Goal: Task Accomplishment & Management: Complete application form

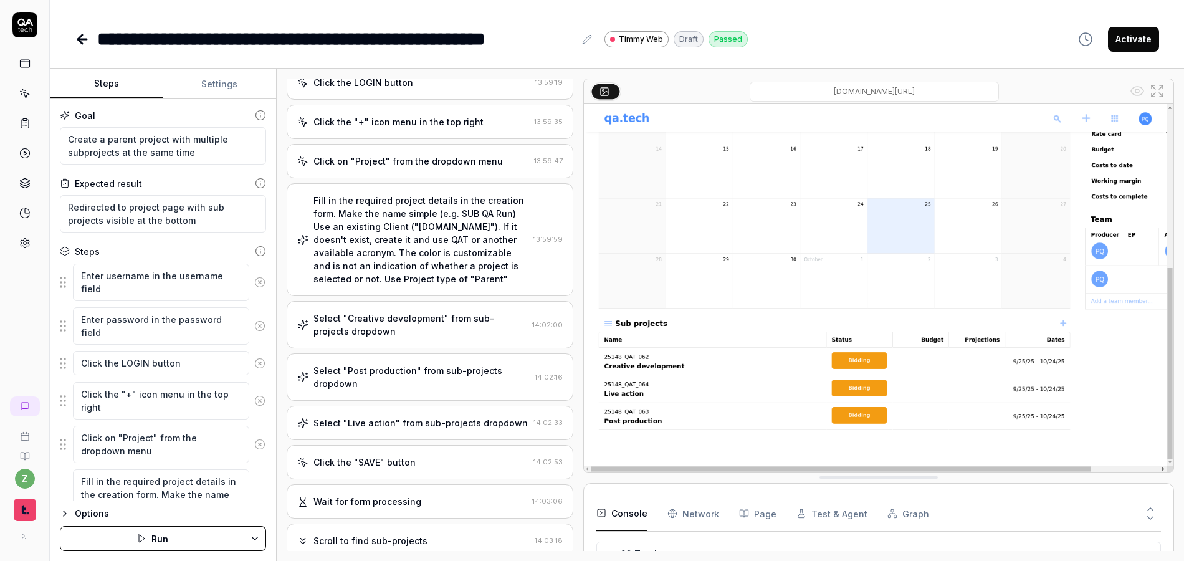
click at [27, 32] on icon at bounding box center [24, 24] width 25 height 25
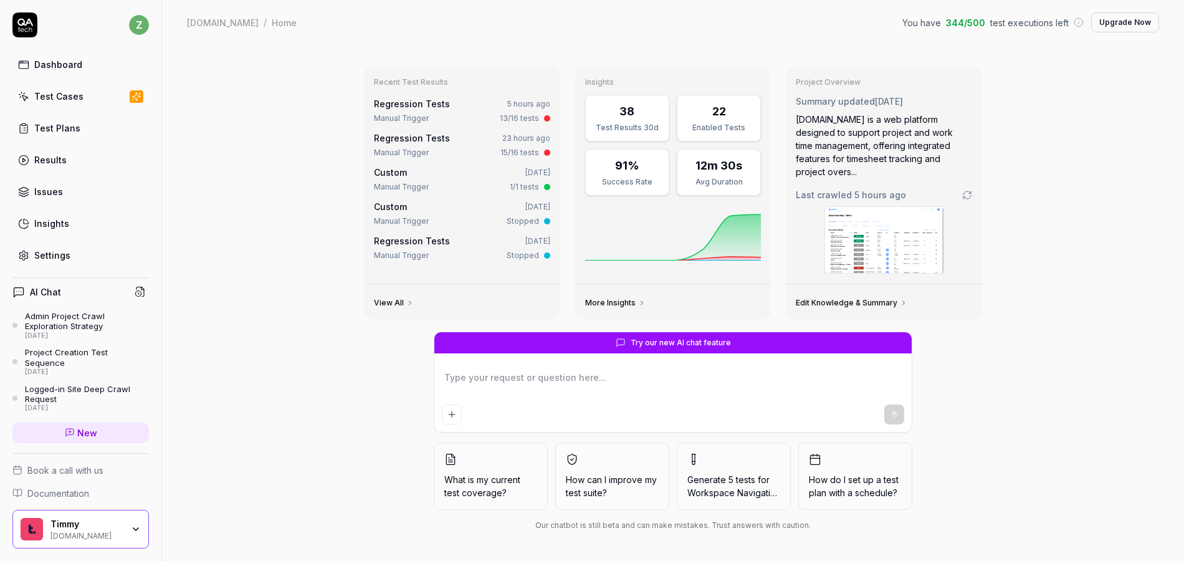
click at [68, 100] on div "Test Cases" at bounding box center [58, 96] width 49 height 13
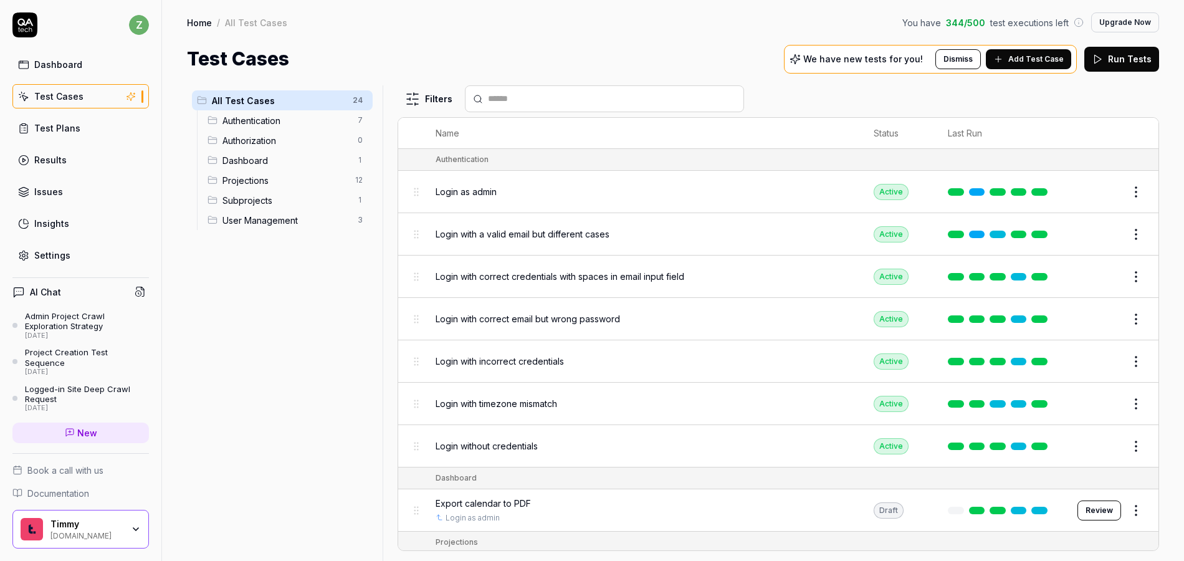
click at [247, 296] on div "All Test Cases 24 Authentication 7 Authorization 0 Dashboard 1 Projections 12 S…" at bounding box center [282, 315] width 191 height 461
click at [479, 193] on span "Login as admin" at bounding box center [466, 191] width 61 height 13
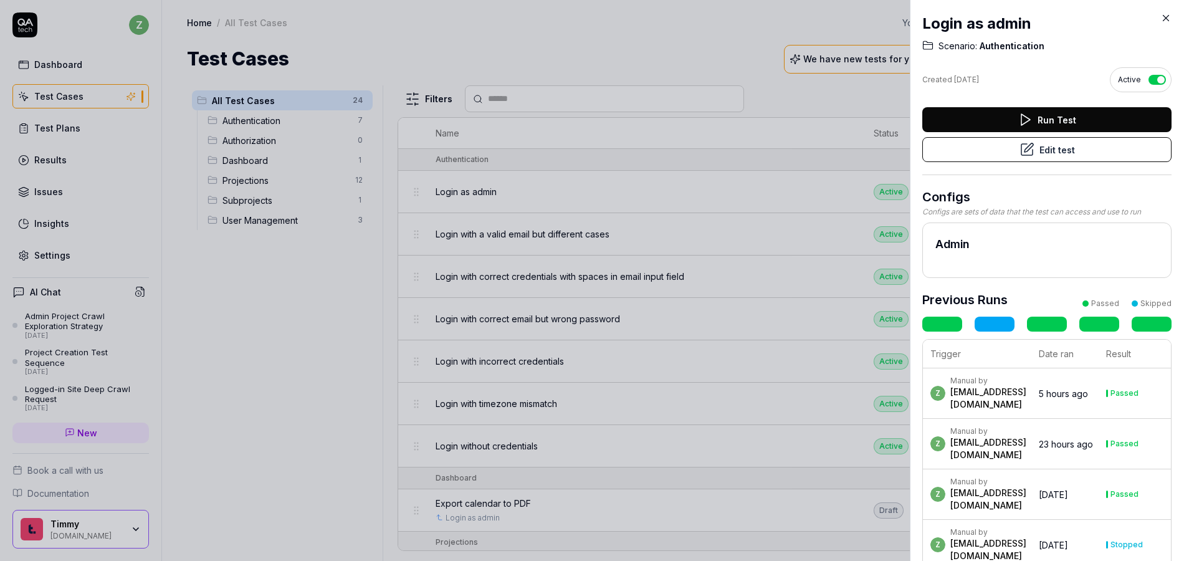
click at [631, 184] on div at bounding box center [592, 280] width 1184 height 561
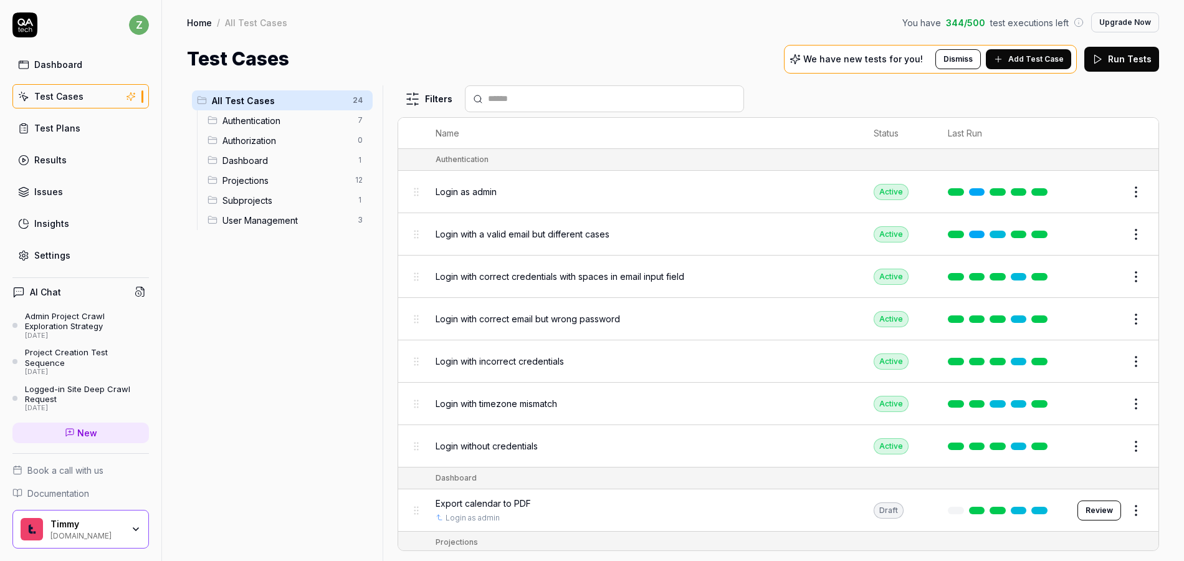
click at [495, 232] on span "Login with a valid email but different cases" at bounding box center [523, 233] width 174 height 13
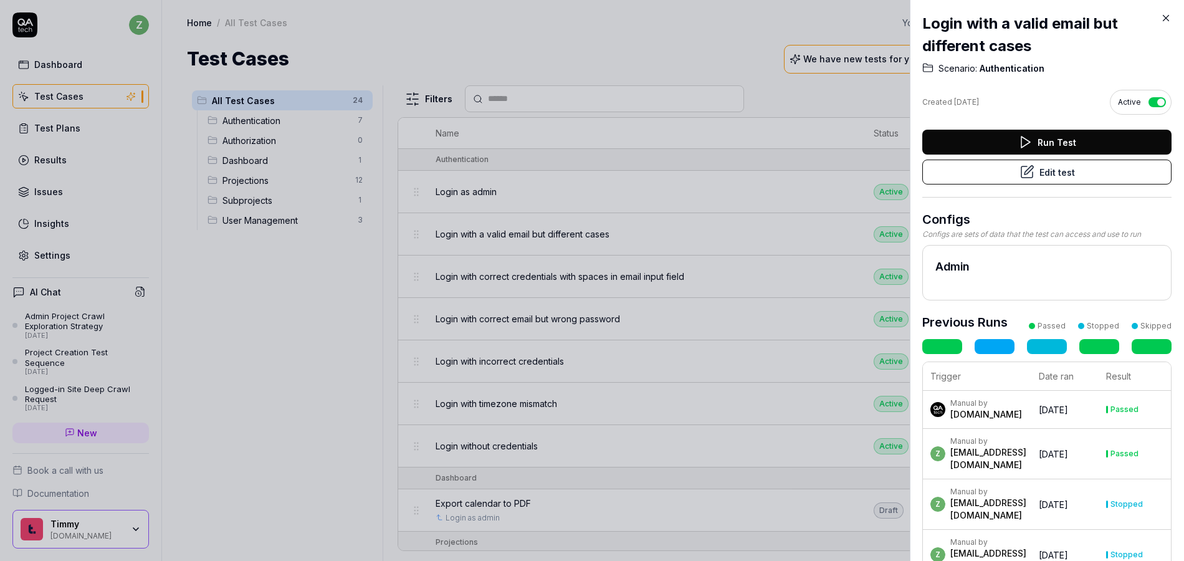
click at [1011, 180] on button "Edit test" at bounding box center [1046, 172] width 249 height 25
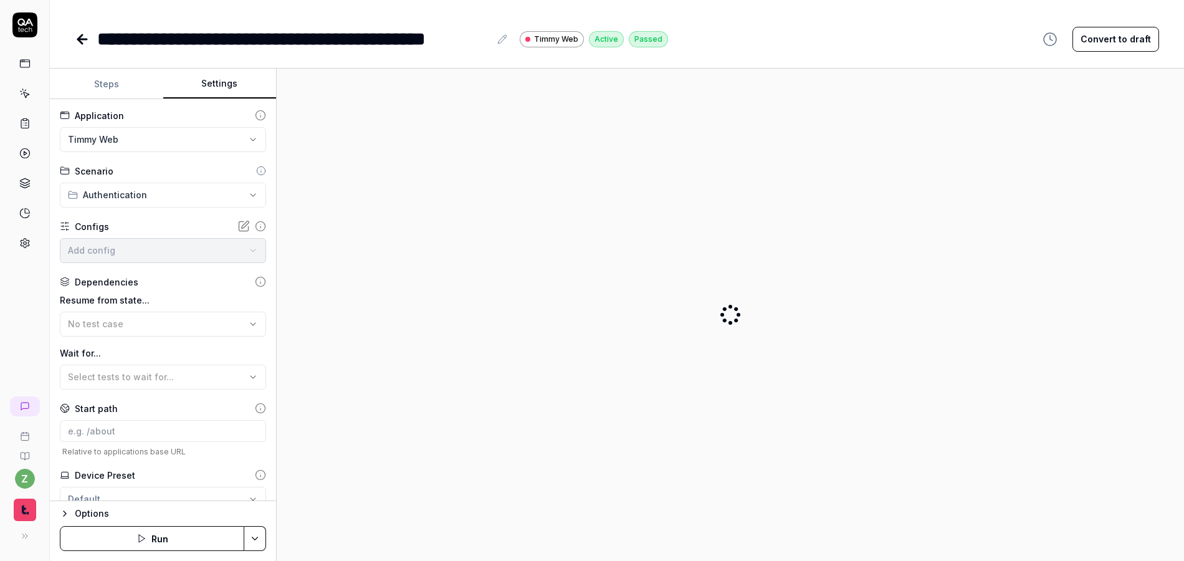
click at [208, 86] on button "Settings" at bounding box center [219, 84] width 113 height 30
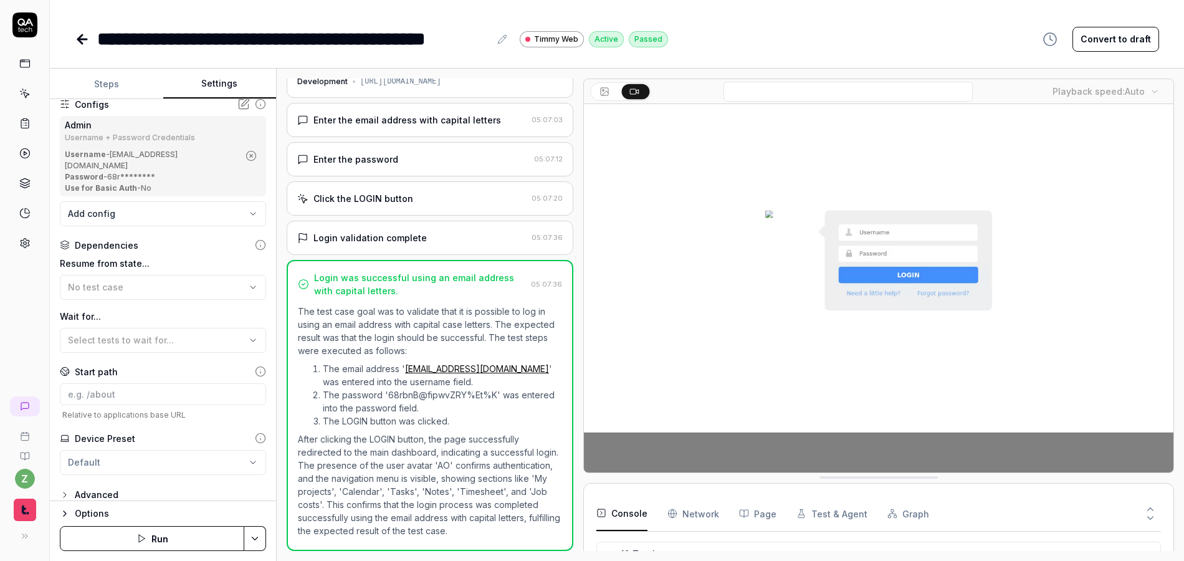
scroll to position [248, 0]
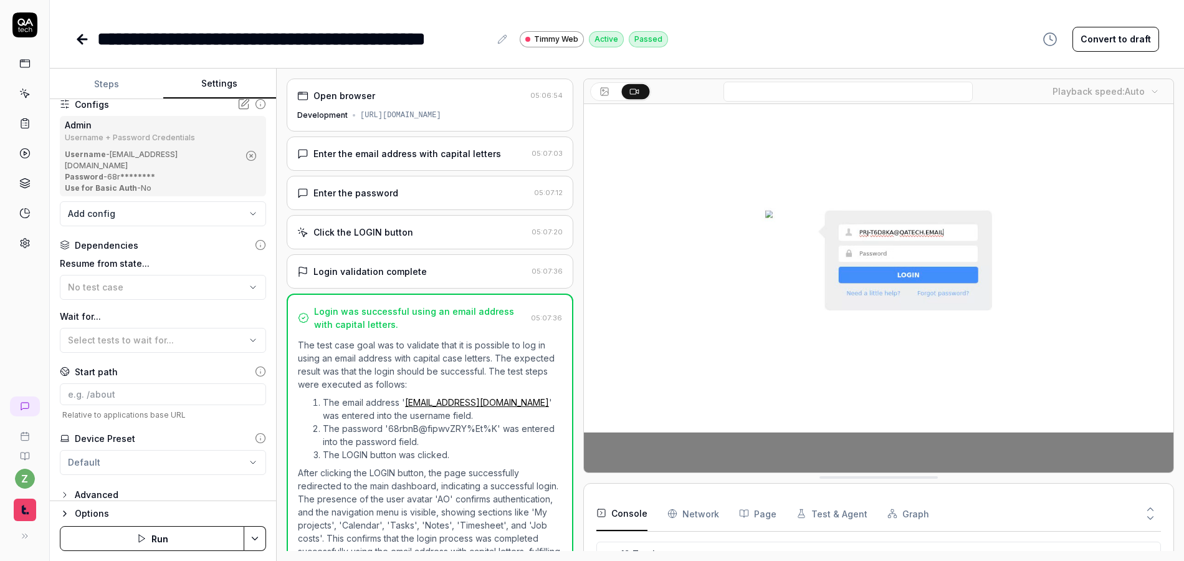
click at [85, 39] on icon at bounding box center [82, 39] width 9 height 0
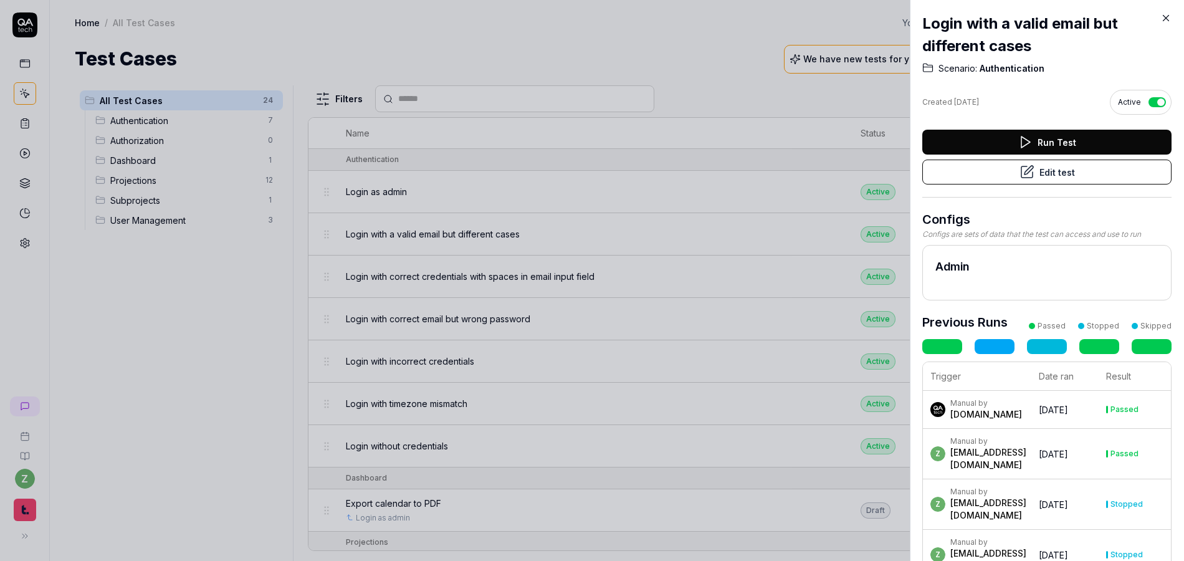
click at [309, 28] on div at bounding box center [592, 280] width 1184 height 561
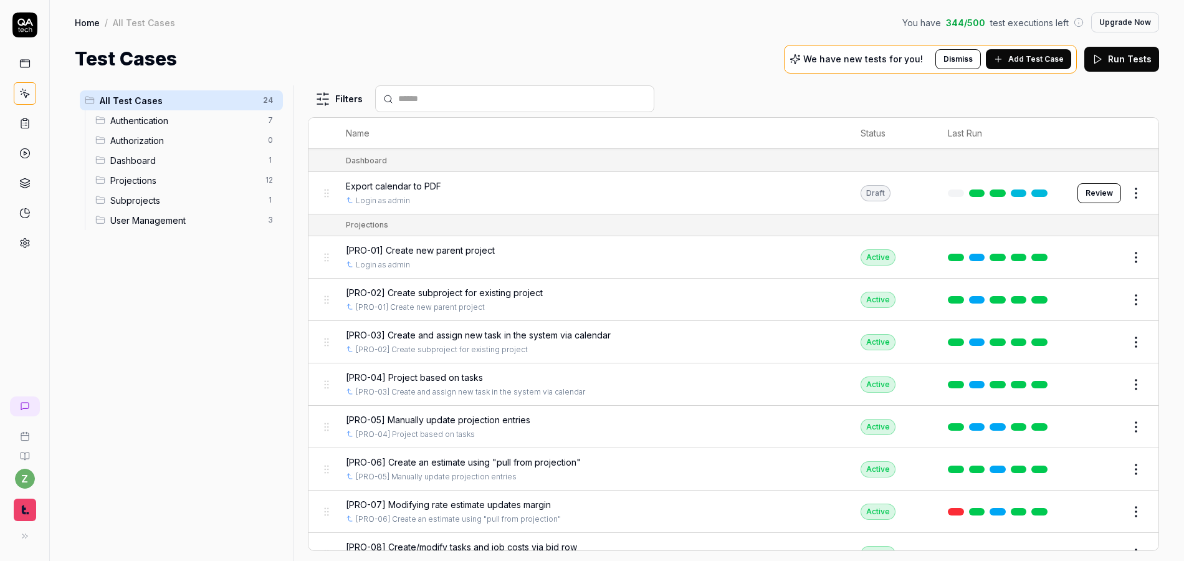
scroll to position [310, 0]
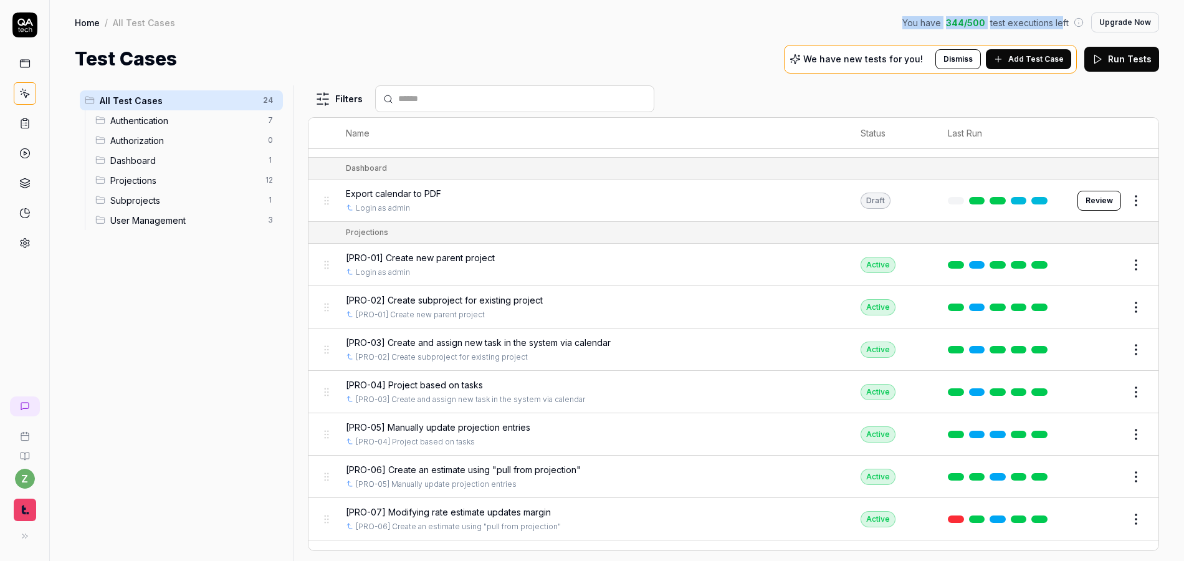
drag, startPoint x: 910, startPoint y: 19, endPoint x: 856, endPoint y: 28, distance: 54.3
click at [1063, 21] on div "You have 344 / 500 test executions left" at bounding box center [992, 22] width 181 height 13
click at [853, 27] on div "Home / All Test Cases You have 344 / 500 test executions left Upgrade Now" at bounding box center [617, 22] width 1084 height 20
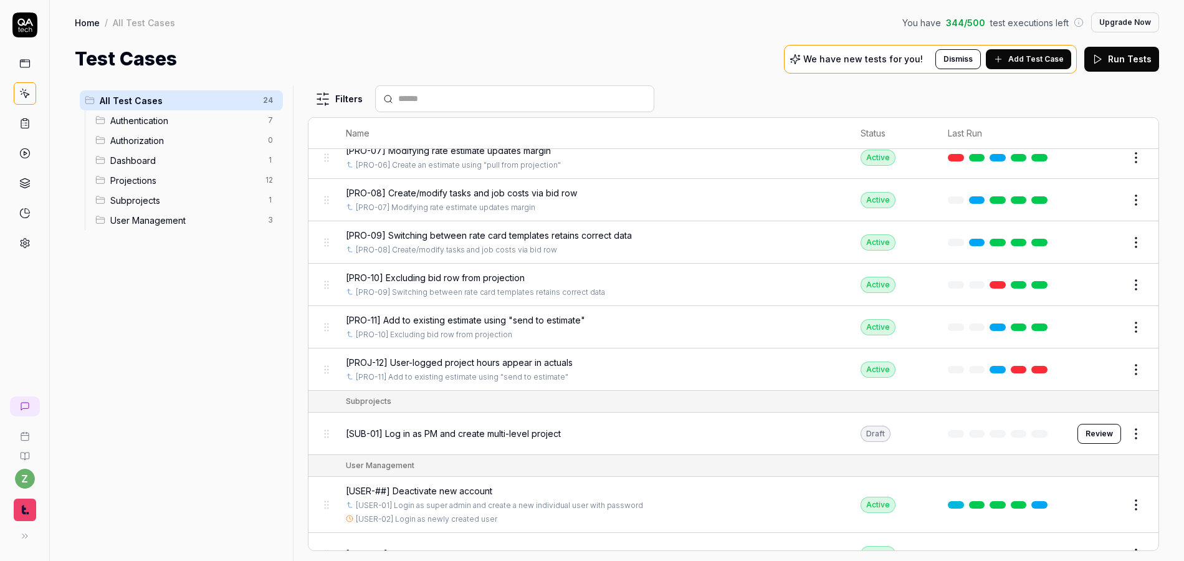
scroll to position [738, 0]
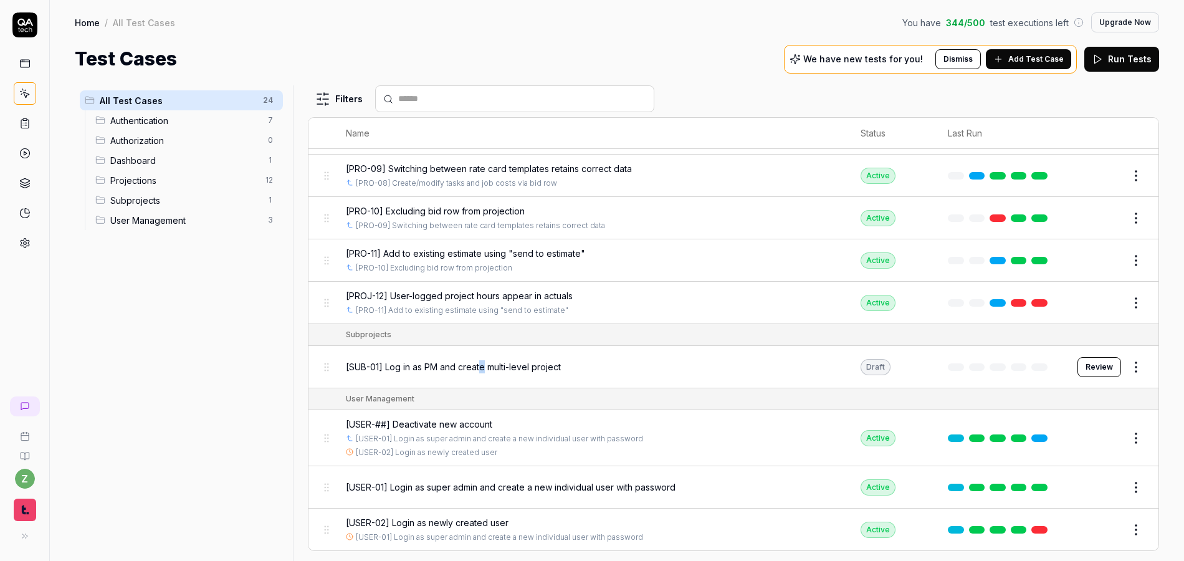
click at [482, 364] on span "[SUB-01] Log in as PM and create multi-level project" at bounding box center [453, 366] width 215 height 13
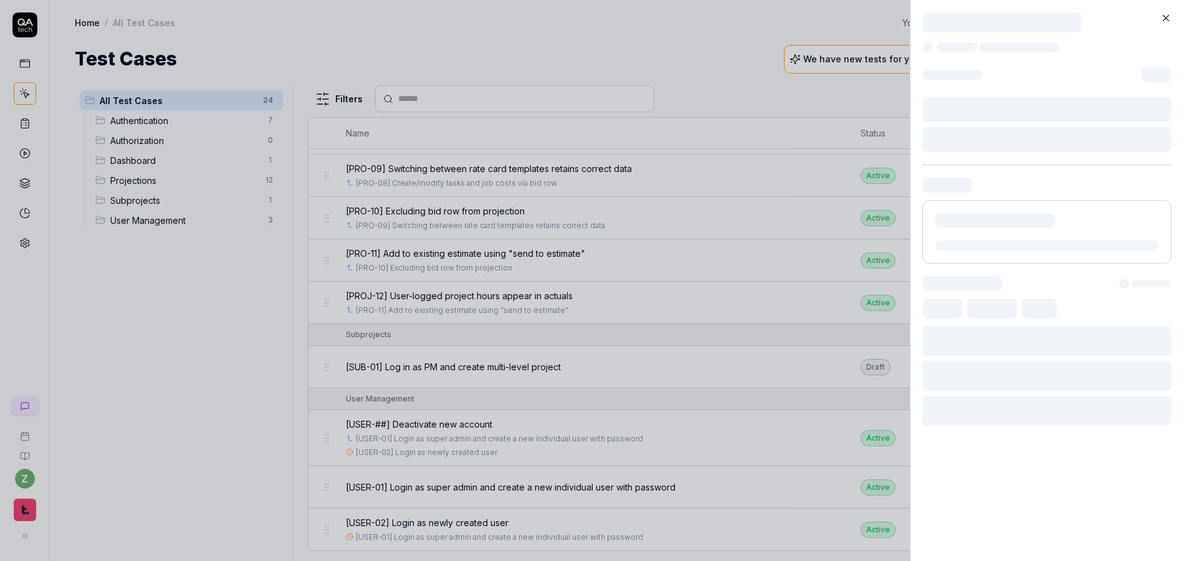
click at [503, 364] on div at bounding box center [592, 280] width 1184 height 561
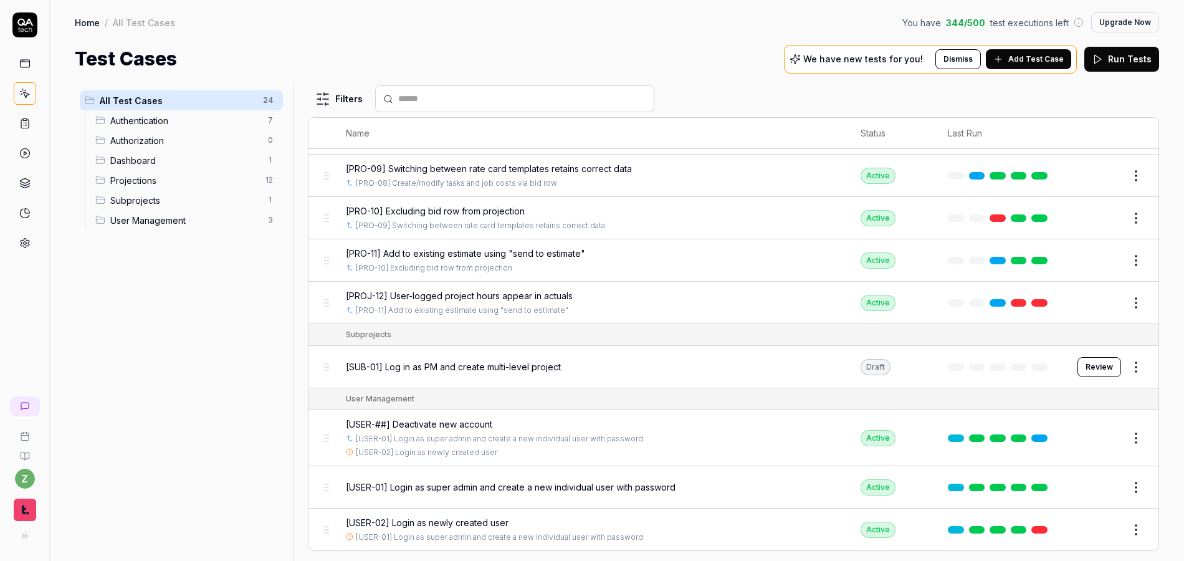
click at [1136, 370] on html "z Home / All Test Cases You have 344 / 500 test executions left Upgrade Now Hom…" at bounding box center [592, 280] width 1184 height 561
click at [505, 357] on html "z Home / All Test Cases You have 344 / 500 test executions left Upgrade Now Hom…" at bounding box center [592, 280] width 1184 height 561
click at [500, 372] on span "[SUB-01] Log in as PM and create multi-level project" at bounding box center [453, 366] width 215 height 13
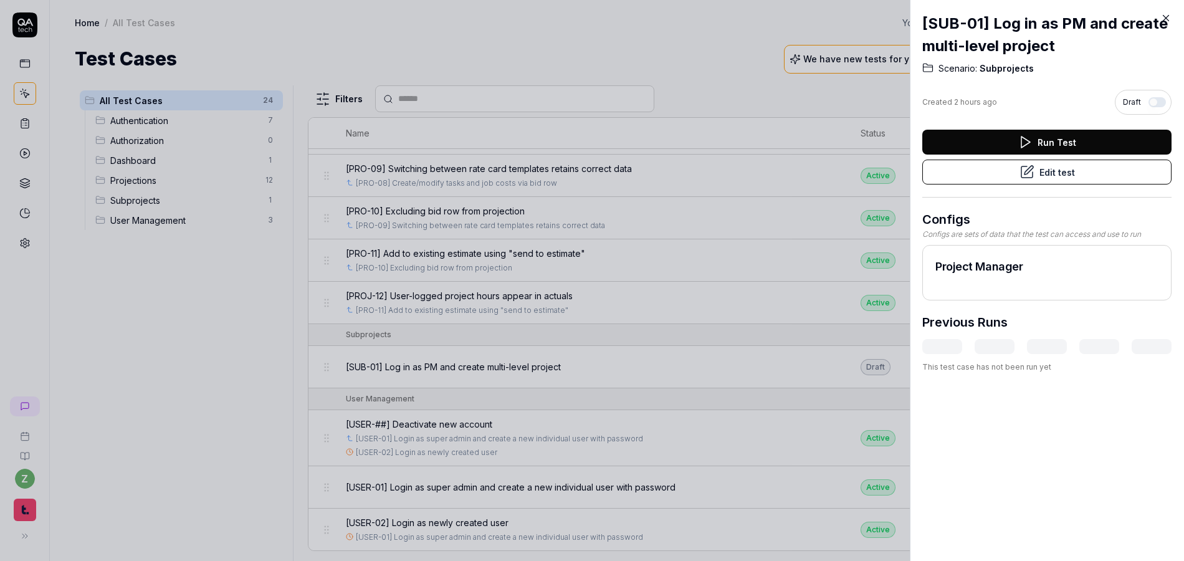
click at [507, 364] on div at bounding box center [592, 280] width 1184 height 561
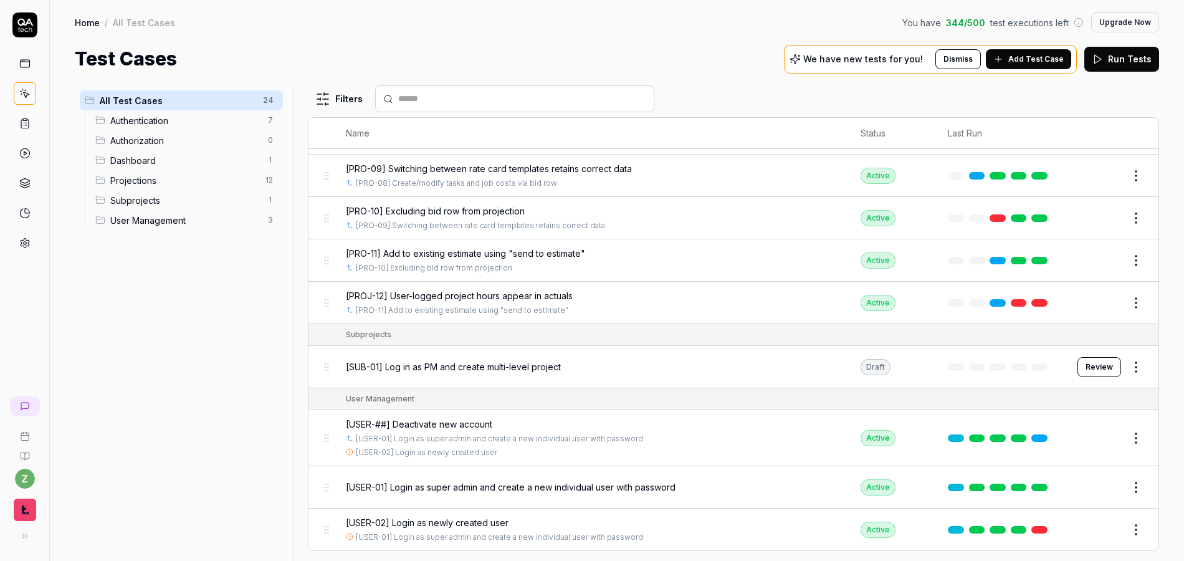
click at [505, 368] on span "[SUB-01] Log in as PM and create multi-level project" at bounding box center [453, 366] width 215 height 13
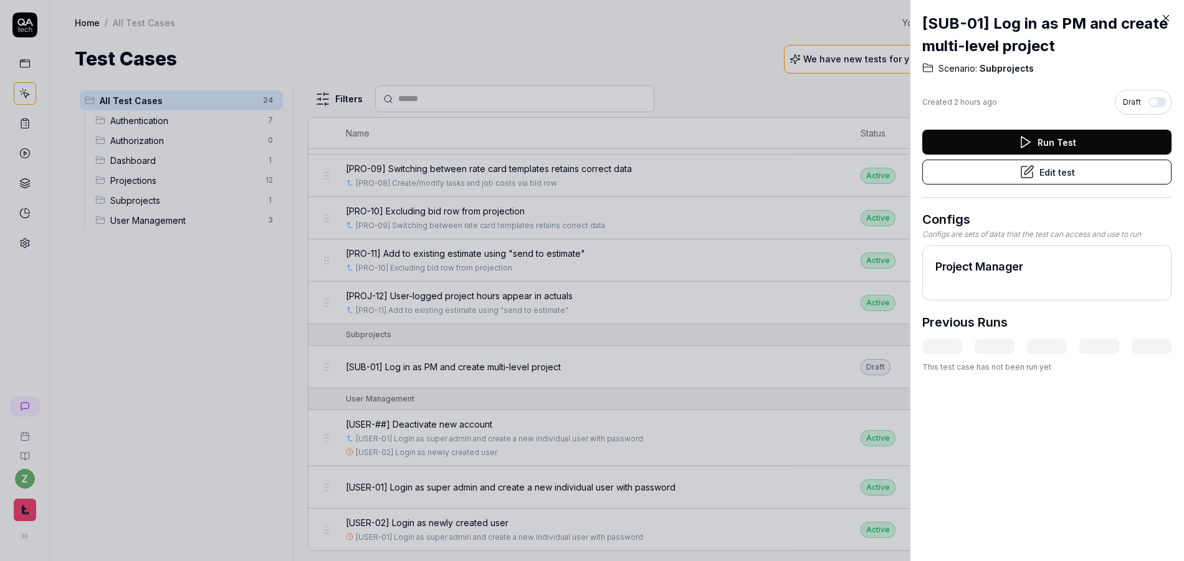
click at [1043, 168] on button "Edit test" at bounding box center [1046, 172] width 249 height 25
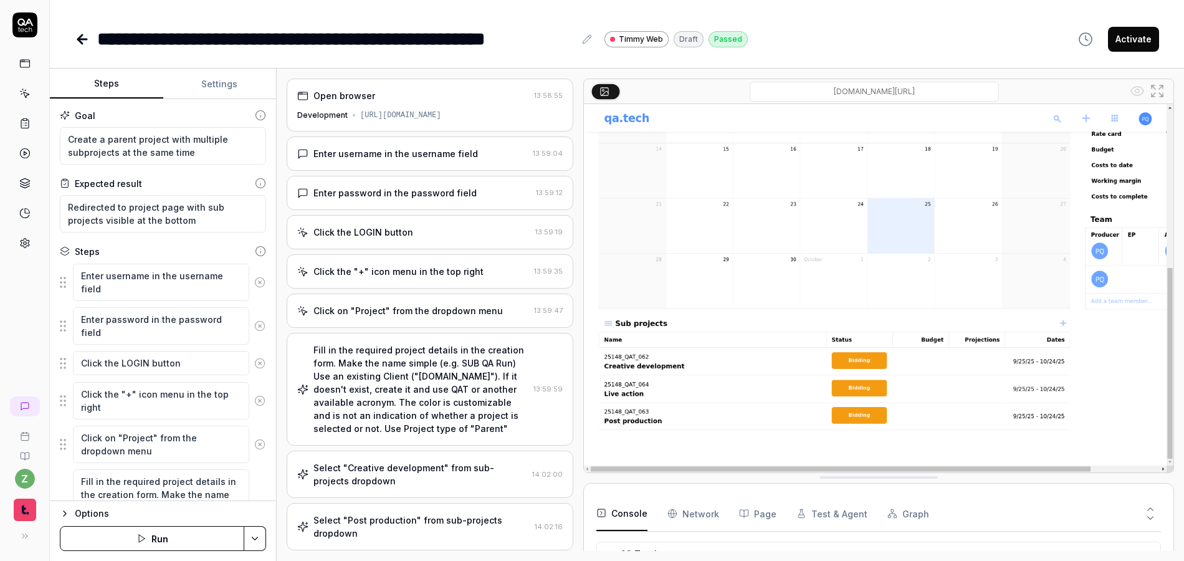
click at [1142, 40] on button "Activate" at bounding box center [1133, 39] width 51 height 25
type textarea "*"
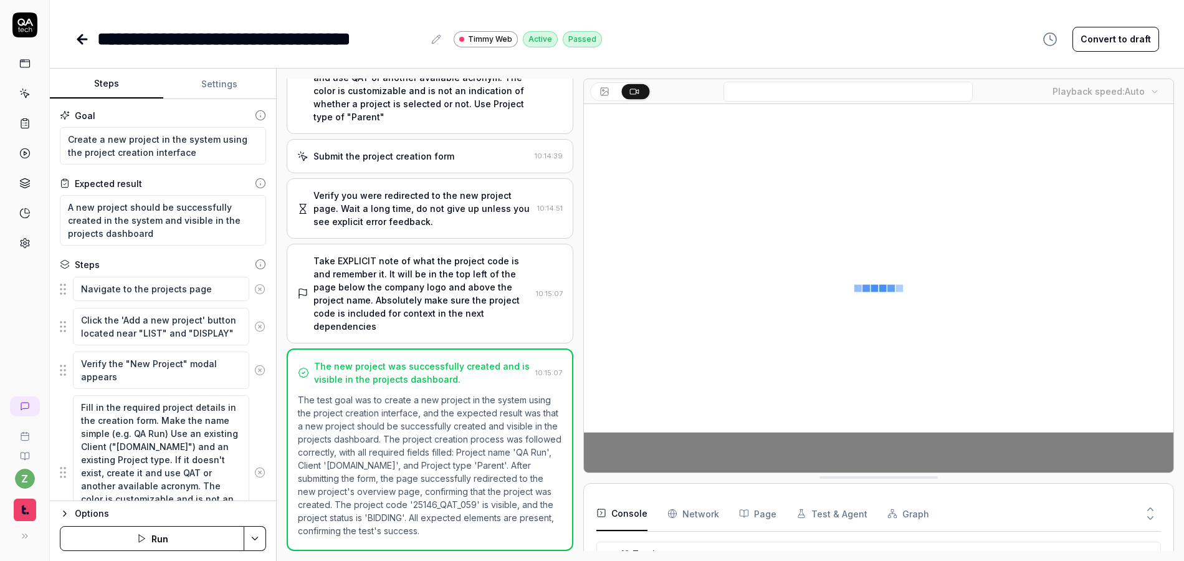
scroll to position [181, 0]
type textarea "*"
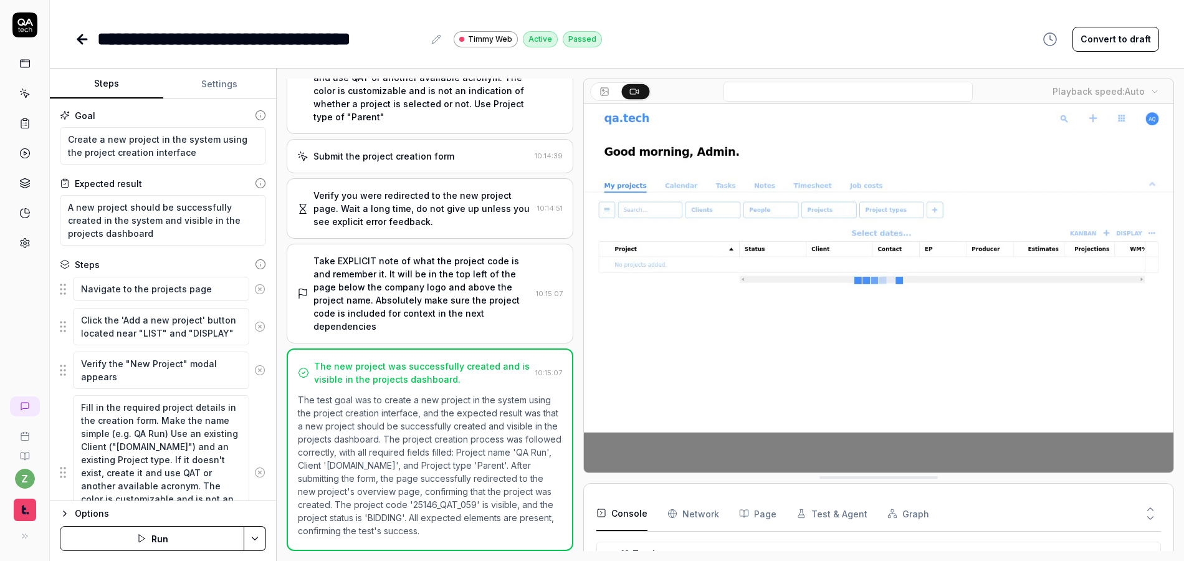
click at [64, 37] on div "**********" at bounding box center [617, 26] width 1134 height 53
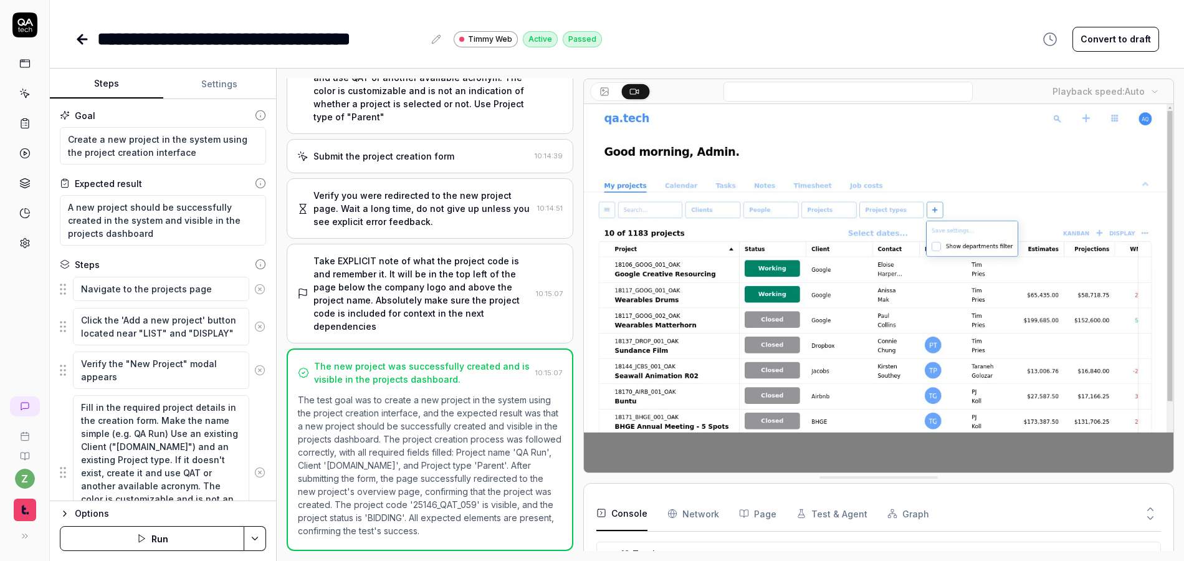
click at [79, 44] on icon at bounding box center [82, 39] width 15 height 15
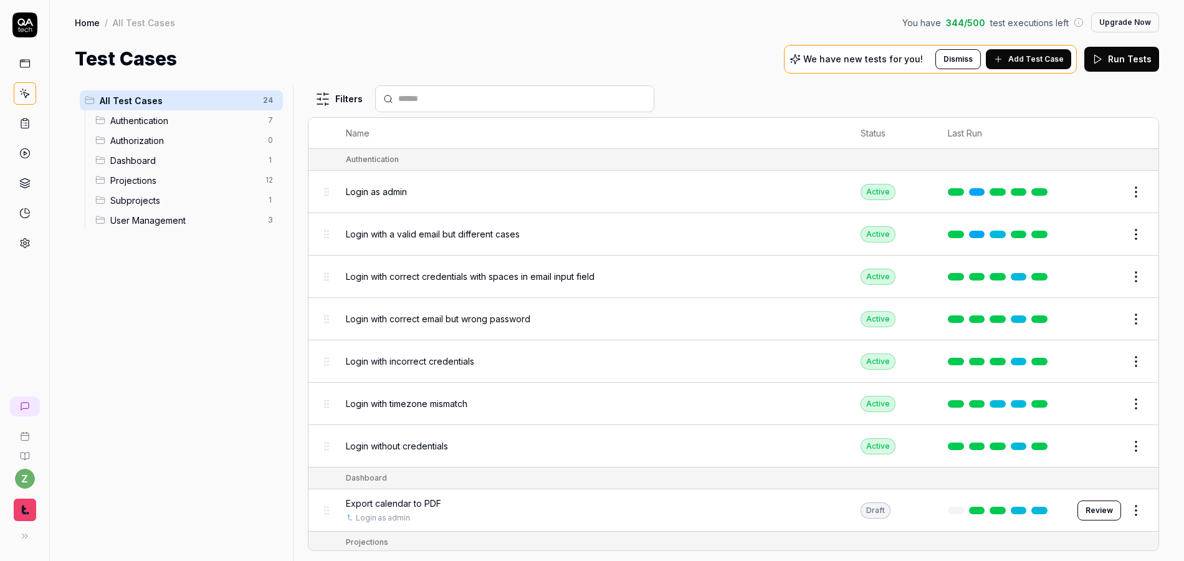
click at [1022, 62] on span "Add Test Case" at bounding box center [1035, 59] width 55 height 11
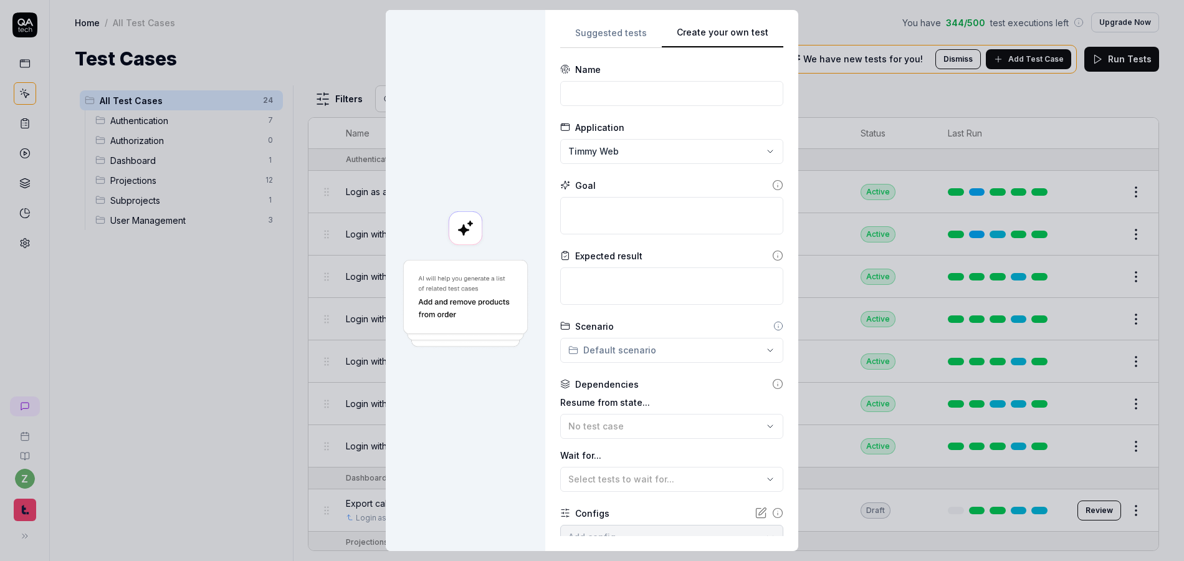
click at [736, 29] on button "Create your own test" at bounding box center [723, 37] width 122 height 22
click at [621, 88] on input at bounding box center [671, 93] width 223 height 25
type input "[SUB-02] Created sub-tasks appear in parent projections"
drag, startPoint x: 705, startPoint y: 94, endPoint x: 838, endPoint y: 104, distance: 133.7
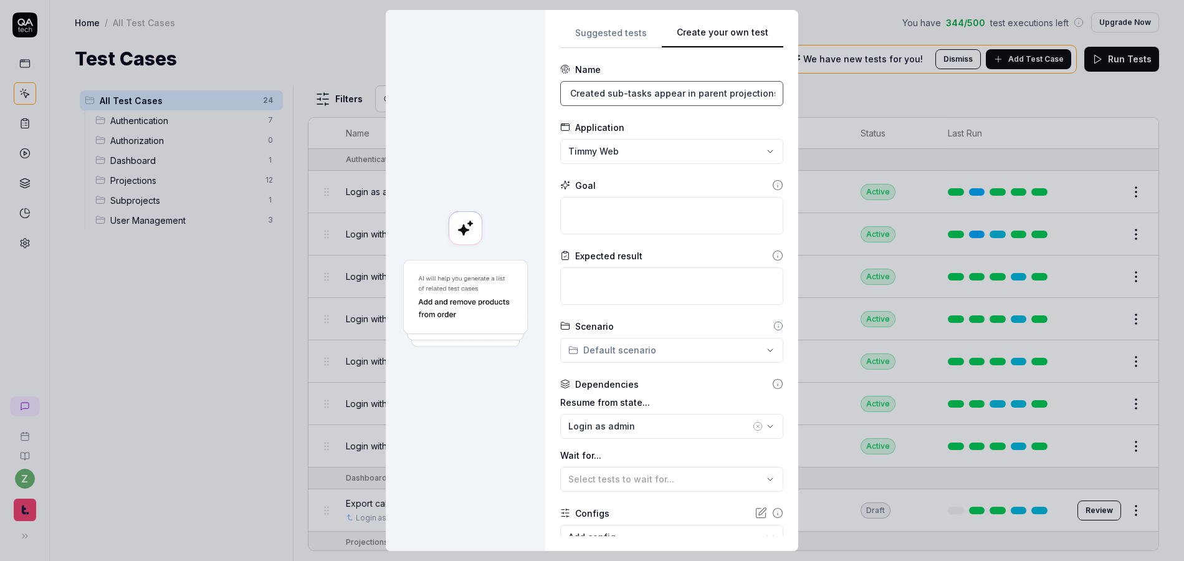
click at [838, 104] on div "**********" at bounding box center [592, 280] width 1184 height 561
click at [719, 87] on input "[SUB-02] Created sub-tasks appear in parent projections" at bounding box center [671, 93] width 223 height 25
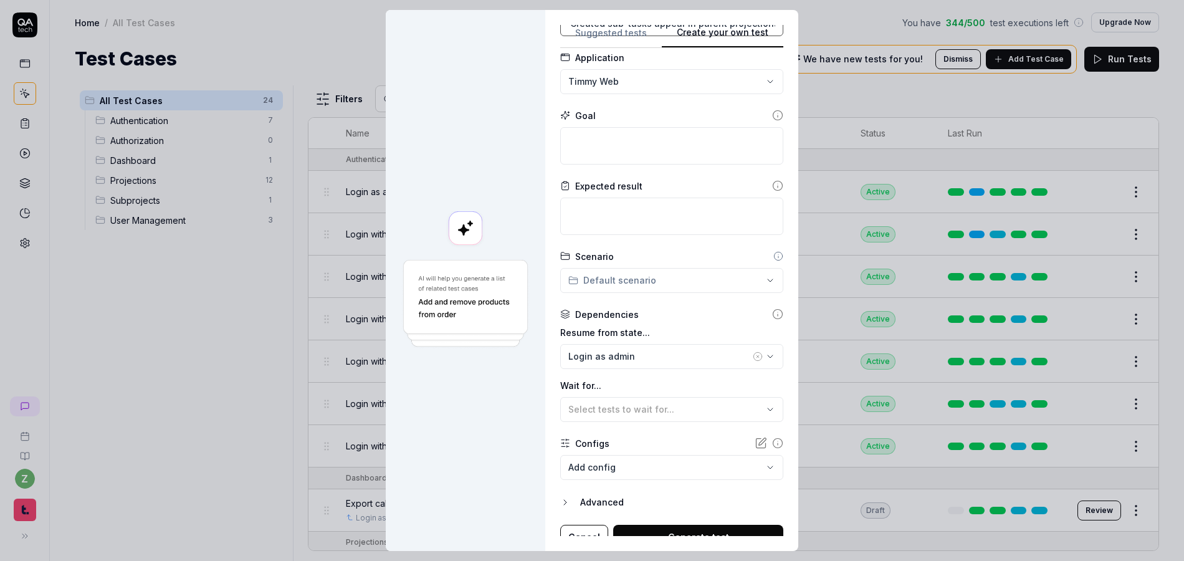
scroll to position [75, 0]
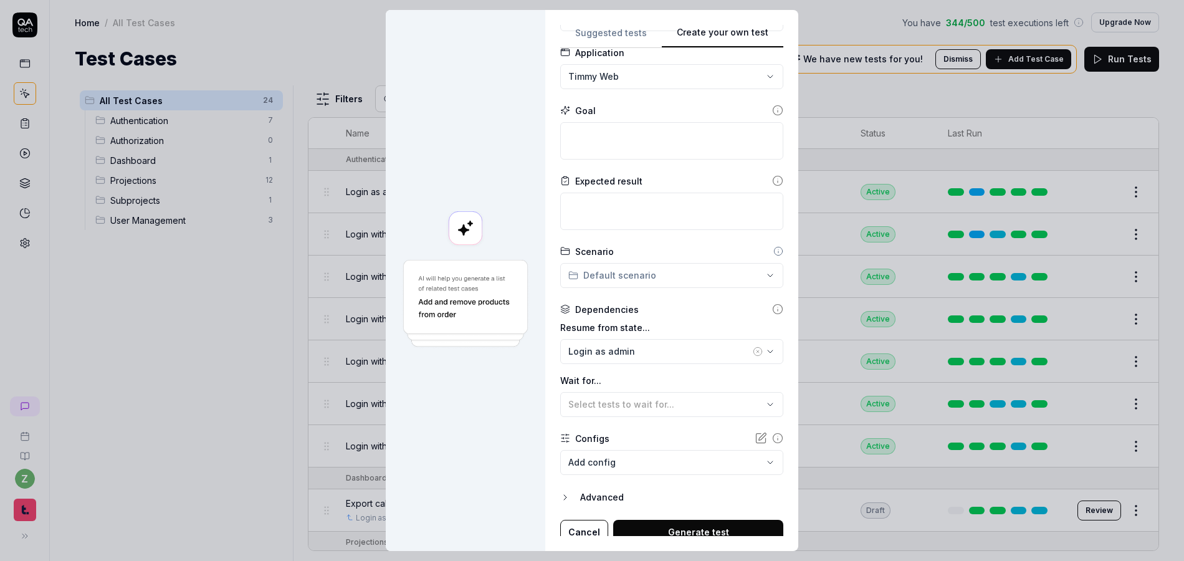
click at [611, 274] on div "**********" at bounding box center [592, 280] width 1184 height 561
click at [614, 416] on span "1 test case" at bounding box center [620, 421] width 80 height 11
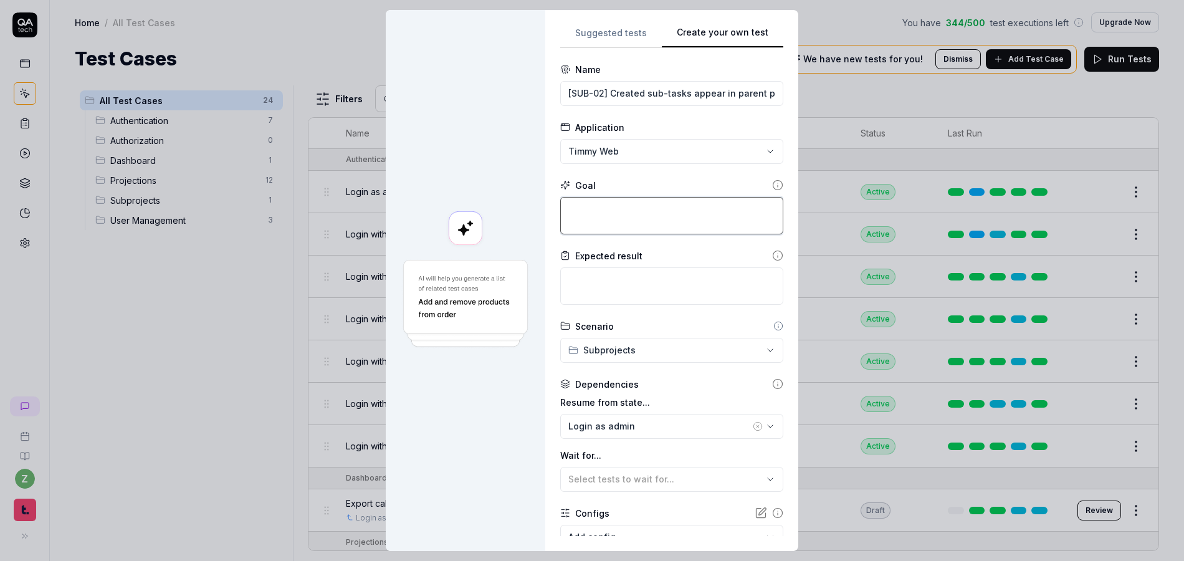
click at [615, 218] on textarea at bounding box center [671, 215] width 223 height 37
type textarea "*"
type textarea "C"
type textarea "*"
type textarea "Cr"
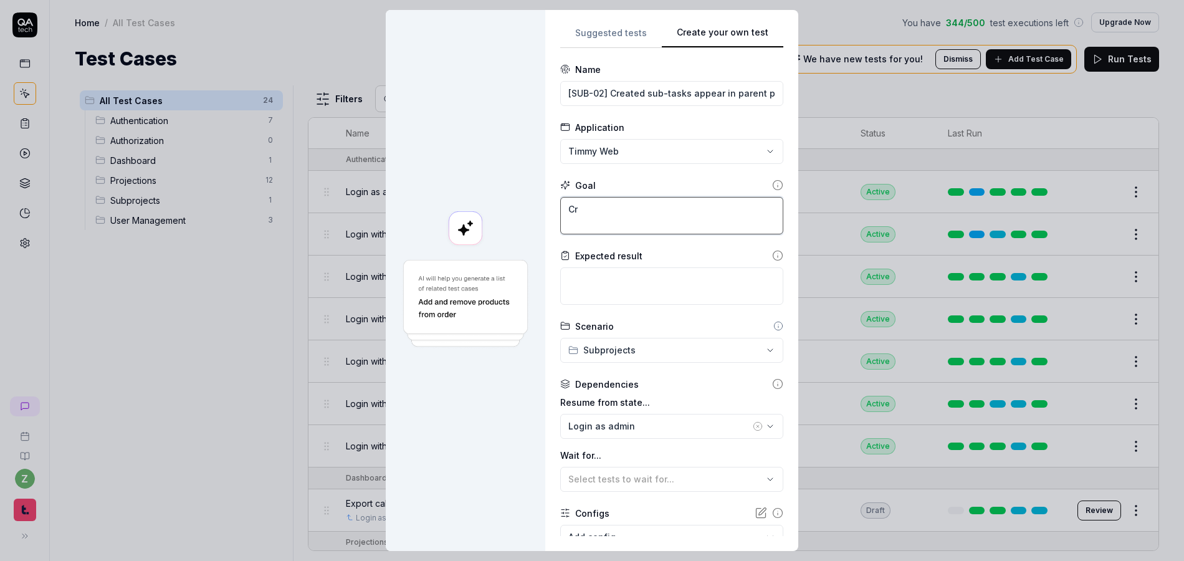
type textarea "*"
type textarea "Cre"
type textarea "*"
type textarea "Crea"
type textarea "*"
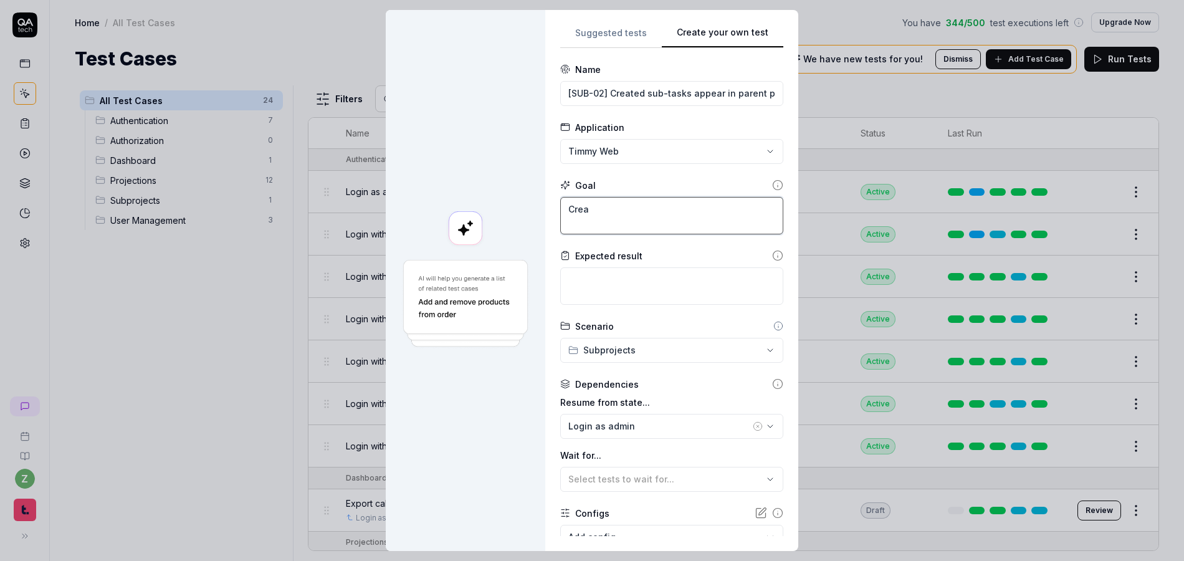
type textarea "Creat"
type textarea "*"
type textarea "Create"
type textarea "*"
type textarea "Create"
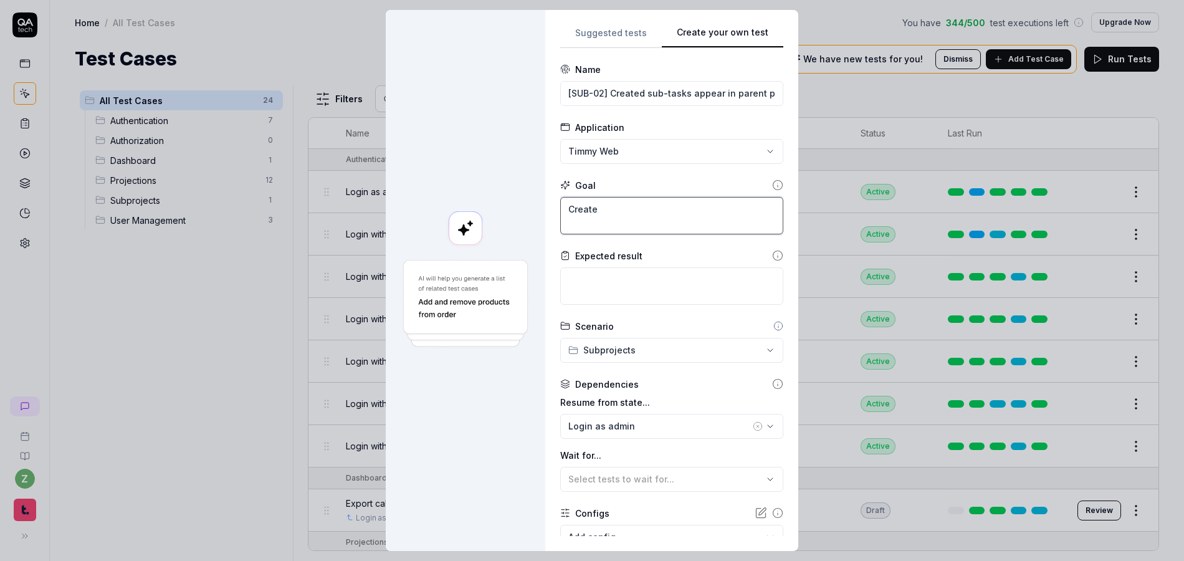
type textarea "*"
type textarea "Create t"
type textarea "*"
type textarea "Create ta"
type textarea "*"
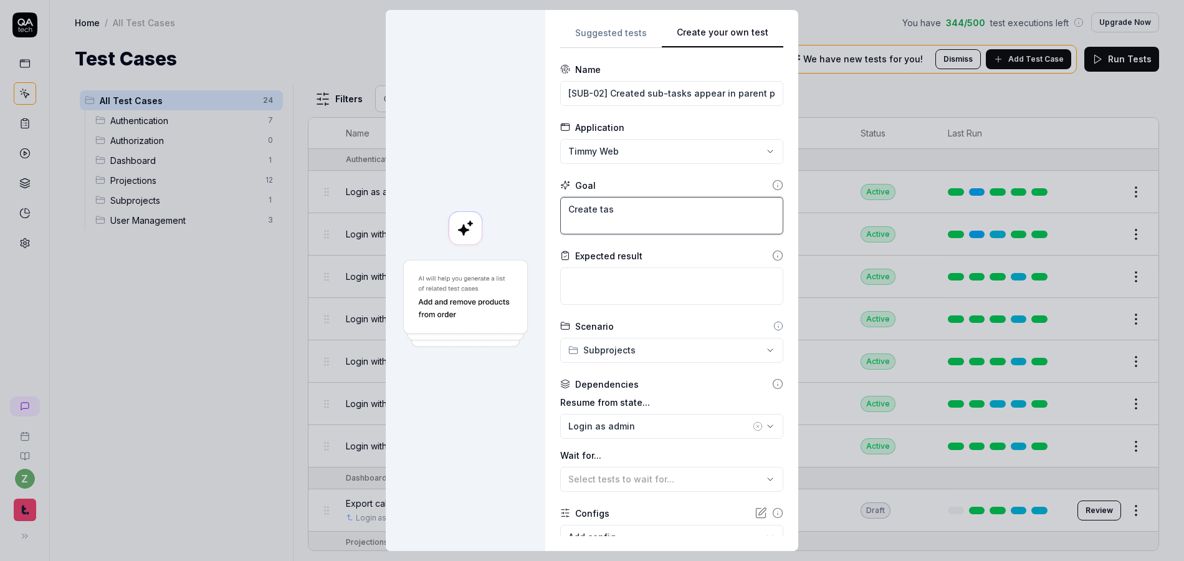
type textarea "Create task"
type textarea "*"
type textarea "Create tasks"
type textarea "*"
type textarea "Create tasks"
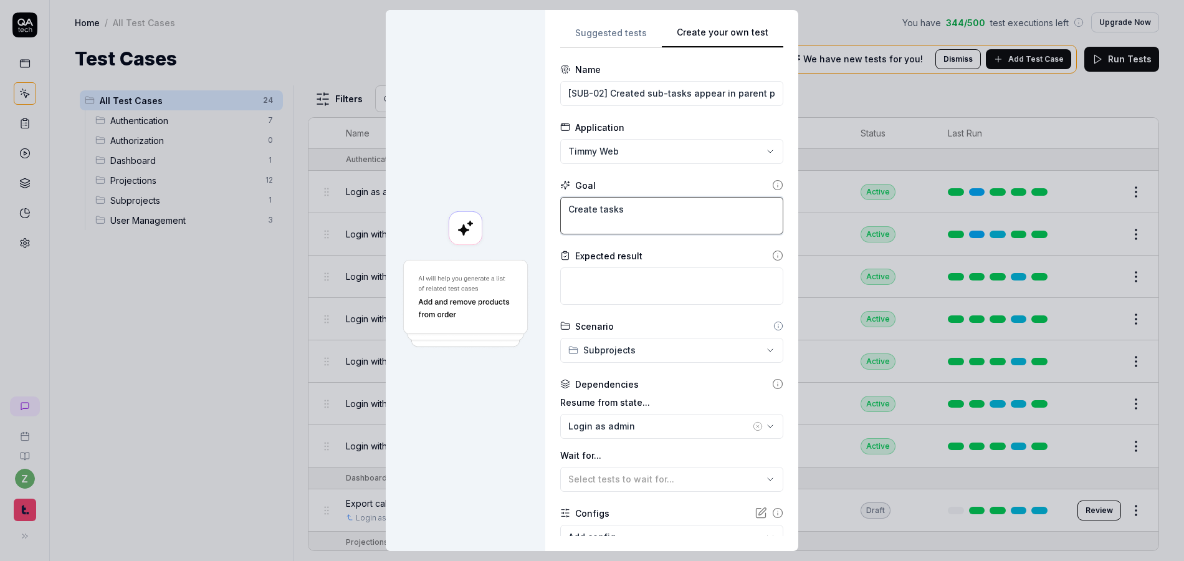
type textarea "*"
type textarea "Create tasks b"
type textarea "*"
type textarea "Create tasks bty"
type textarea "*"
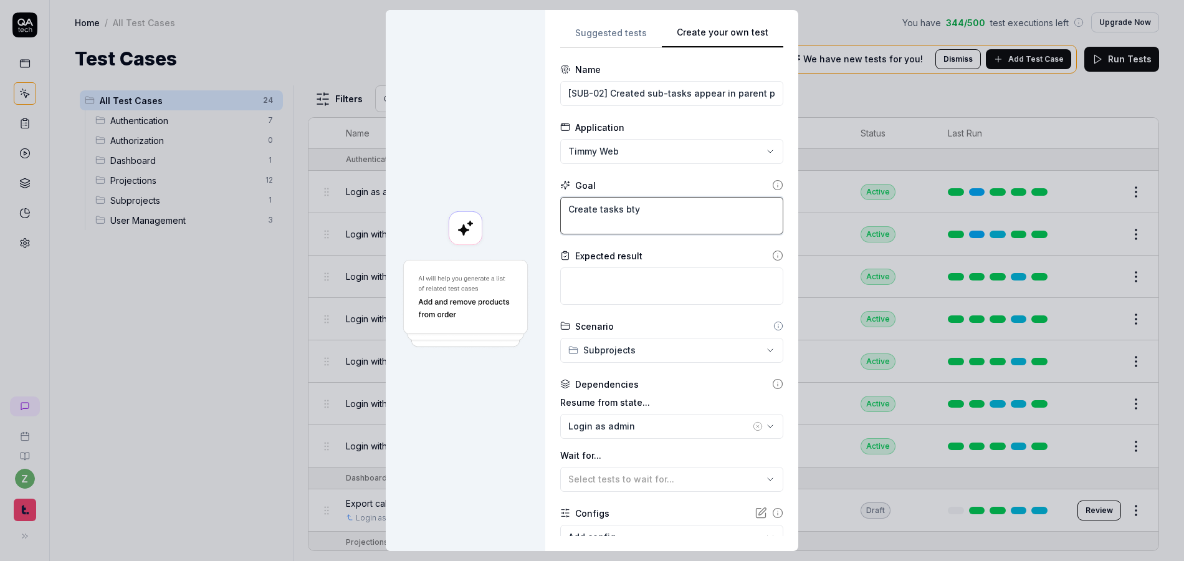
type textarea "Create tasks bty"
type textarea "*"
type textarea "Create tasks bty"
type textarea "*"
type textarea "Create tasks bt"
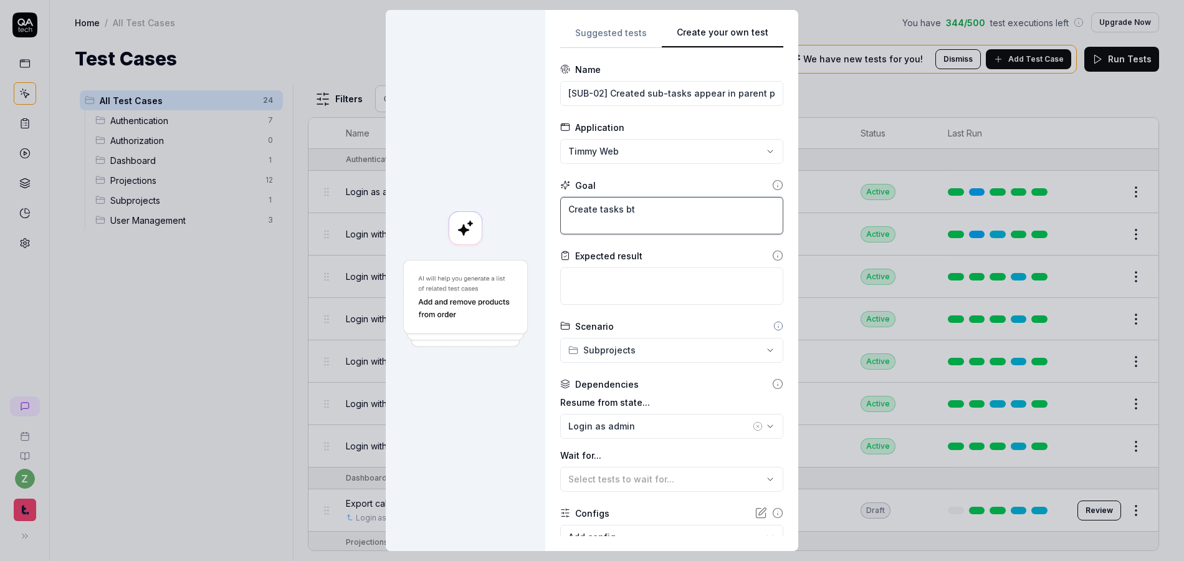
type textarea "*"
type textarea "Create tasks b"
type textarea "*"
type textarea "Create tasks by"
type textarea "*"
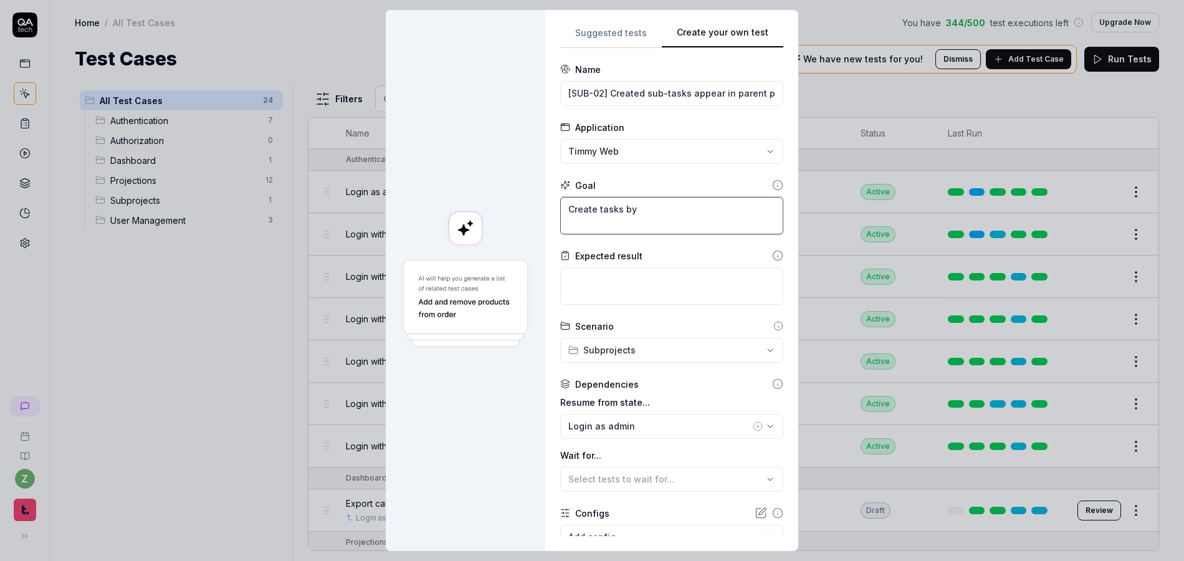
type textarea "Create tasks by"
type textarea "*"
type textarea "Create tasks by d"
type textarea "*"
type textarea "Create tasks by dr"
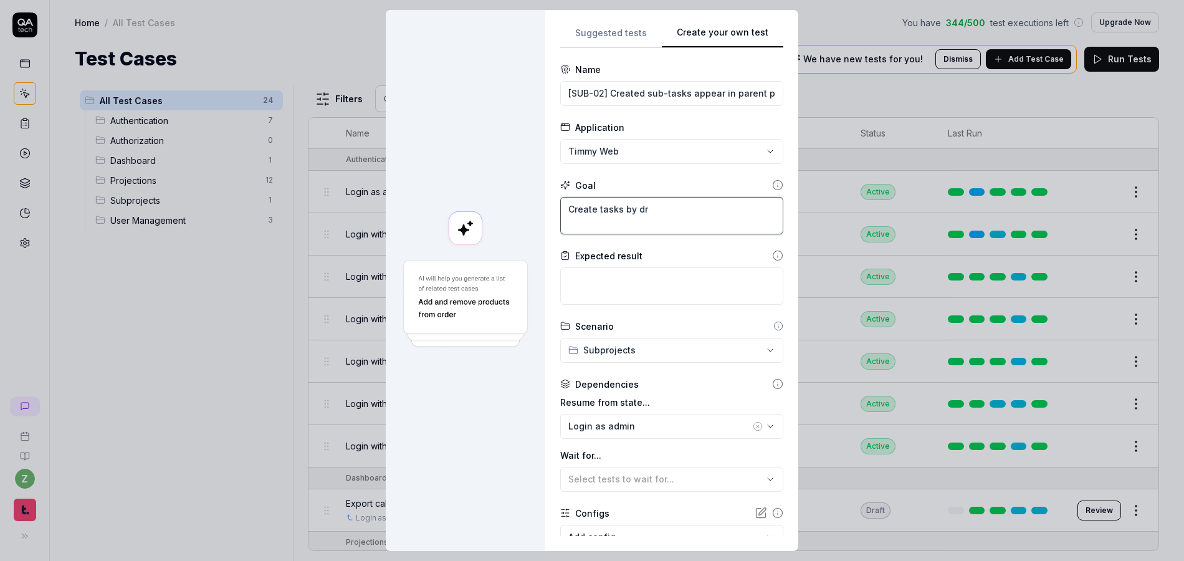
type textarea "*"
type textarea "Create tasks by dra"
type textarea "*"
type textarea "Create tasks by drag"
type textarea "*"
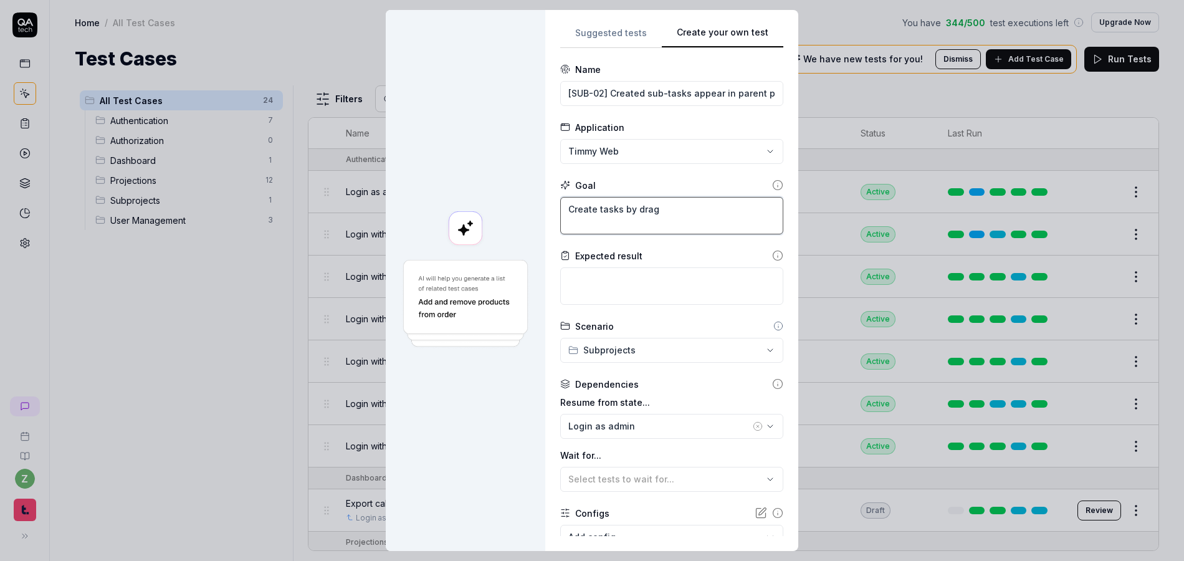
type textarea "Create tasks by dragg"
type textarea "*"
type textarea "Create tasks by draggi"
type textarea "*"
type textarea "Create tasks by dragging"
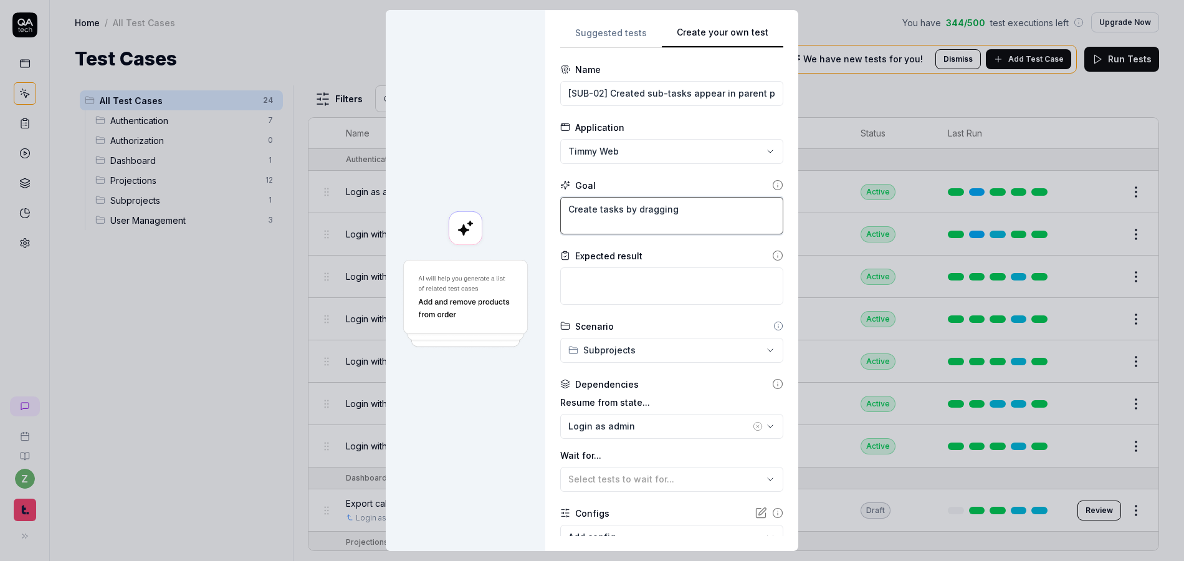
type textarea "*"
type textarea "Create tasks by dragging"
type textarea "*"
type textarea "Create tasks by dragging o"
type textarea "*"
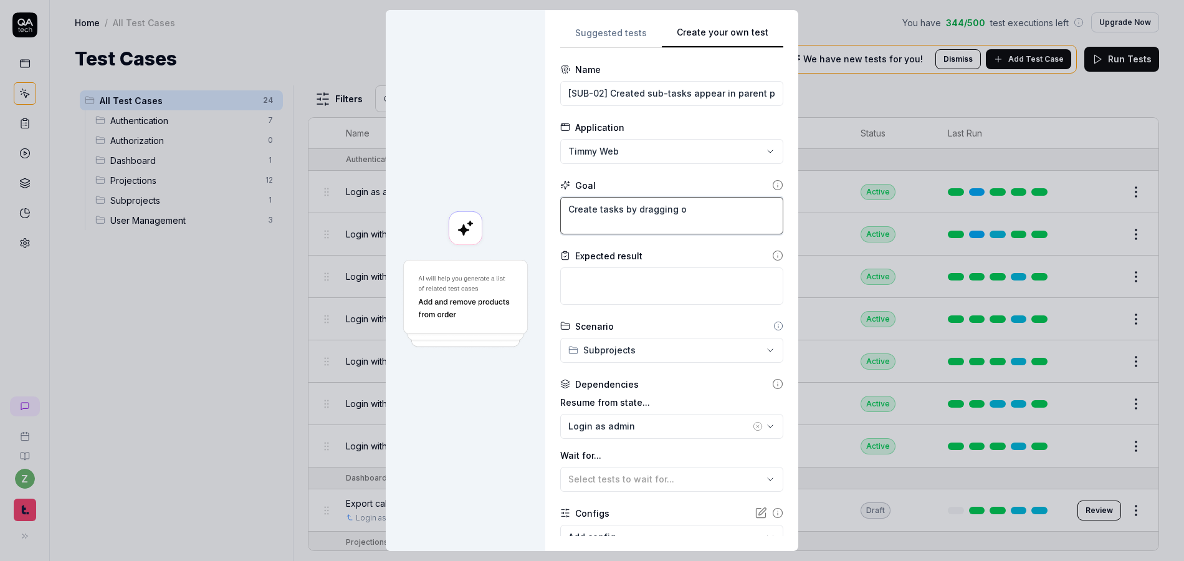
type textarea "Create tasks by dragging on"
type textarea "*"
type textarea "Create tasks by dragging on"
type textarea "*"
type textarea "Create tasks by dragging on th"
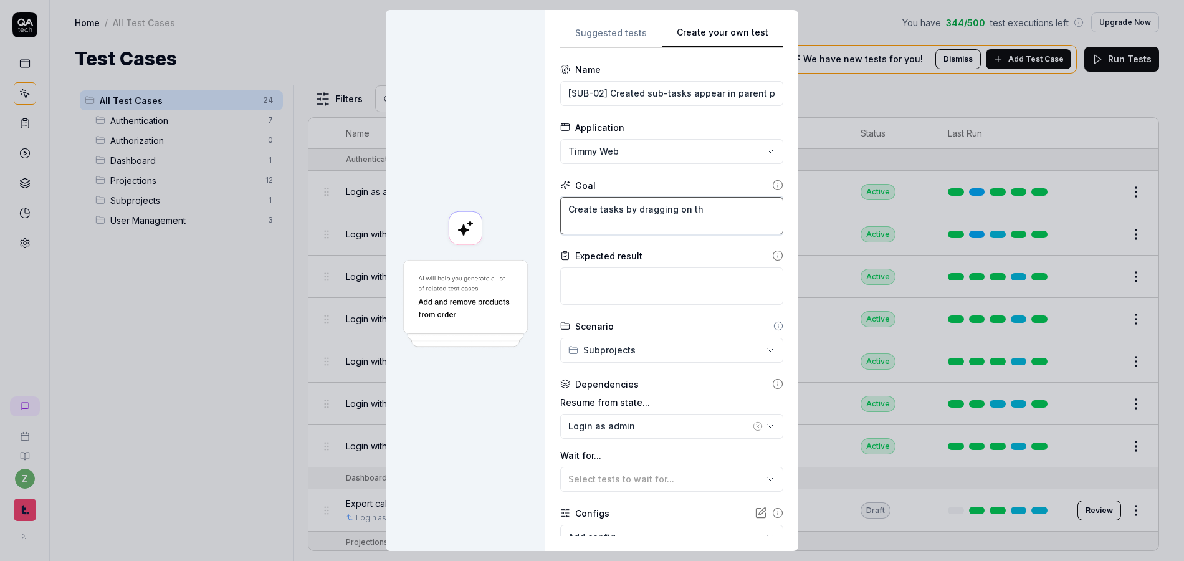
type textarea "*"
type textarea "Create tasks by dragging on the"
type textarea "*"
type textarea "Create tasks by dragging on the"
type textarea "*"
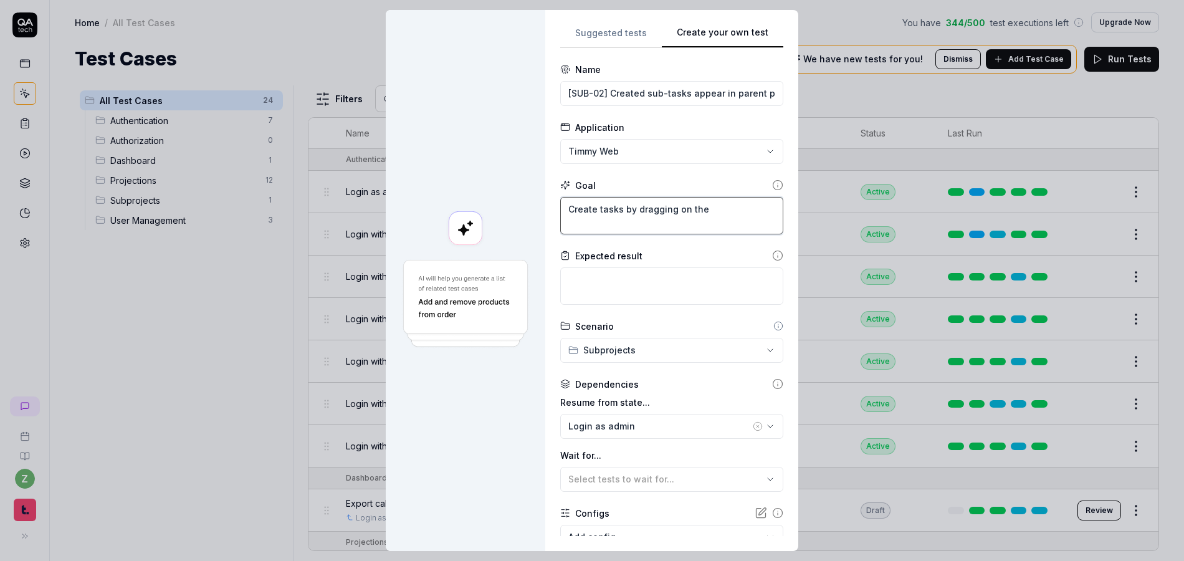
type textarea "Create tasks by dragging on the c"
type textarea "*"
type textarea "Create tasks by dragging on the ca"
type textarea "*"
type textarea "Create tasks by dragging on the cal"
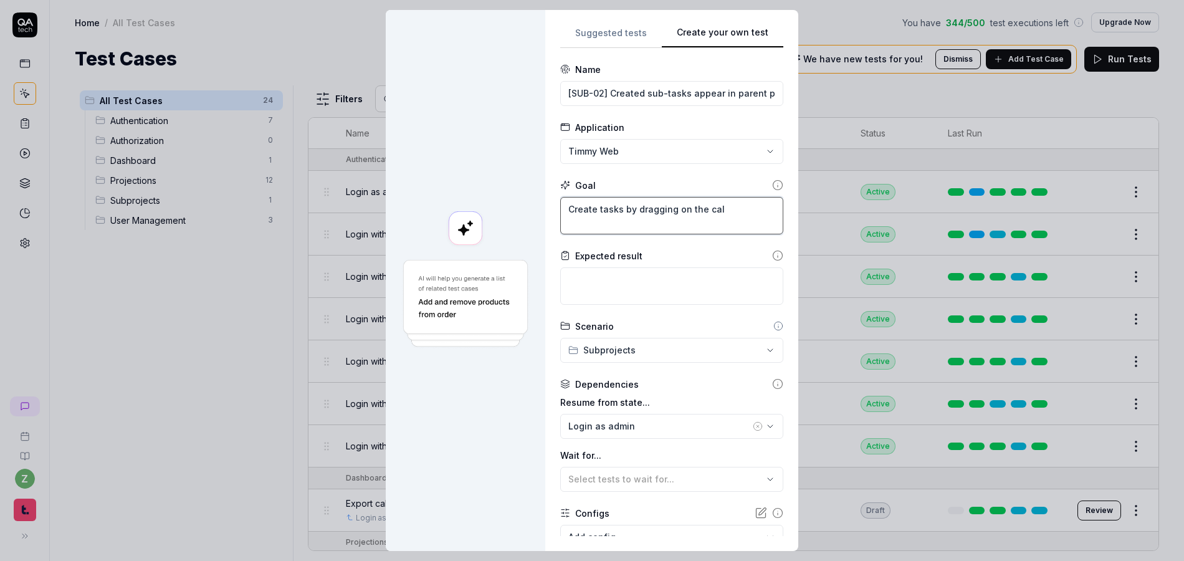
type textarea "*"
type textarea "Create tasks by dragging on the cale"
type textarea "*"
type textarea "Create tasks by dragging on the calen"
type textarea "*"
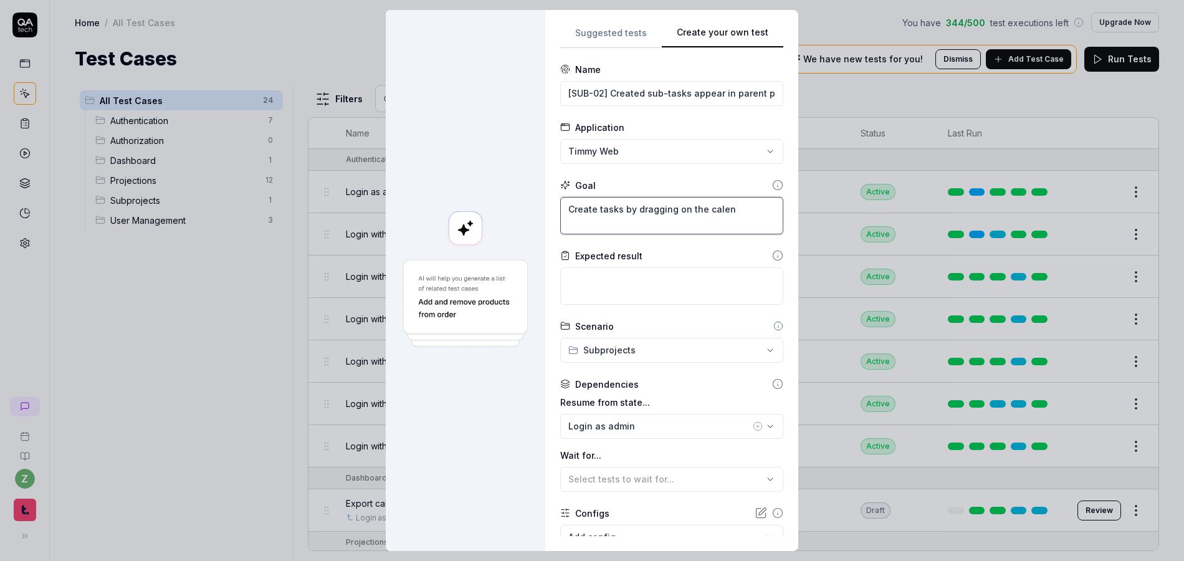
type textarea "Create tasks by dragging on the calend"
type textarea "*"
type textarea "Create tasks by dragging on the calenda"
type textarea "*"
type textarea "Create tasks by dragging on the calendar"
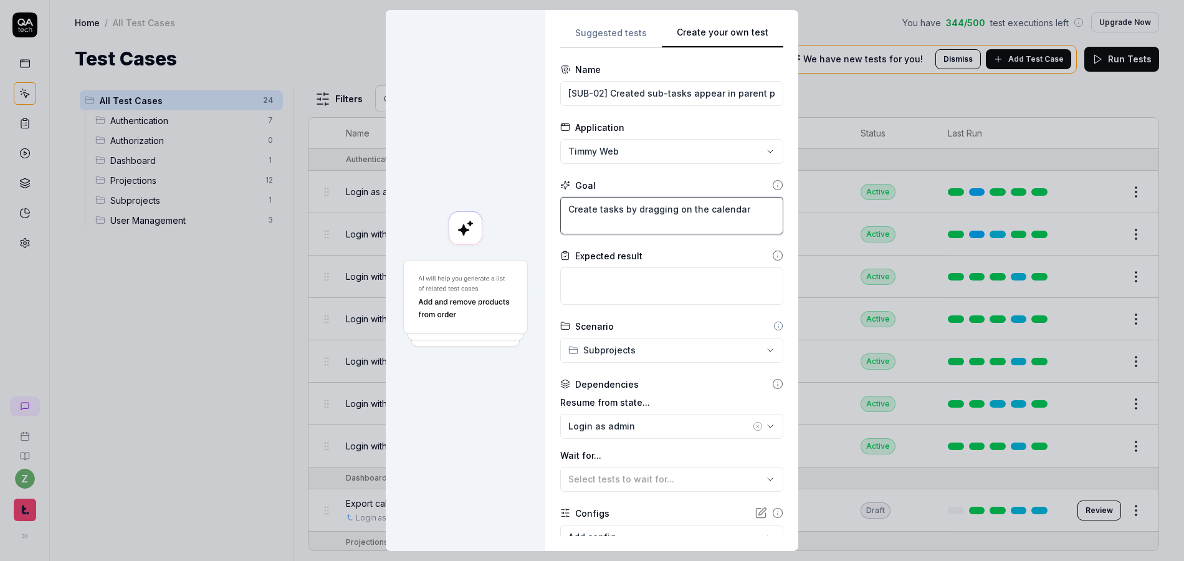
type textarea "*"
type textarea "Create tasks by dragging on the calendar,"
type textarea "*"
type textarea "Create tasks by dragging on the calendar,"
type textarea "*"
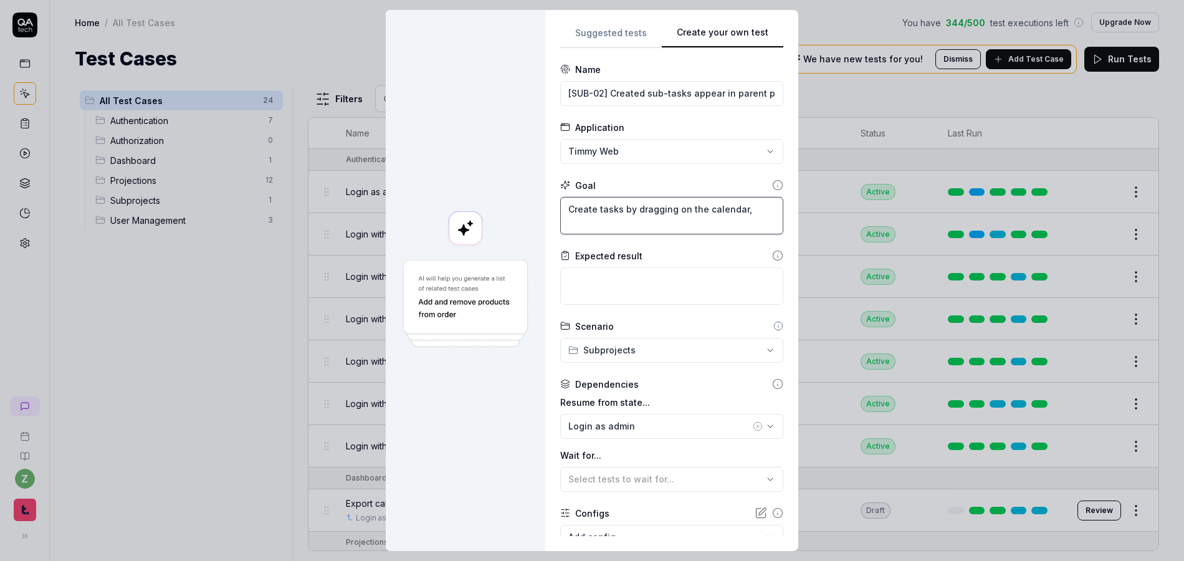
type textarea "Create tasks by dragging on the calendar, c"
type textarea "*"
type textarea "Create tasks by dragging on the calendar, ch"
type textarea "*"
type textarea "Create tasks by dragging on the calendar, cha"
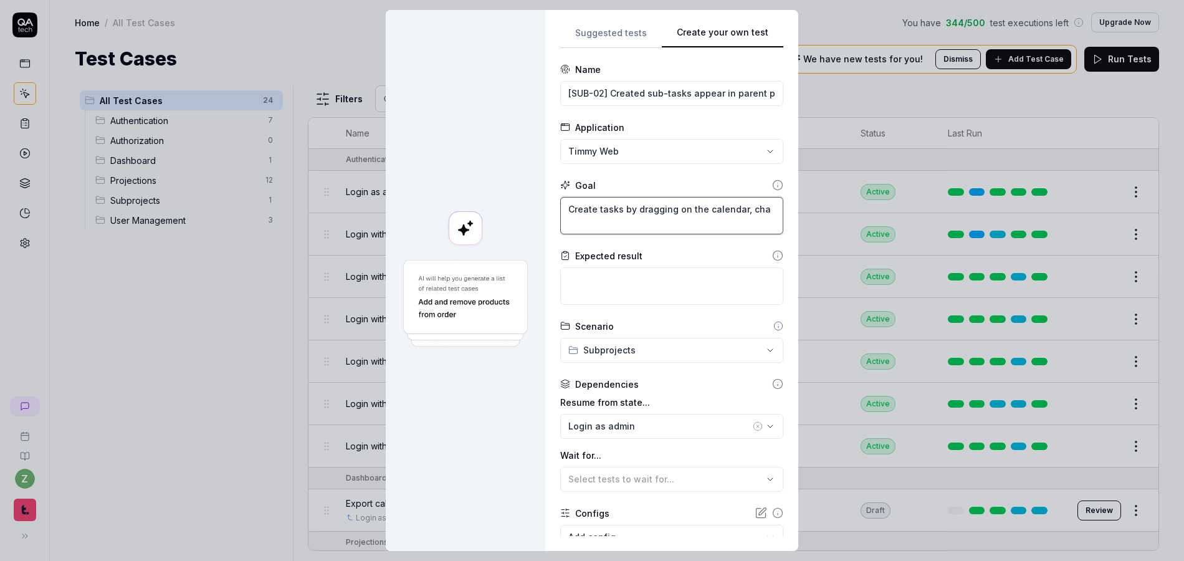
type textarea "*"
type textarea "Create tasks by dragging on the calendar, chan"
type textarea "*"
type textarea "Create tasks by dragging on the calendar, chang"
type textarea "*"
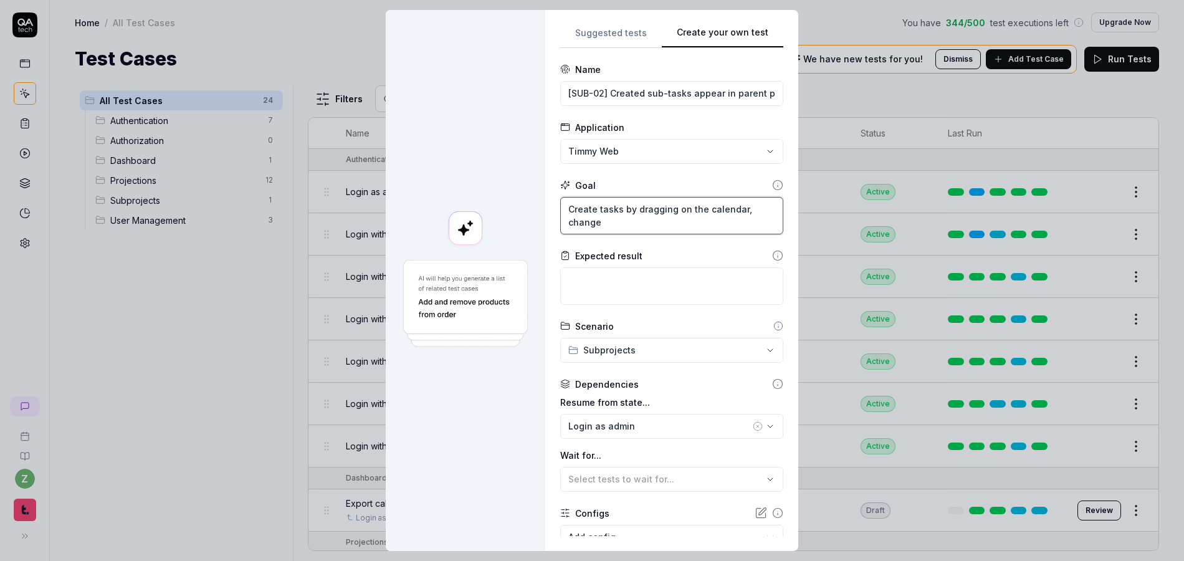
type textarea "Create tasks by dragging on the calendar, change"
type textarea "*"
type textarea "Create tasks by dragging on the calendar, change t"
type textarea "*"
type textarea "Create tasks by dragging on the calendar, change the"
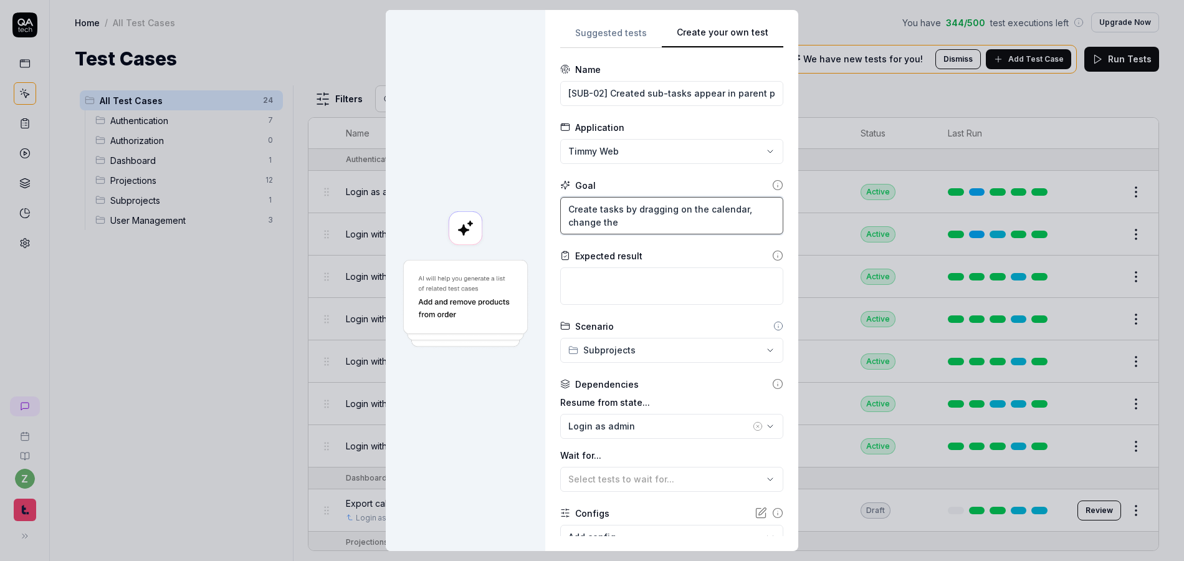
type textarea "*"
type textarea "Create tasks by dragging on the calendar, change the"
type textarea "*"
type textarea "Create tasks by dragging on the calendar, change the p"
type textarea "*"
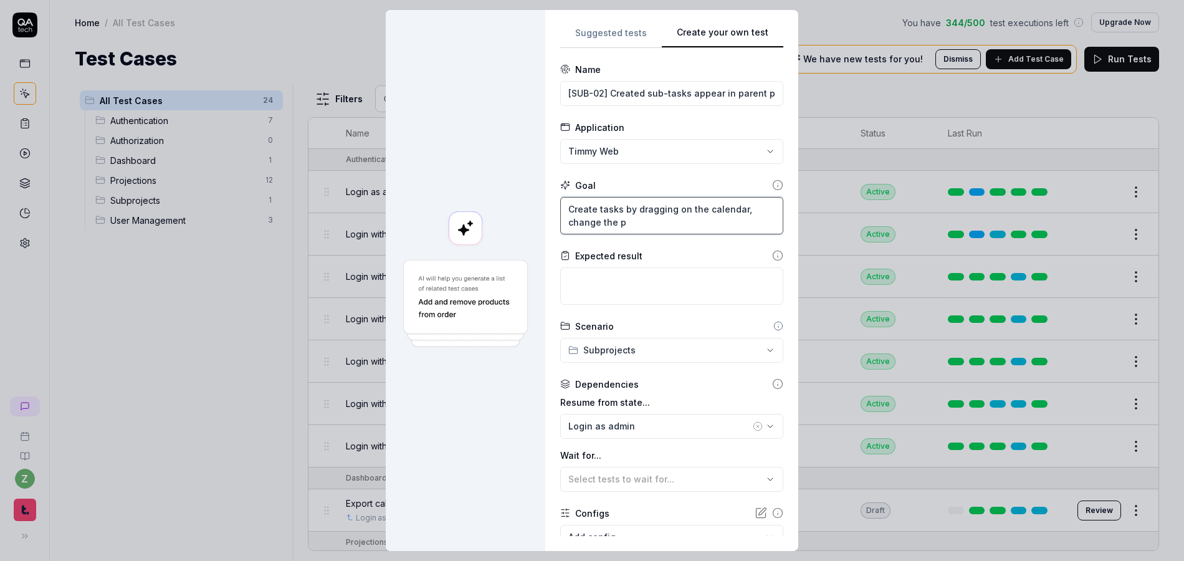
type textarea "Create tasks by dragging on the calendar, change the pr"
type textarea "*"
type textarea "Create tasks by dragging on the calendar, change the pro"
type textarea "*"
type textarea "Create tasks by dragging on the calendar, change the proj"
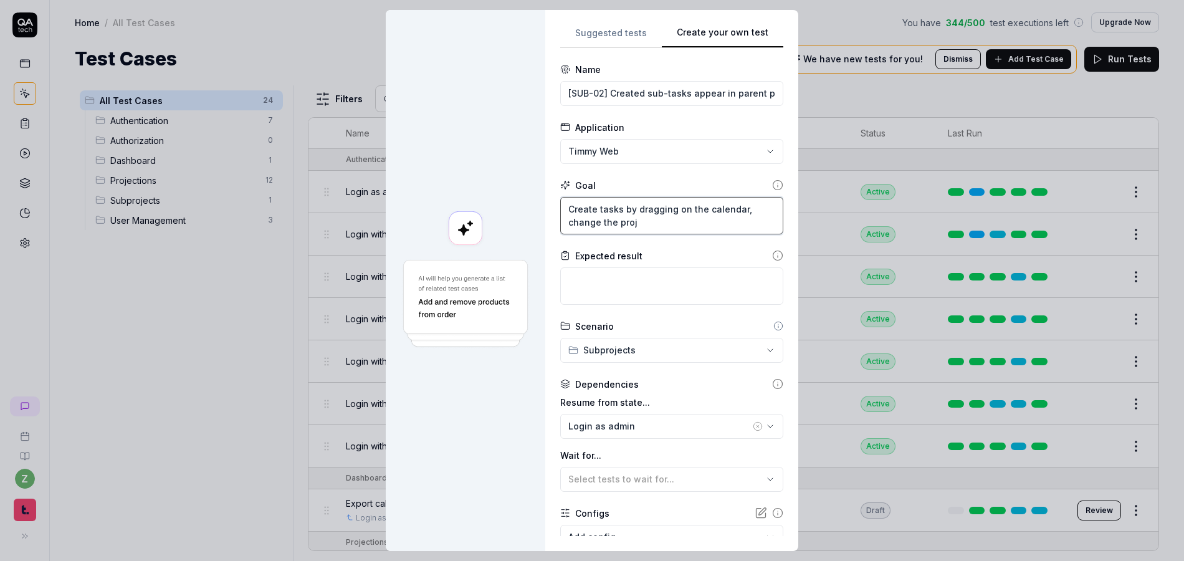
type textarea "*"
type textarea "Create tasks by dragging on the calendar, change the projec"
type textarea "*"
type textarea "Create tasks by dragging on the calendar, change the project"
type textarea "*"
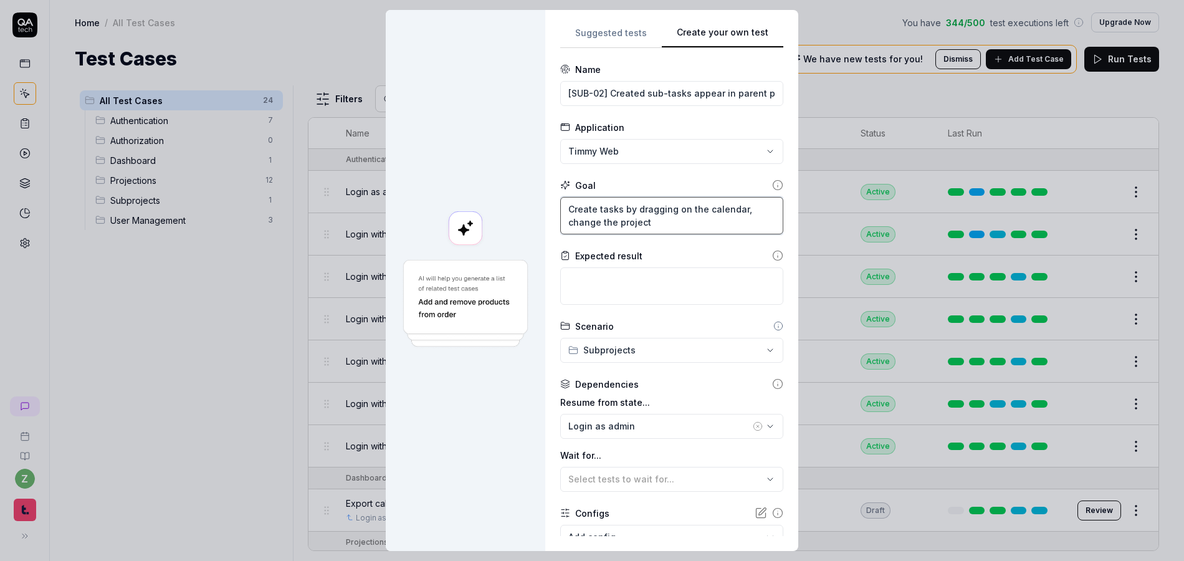
type textarea "Create tasks by dragging on the calendar, change the project"
type textarea "*"
type textarea "Create tasks by dragging on the calendar, change the project t"
type textarea "*"
type textarea "Create tasks by dragging on the calendar, change the project ty"
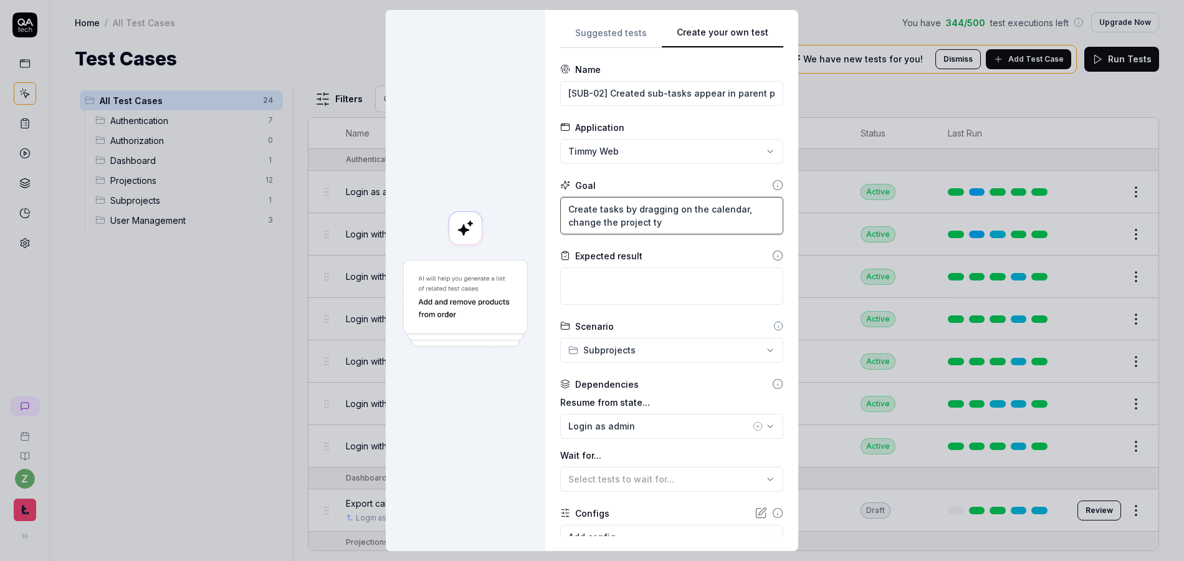
type textarea "*"
type textarea "Create tasks by dragging on the calendar, change the project typ"
type textarea "*"
type textarea "Create tasks by dragging on the calendar, change the project type"
type textarea "*"
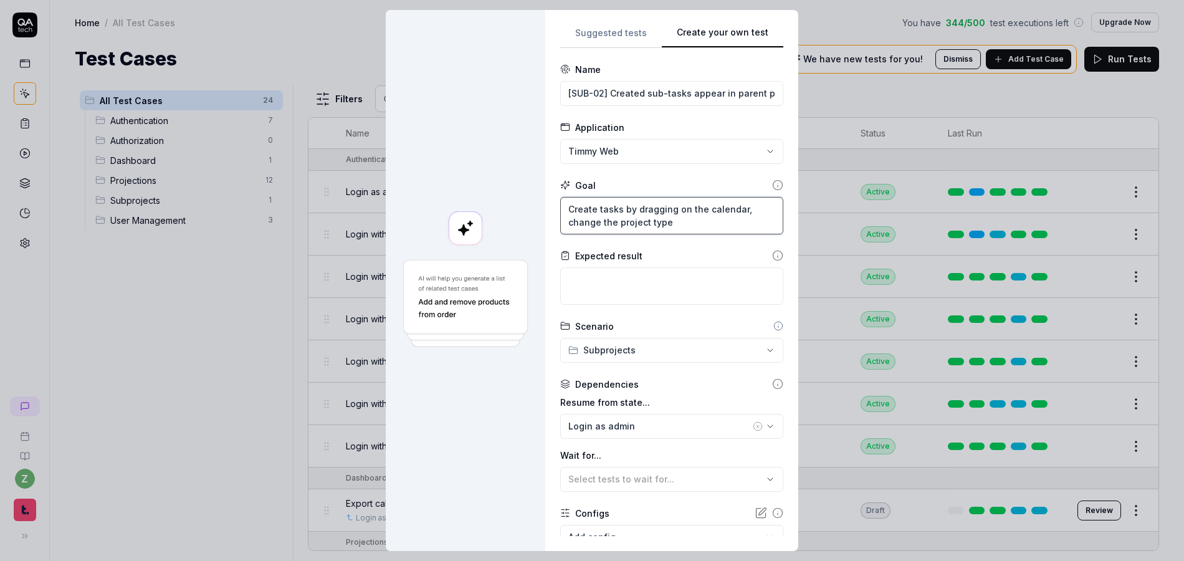
type textarea "Create tasks by dragging on the calendar, change the project typ"
type textarea "*"
type textarea "Create tasks by dragging on the calendar, change the project ty"
type textarea "*"
type textarea "Create tasks by dragging on the calendar, change the project t"
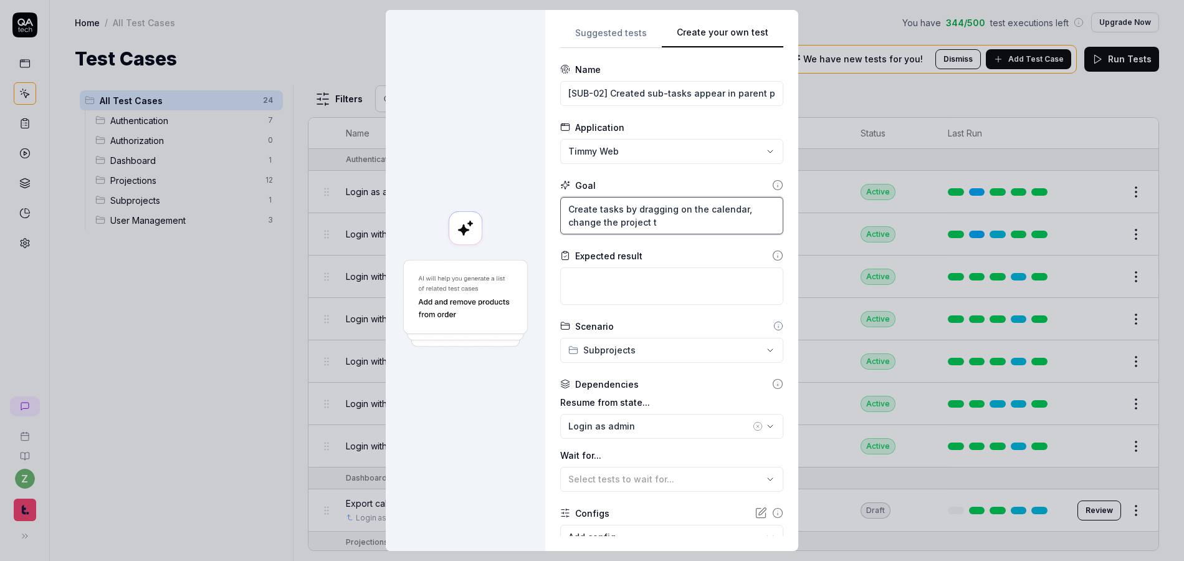
type textarea "*"
type textarea "Create tasks by dragging on the calendar, change the project"
type textarea "*"
type textarea "Create tasks by dragging on the calendar, change the project t"
type textarea "*"
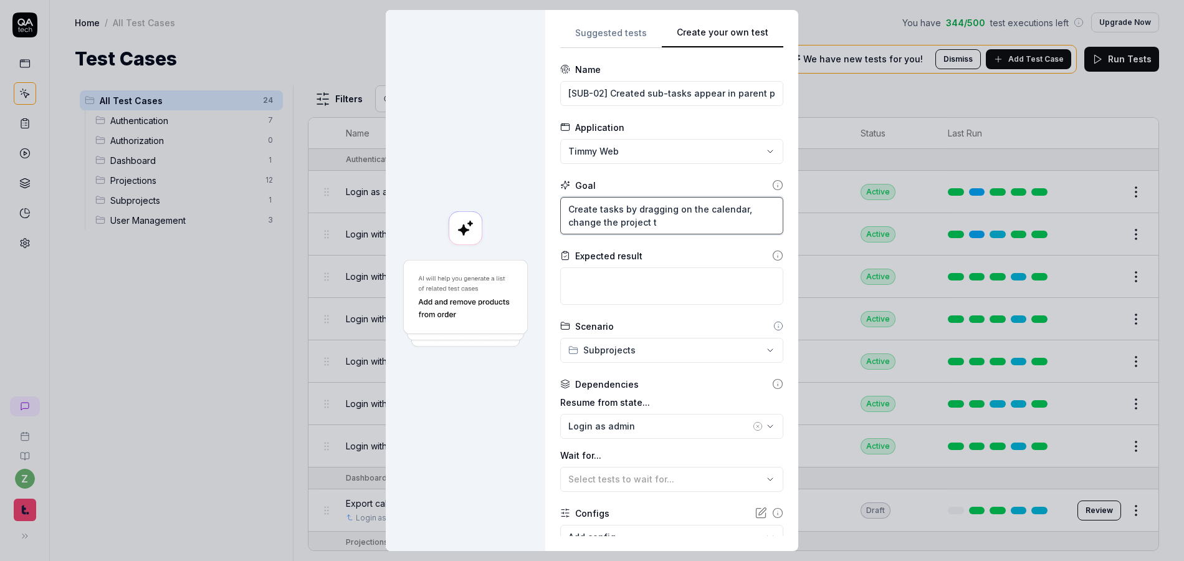
type textarea "Create tasks by dragging on the calendar, change the project to"
type textarea "*"
type textarea "Create tasks by dragging on the calendar, change the project to"
type textarea "*"
type textarea "Create tasks by dragging on the calendar, change the project to"
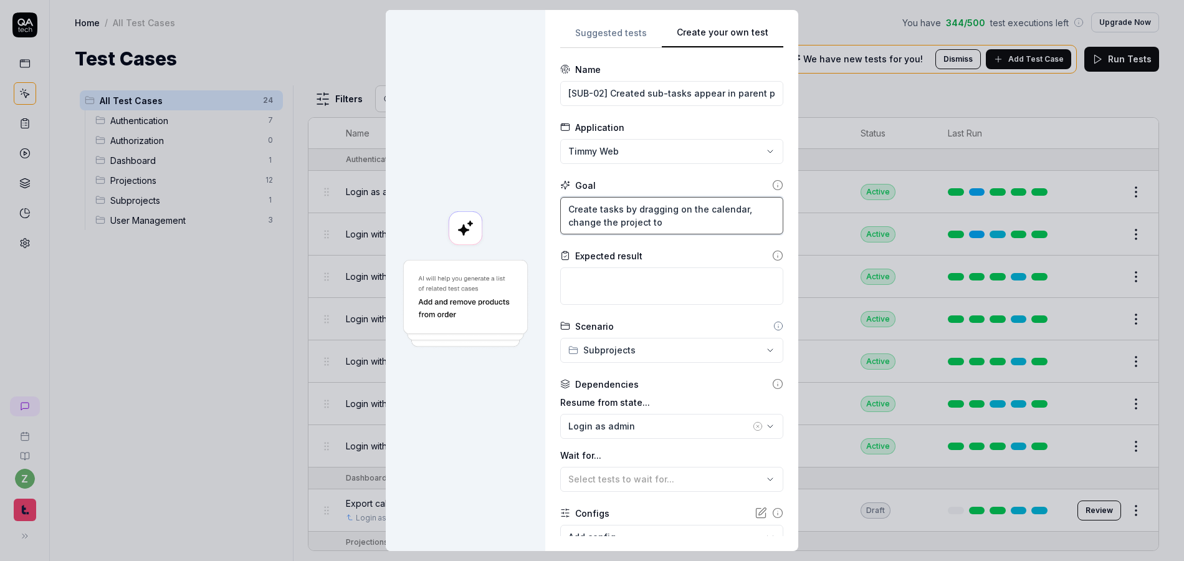
type textarea "*"
type textarea "Create ttasks by dragging on the calendar, change the project to"
type textarea "*"
type textarea "Create thtasks by dragging on the calendar, change the project to"
type textarea "*"
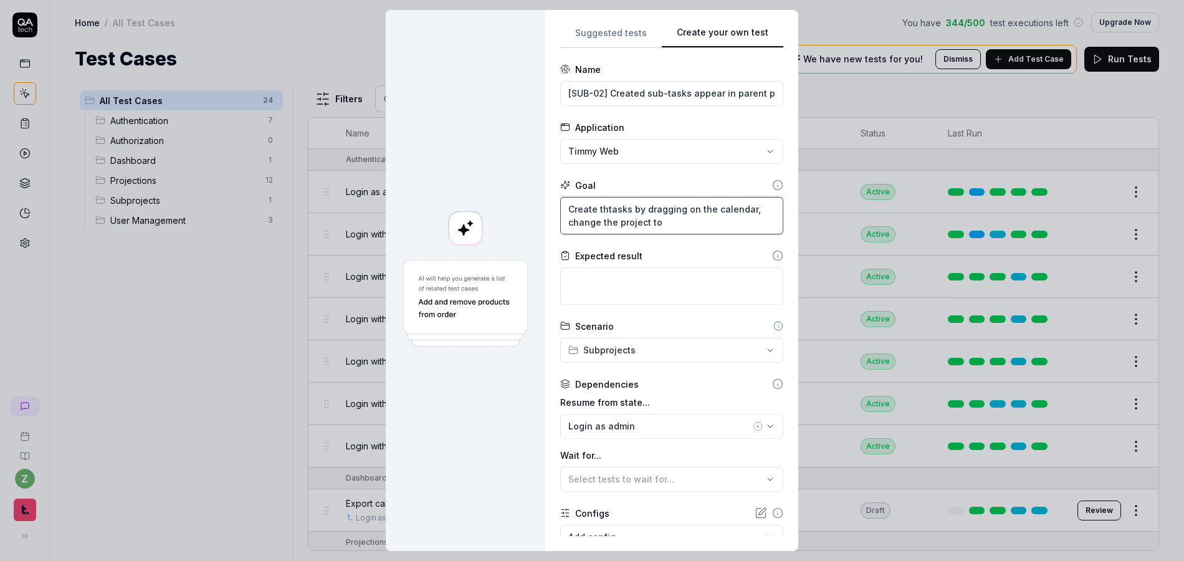
type textarea "Create thrtasks by dragging on the calendar, change the project to"
type textarea "*"
type textarea "Create thretasks by dragging on the calendar, change the project to"
type textarea "*"
type textarea "Create threetasks by dragging on the calendar, change the project to"
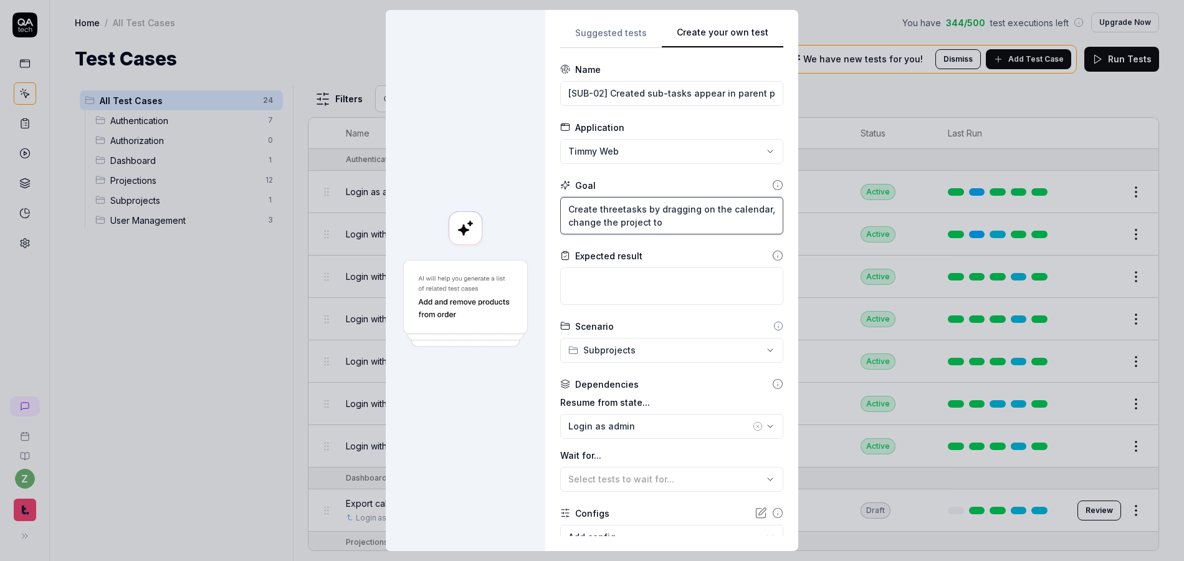
type textarea "*"
type textarea "Create three tasks by dragging on the calendar, change the project to"
type textarea "*"
type textarea "Create three tasks by dragging on the calendar, change the project to"
type textarea "*"
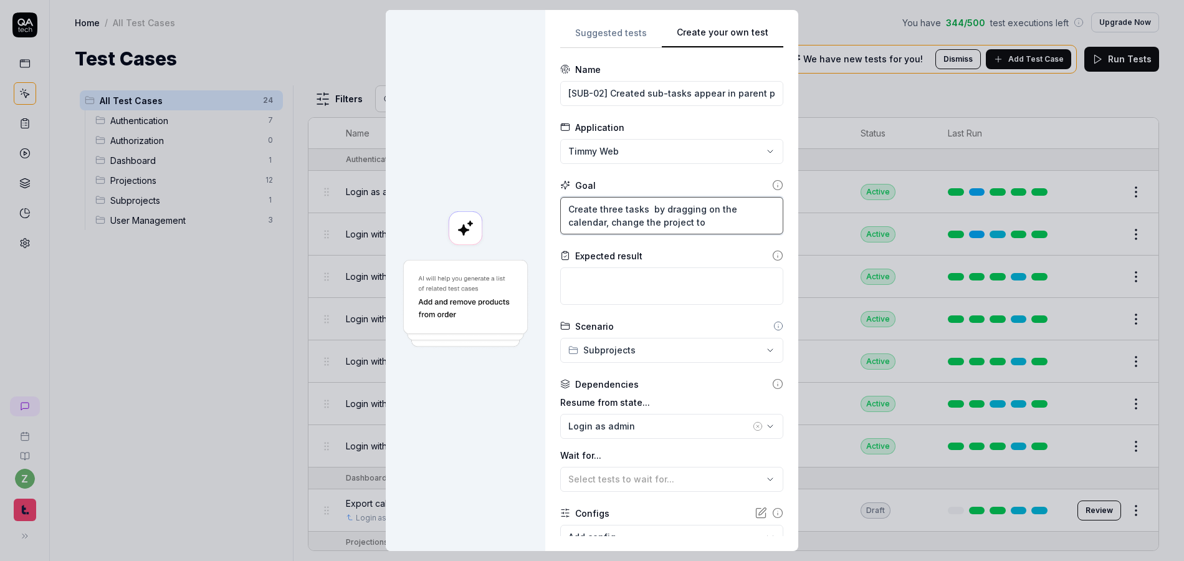
type textarea "Create three tasks f by dragging on the calendar, change the project to"
type textarea "*"
type textarea "Create three tasks fo by dragging on the calendar, change the project to"
type textarea "*"
type textarea "Create three tasks for by dragging on the calendar, change the project to"
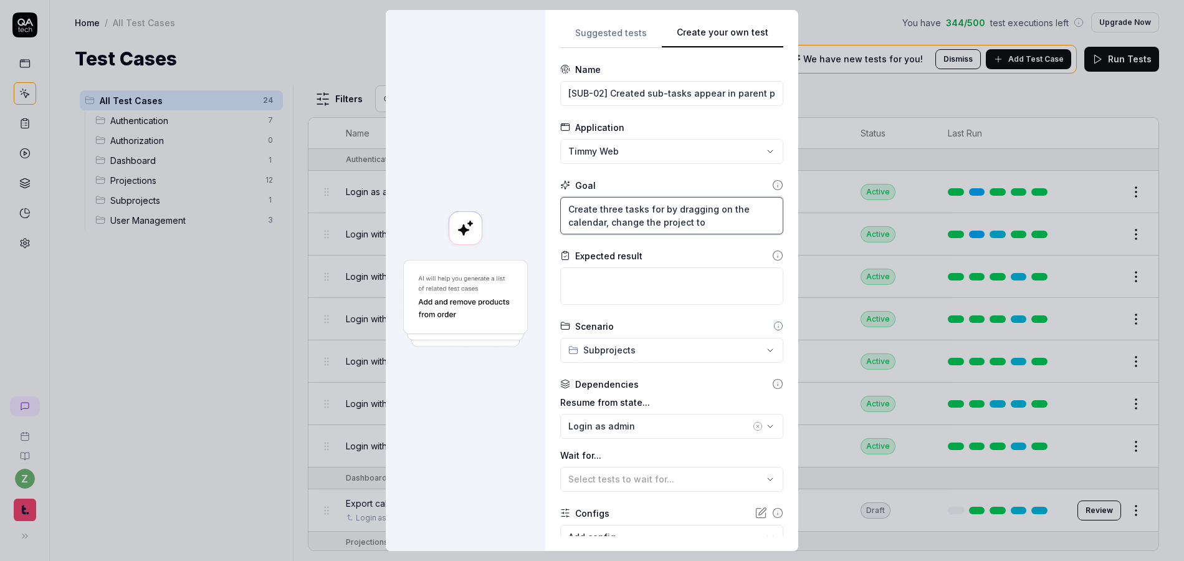
type textarea "*"
type textarea "Create three tasks for by dragging on the calendar, change the project to"
type textarea "*"
type textarea "Create three tasks for e by dragging on the calendar, change the project to"
type textarea "*"
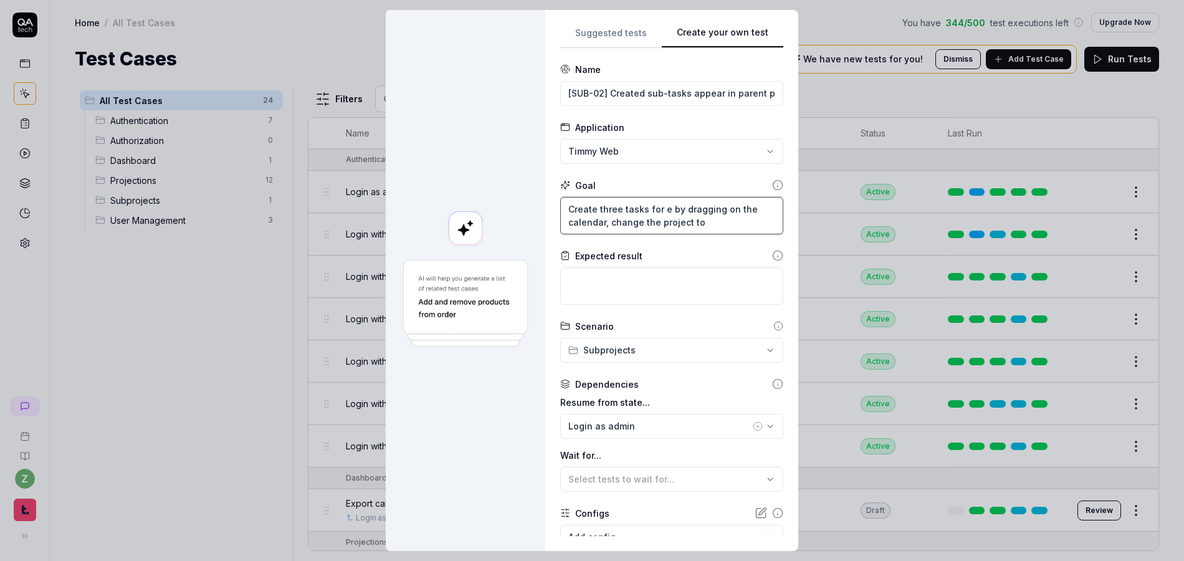
type textarea "Create three tasks for ea by dragging on the calendar, change the project to"
type textarea "*"
type textarea "Create three tasks for eac by dragging on the calendar, change the project to"
type textarea "*"
type textarea "Create three tasks for each by dragging on the calendar, change the project to"
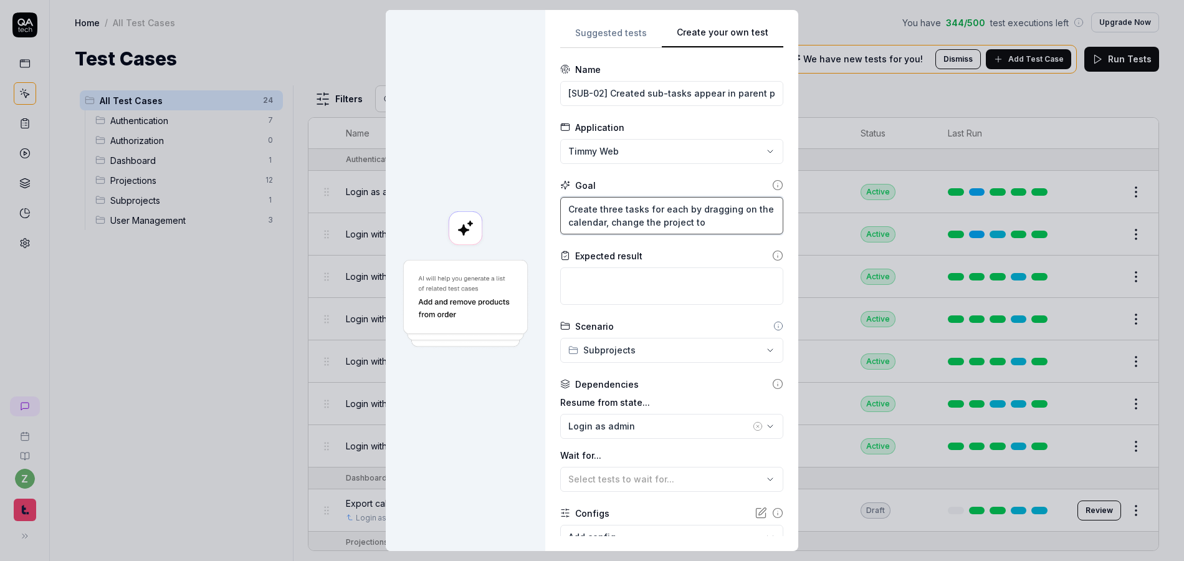
type textarea "*"
type textarea "Create three tasks for each by dragging on the calendar, change the project to"
type textarea "*"
type textarea "Create three tasks for each su by dragging on the calendar, change the project …"
type textarea "*"
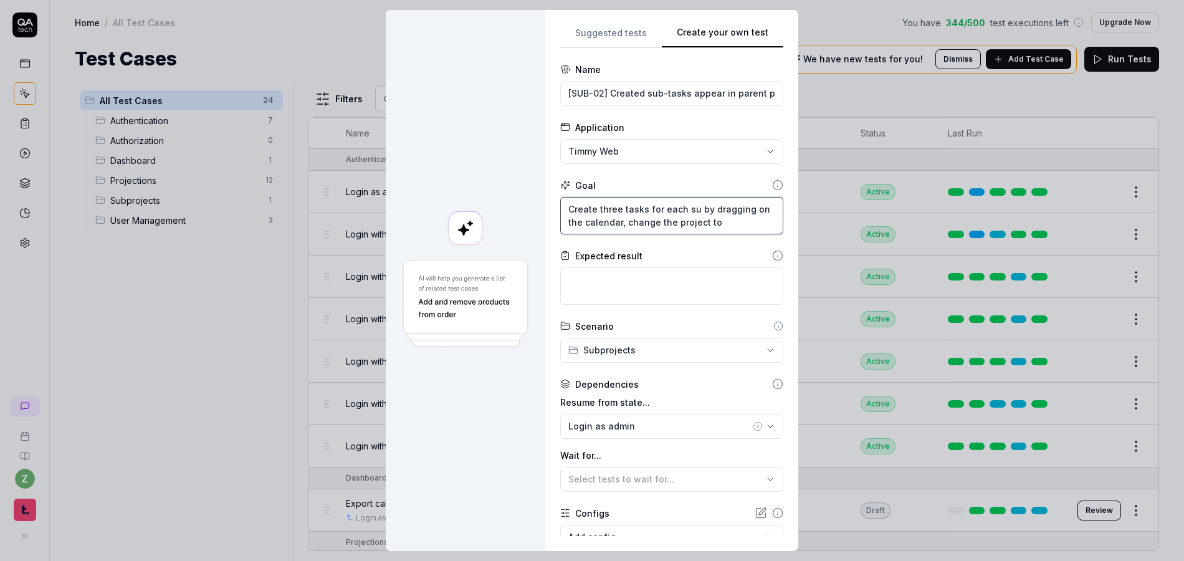
type textarea "Create three tasks for each sub by dragging on the calendar, change the project…"
type textarea "*"
type textarea "Create three tasks for each sub by dragging on the calendar, change the project…"
type textarea "*"
type textarea "Create three tasks for each sub p by dragging on the calendar, change the proje…"
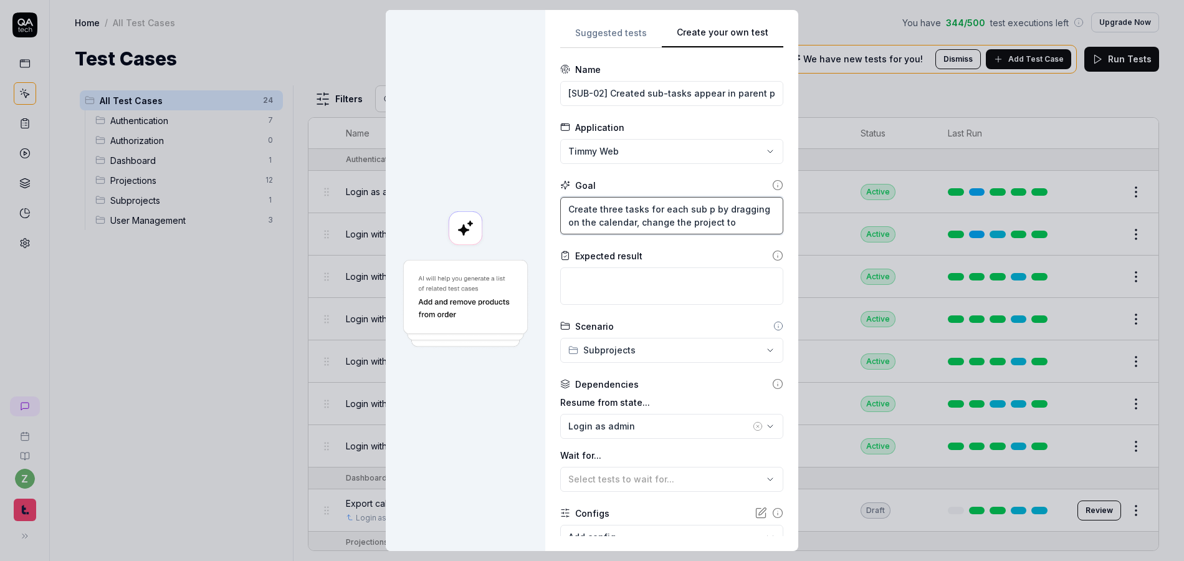
type textarea "*"
type textarea "Create three tasks for each sub pr by dragging on the calendar, change the proj…"
type textarea "*"
type textarea "Create three tasks for each sub pro by dragging on the calendar, change the pro…"
type textarea "*"
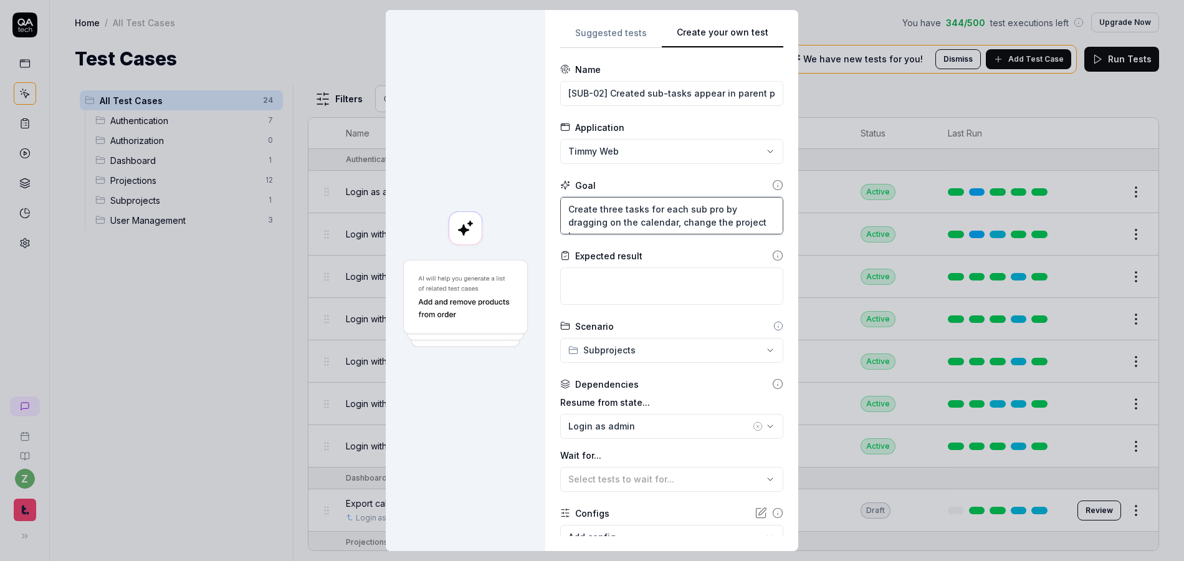
type textarea "Create three tasks for each sub proj by dragging on the calendar, change the pr…"
type textarea "*"
type textarea "Create three tasks for each sub proje by dragging on the calendar, change the p…"
type textarea "*"
type textarea "Create three tasks for each sub projec by dragging on the calendar, change the …"
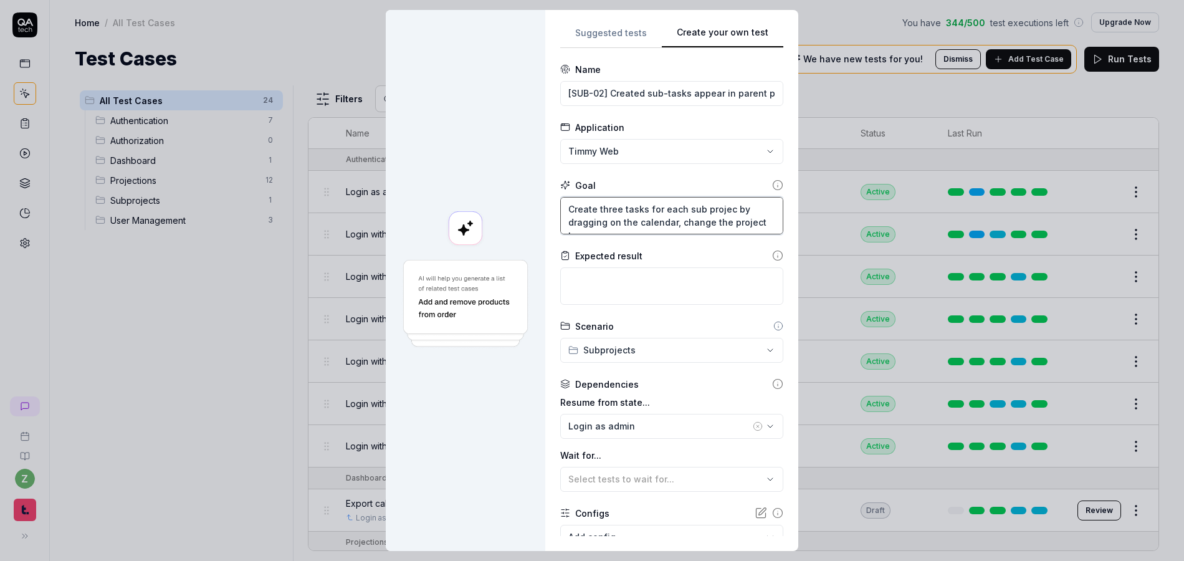
type textarea "*"
type textarea "Create three tasks for each sub project by dragging on the calendar, change the…"
type textarea "*"
type textarea "Create three tasks for each sub project by dragging on the calendar, change the…"
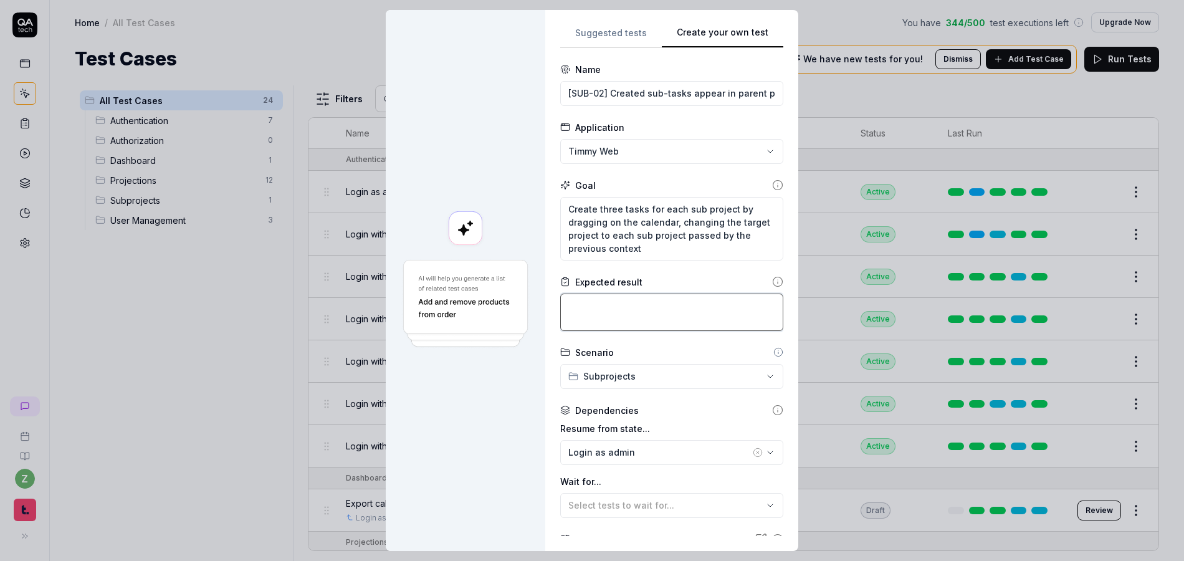
click at [598, 313] on textarea at bounding box center [671, 312] width 223 height 37
drag, startPoint x: 726, startPoint y: 95, endPoint x: 820, endPoint y: 91, distance: 94.2
click at [820, 91] on div "**********" at bounding box center [592, 280] width 1184 height 561
click at [740, 93] on input "[SUB-02] Created sub-tasks appear in parent projections" at bounding box center [671, 93] width 223 height 25
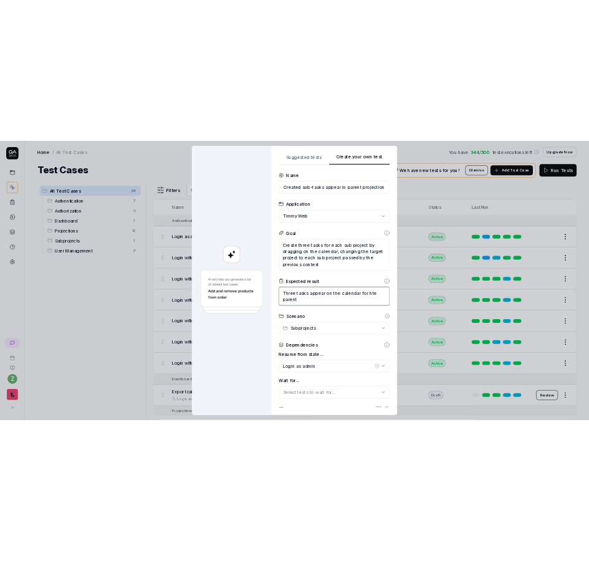
scroll to position [0, 0]
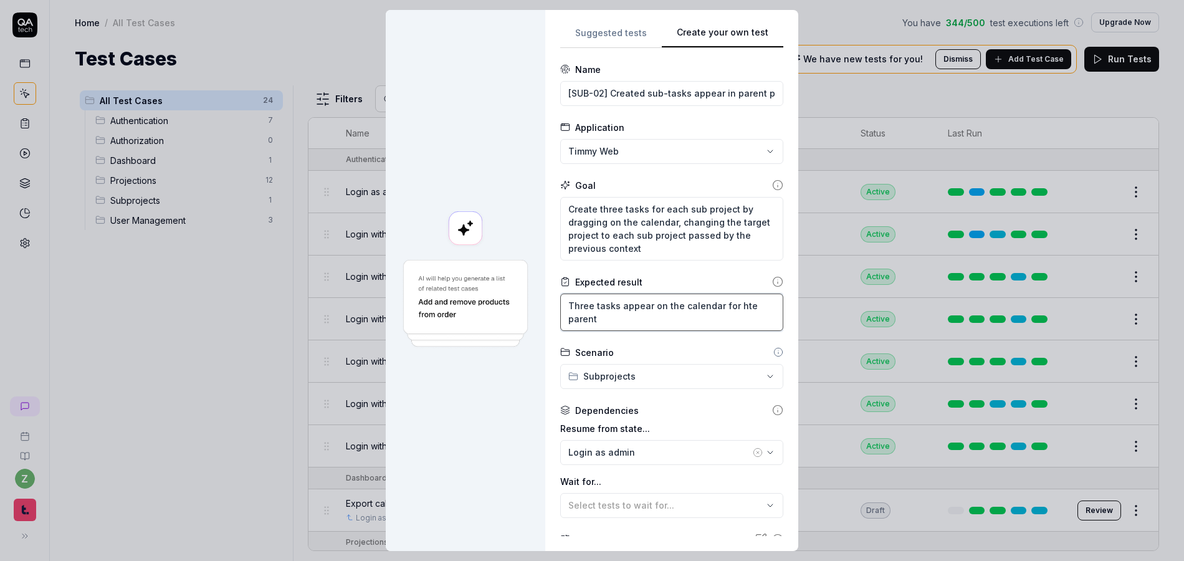
drag, startPoint x: 747, startPoint y: 307, endPoint x: 729, endPoint y: 307, distance: 18.1
click at [729, 307] on textarea "Three tasks appear on the calendar for hte parent" at bounding box center [671, 312] width 223 height 37
click at [664, 256] on textarea "Create three tasks for each sub project by dragging on the calendar, changing t…" at bounding box center [671, 229] width 223 height 64
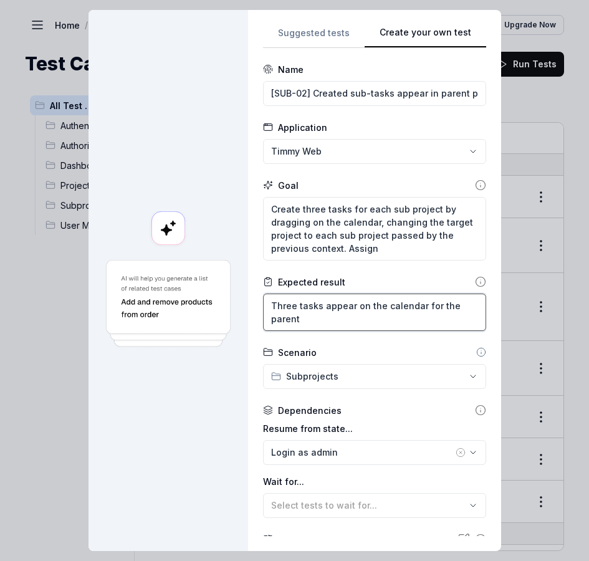
click at [365, 317] on textarea "Three tasks appear on the calendar for the parent" at bounding box center [374, 312] width 223 height 37
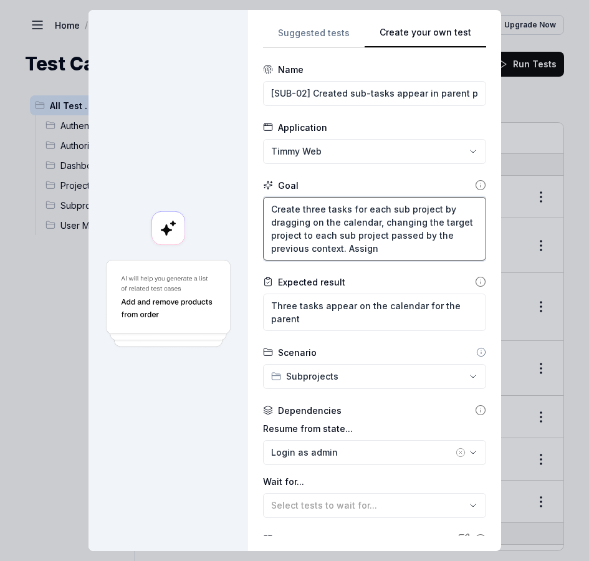
click at [383, 254] on textarea "Create three tasks for each sub project by dragging on the calendar, changing t…" at bounding box center [374, 229] width 223 height 64
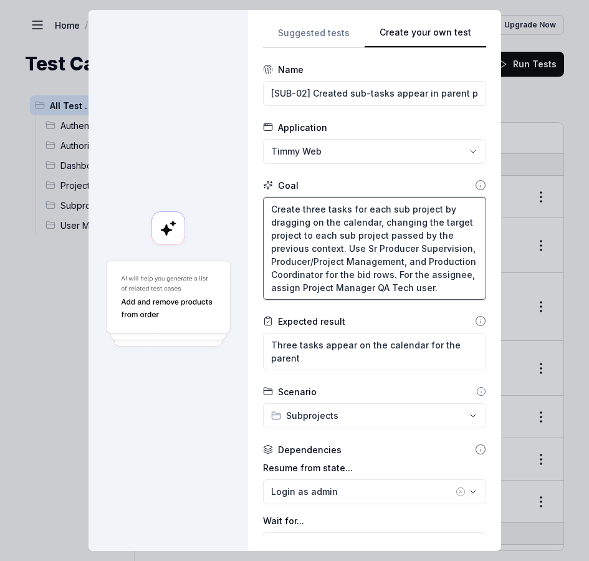
click at [380, 285] on textarea "Create three tasks for each sub project by dragging on the calendar, changing t…" at bounding box center [374, 248] width 223 height 103
drag, startPoint x: 300, startPoint y: 290, endPoint x: 386, endPoint y: 266, distance: 89.4
click at [300, 290] on textarea "Create three tasks for each sub project by dragging on the calendar, changing t…" at bounding box center [374, 248] width 223 height 103
click at [406, 286] on textarea "Create three tasks for each sub project by dragging on the calendar, changing t…" at bounding box center [374, 248] width 223 height 103
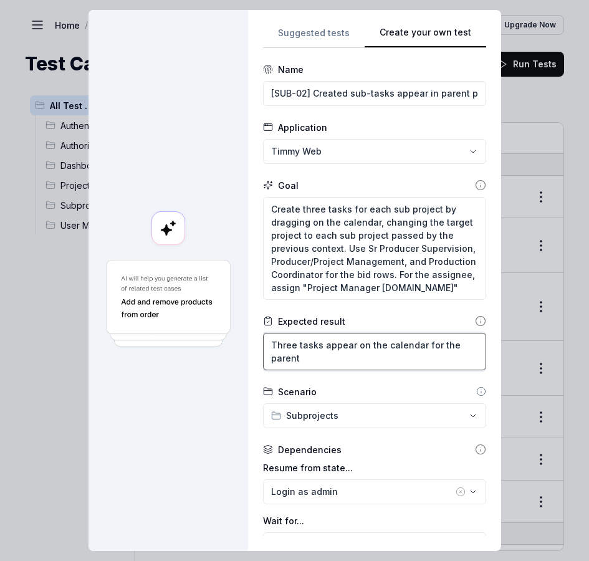
click at [394, 353] on textarea "Three tasks appear on the calendar for the parent" at bounding box center [374, 351] width 223 height 37
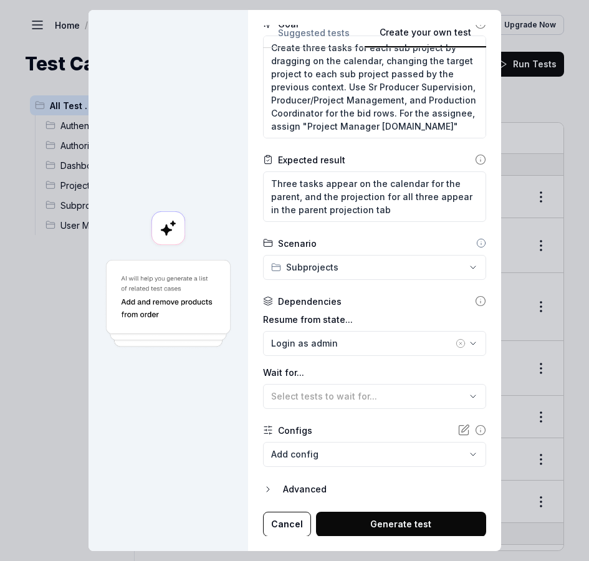
scroll to position [162, 0]
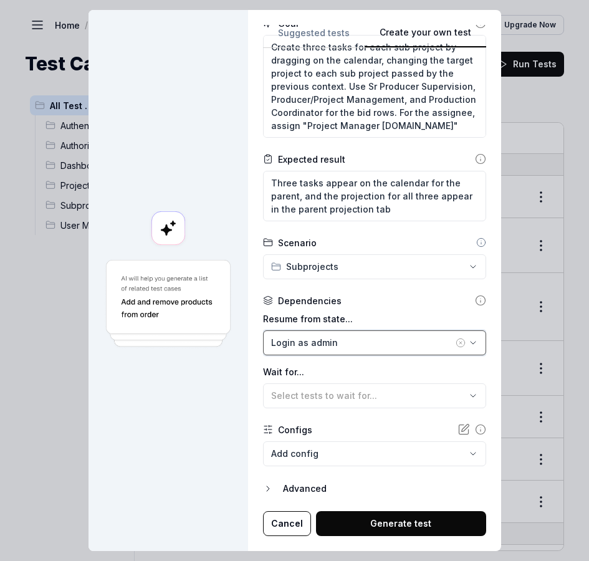
click at [347, 345] on div "Login as admin" at bounding box center [362, 342] width 182 height 13
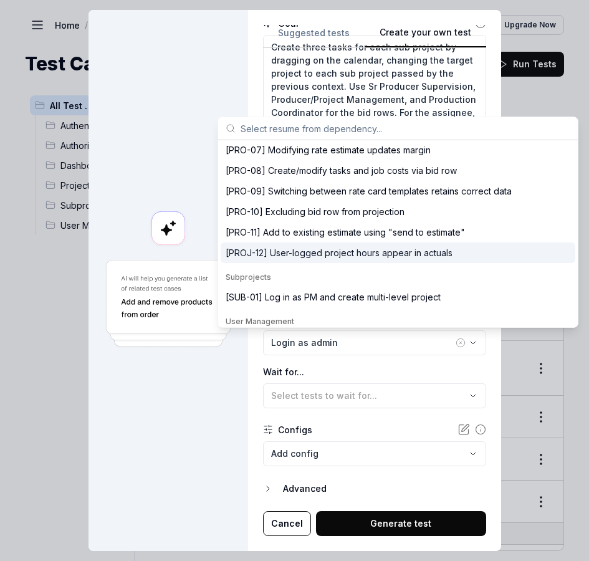
scroll to position [350, 0]
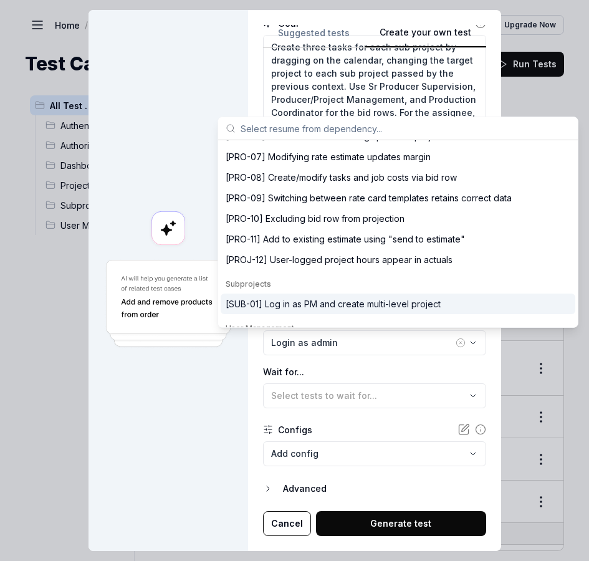
click at [370, 305] on div "[SUB-01] Log in as PM and create multi-level project" at bounding box center [333, 303] width 215 height 13
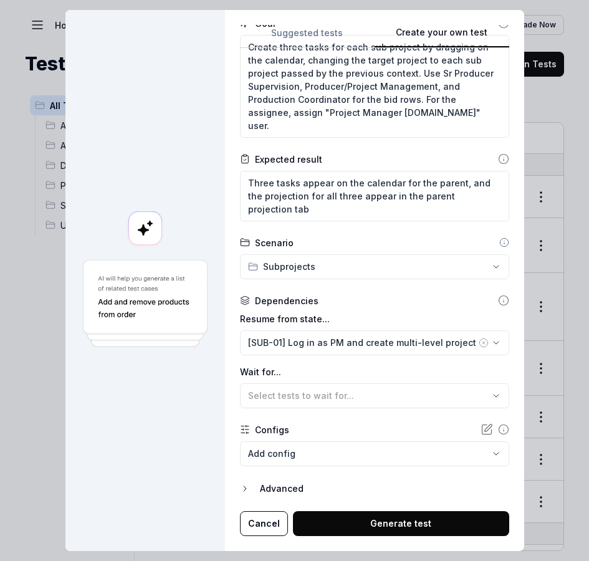
click at [265, 485] on div "Advanced" at bounding box center [384, 488] width 249 height 15
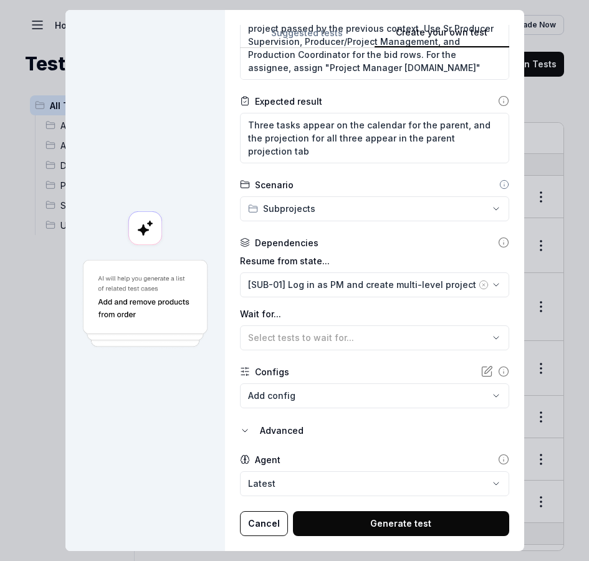
click at [272, 425] on div "Advanced" at bounding box center [384, 430] width 249 height 15
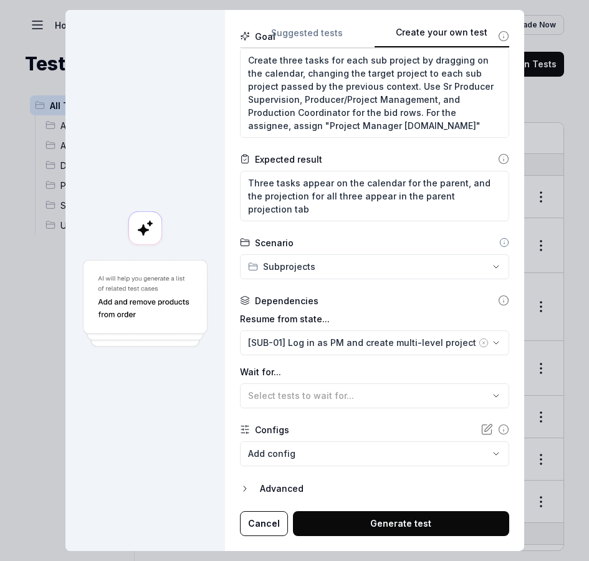
click at [279, 473] on form "**********" at bounding box center [374, 225] width 269 height 622
click at [285, 459] on body "z Home / All Test Cases You have 344 / 500 test executions left Upgrade Now Hom…" at bounding box center [294, 280] width 589 height 561
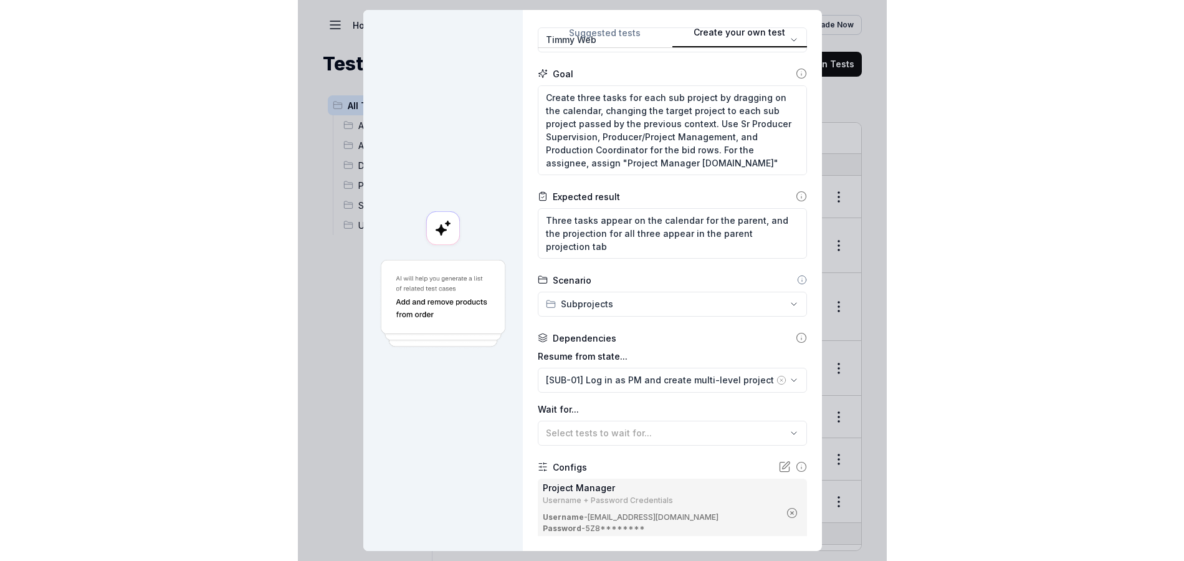
scroll to position [223, 0]
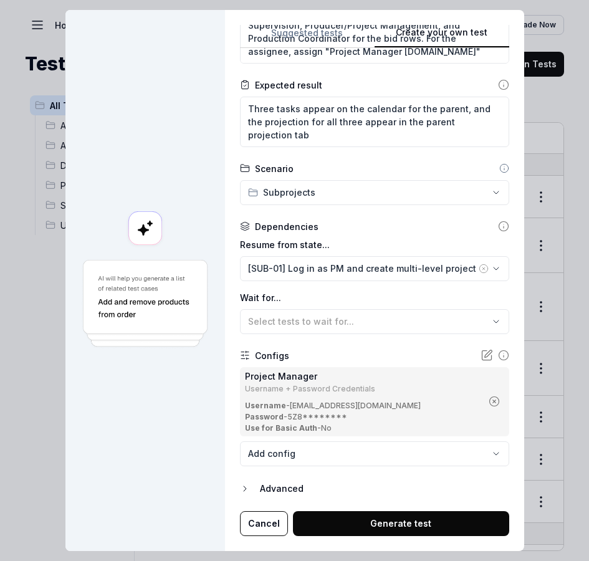
click at [399, 522] on button "Generate test" at bounding box center [401, 523] width 216 height 25
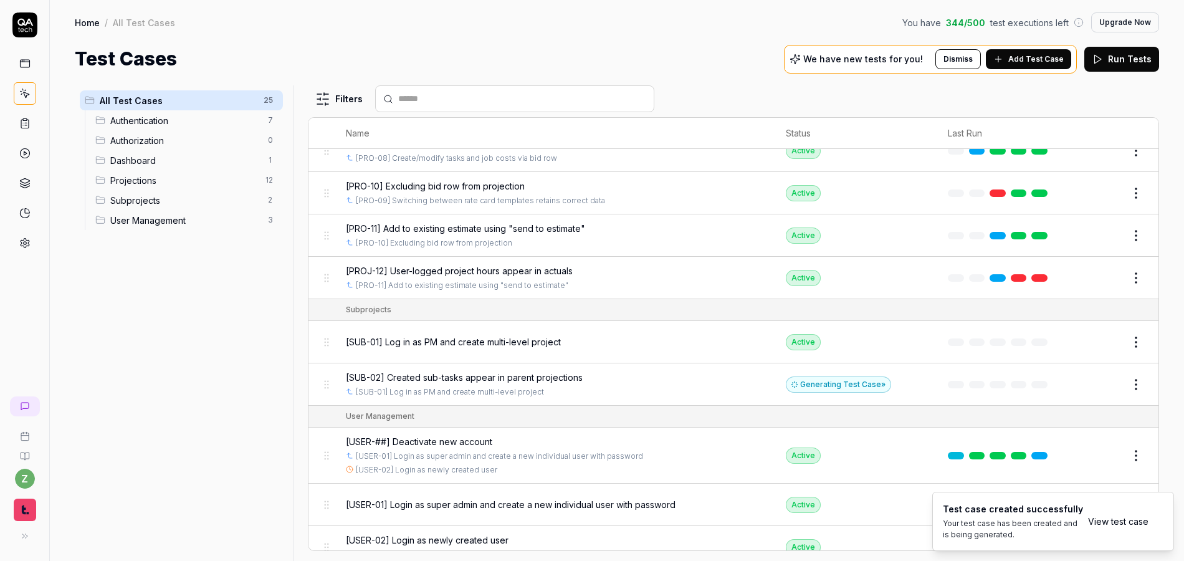
scroll to position [780, 0]
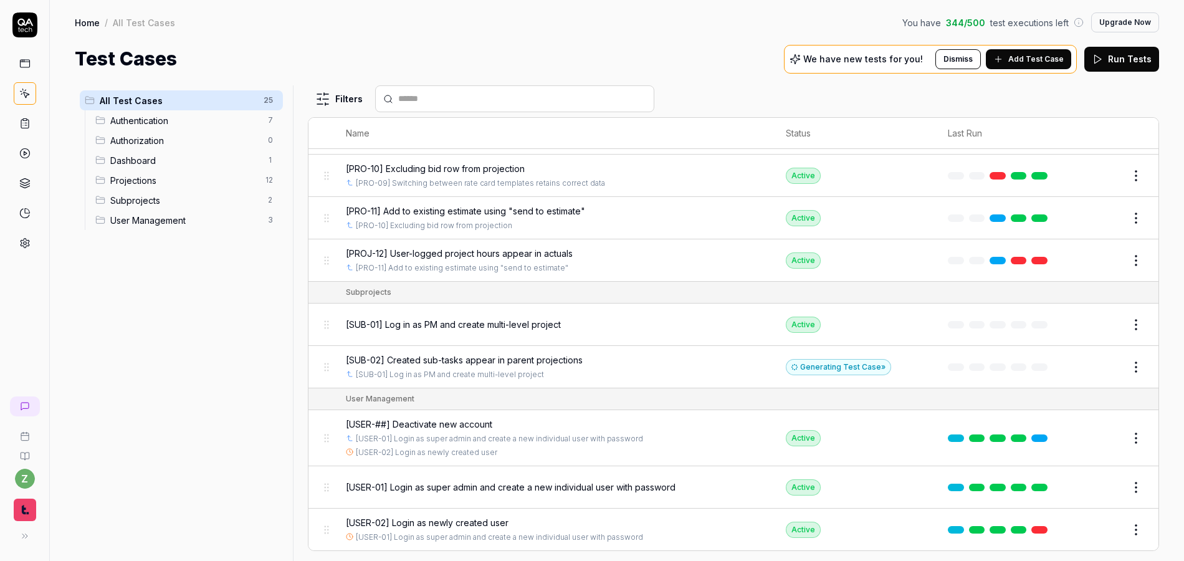
click at [484, 363] on span "[SUB-02] Created sub-tasks appear in parent projections" at bounding box center [464, 359] width 237 height 13
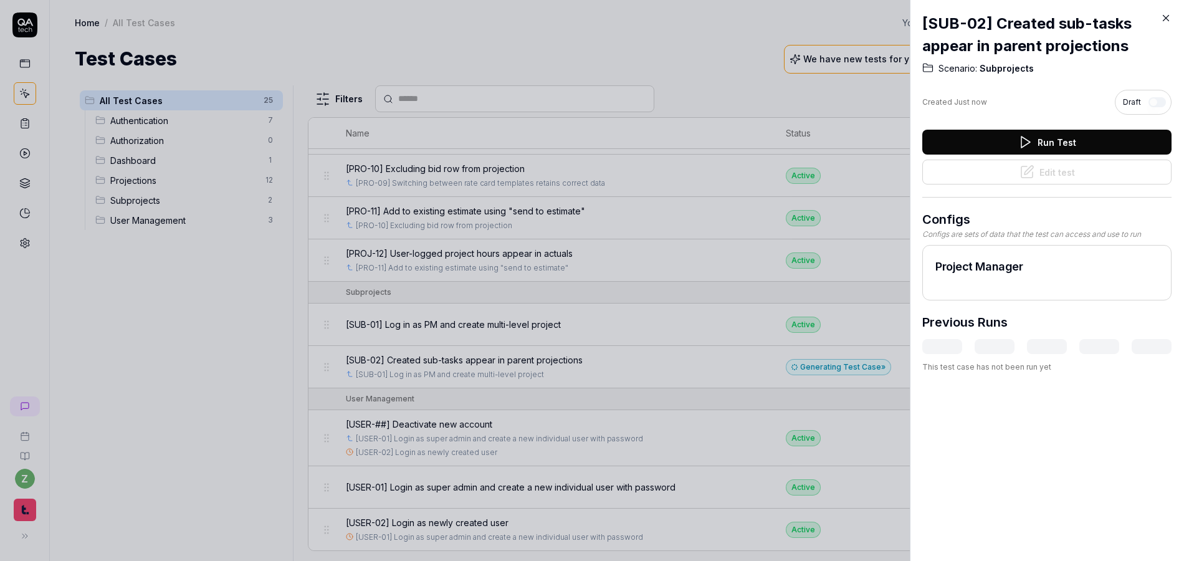
click at [765, 145] on div at bounding box center [592, 280] width 1184 height 561
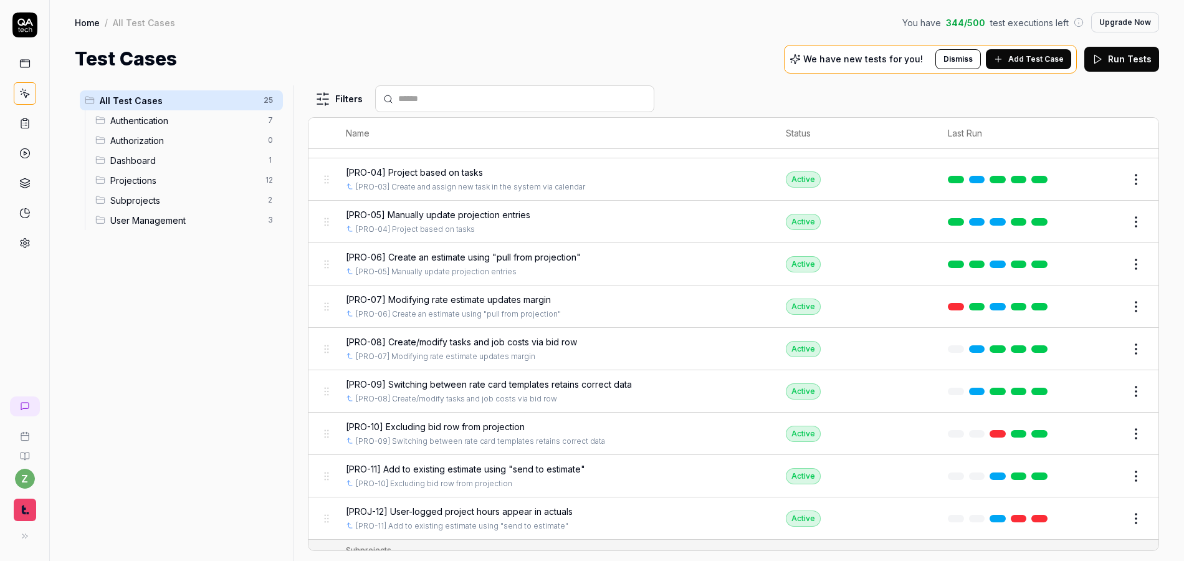
scroll to position [780, 0]
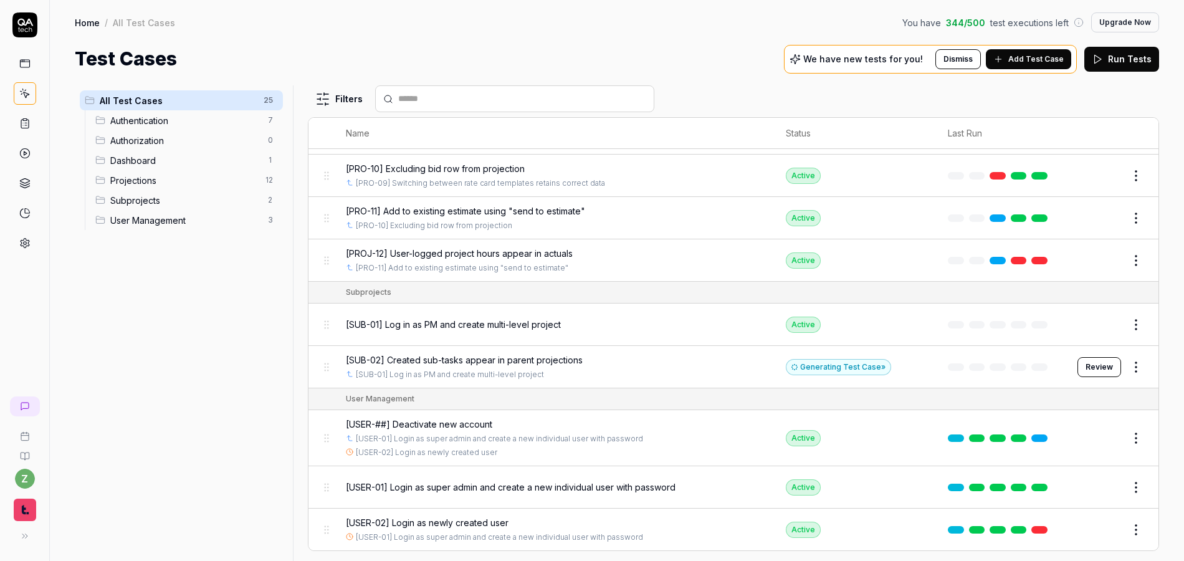
click at [514, 364] on span "[SUB-02] Created sub-tasks appear in parent projections" at bounding box center [464, 359] width 237 height 13
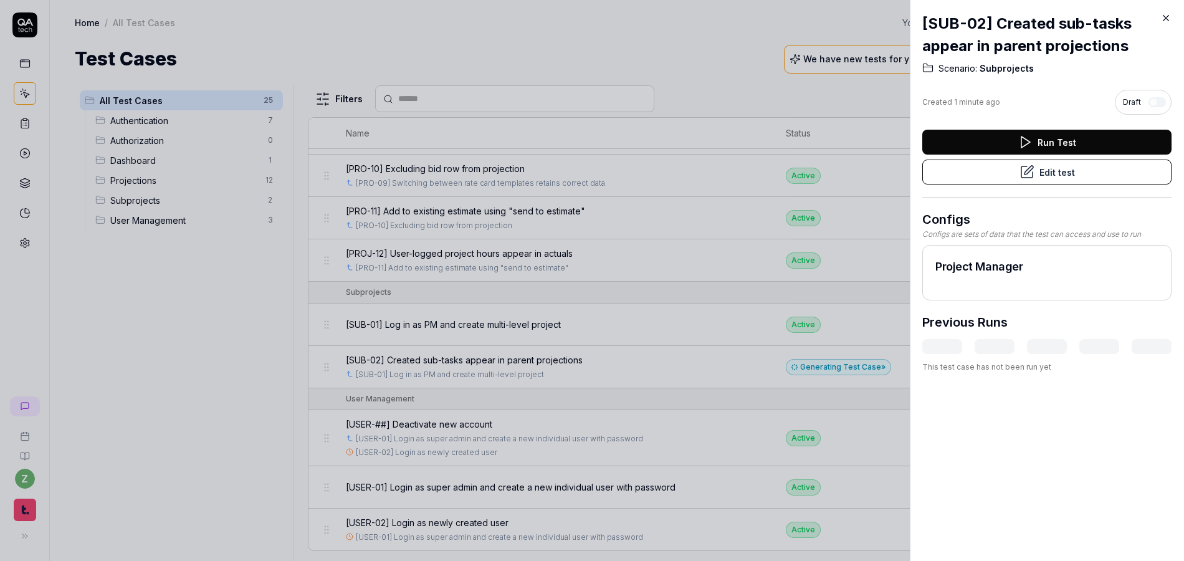
click at [1035, 171] on button "Edit test" at bounding box center [1046, 172] width 249 height 25
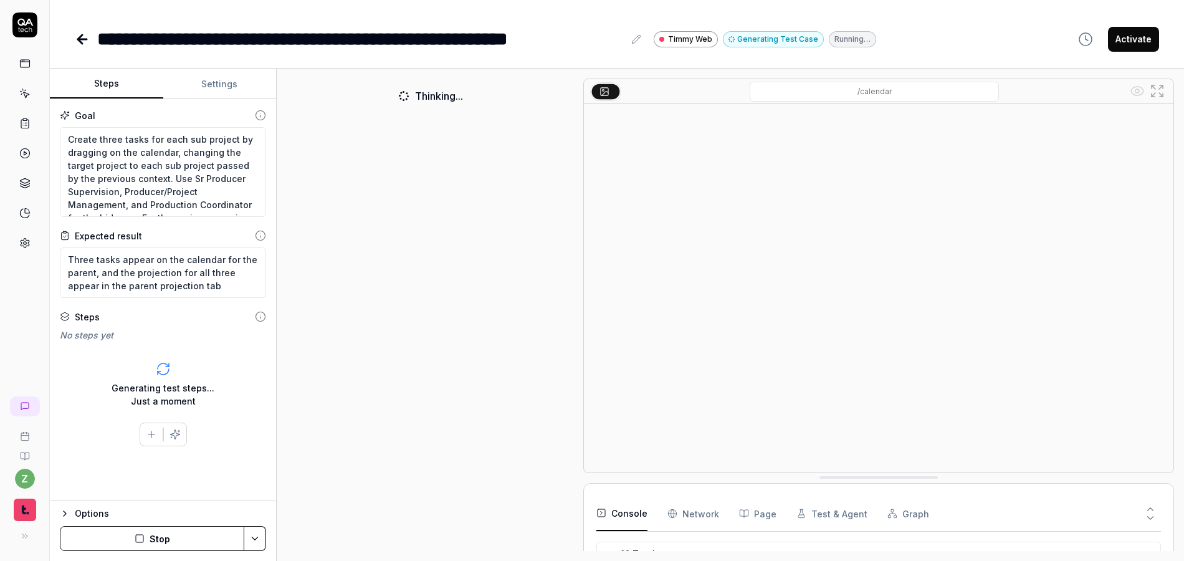
scroll to position [334, 0]
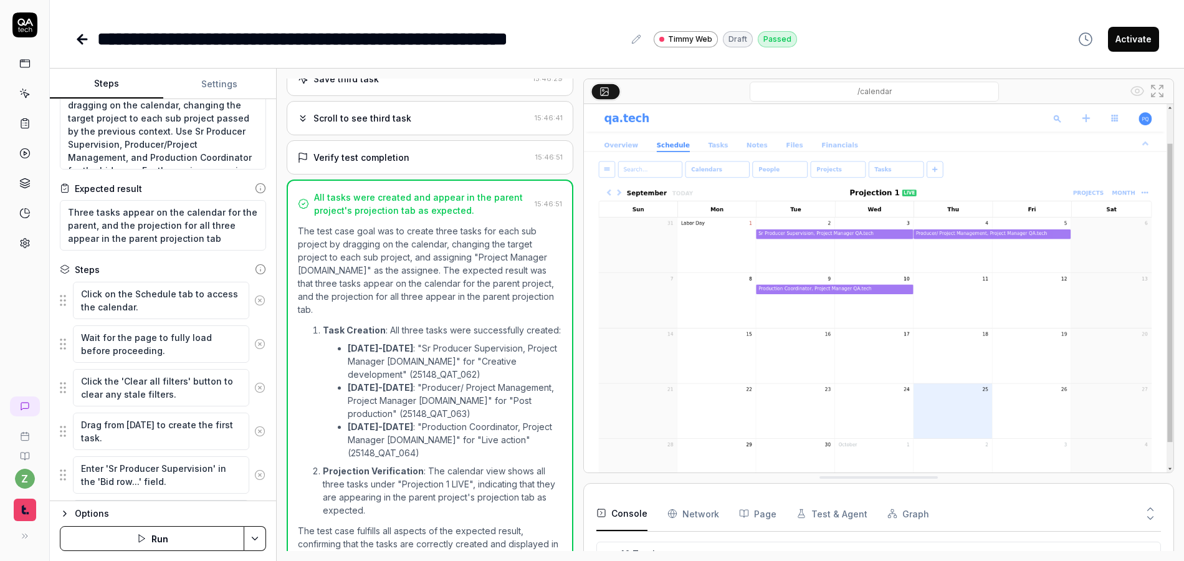
scroll to position [217, 0]
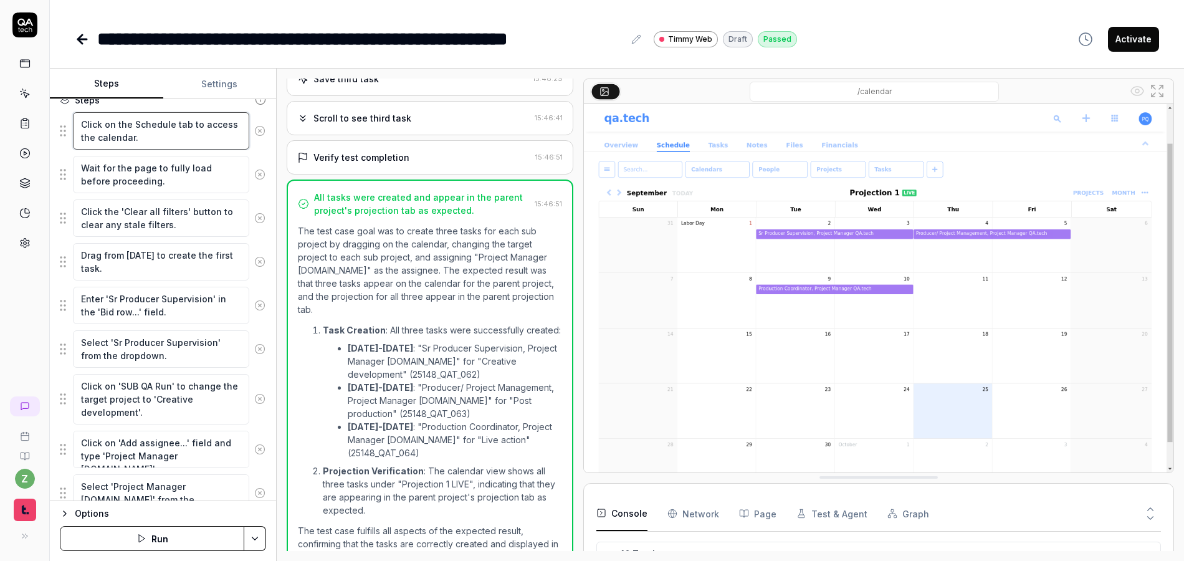
click at [188, 147] on textarea "Click on the Schedule tab to access the calendar." at bounding box center [161, 130] width 176 height 37
click at [192, 191] on textarea "Wait for the page to fully load before proceeding." at bounding box center [161, 174] width 176 height 37
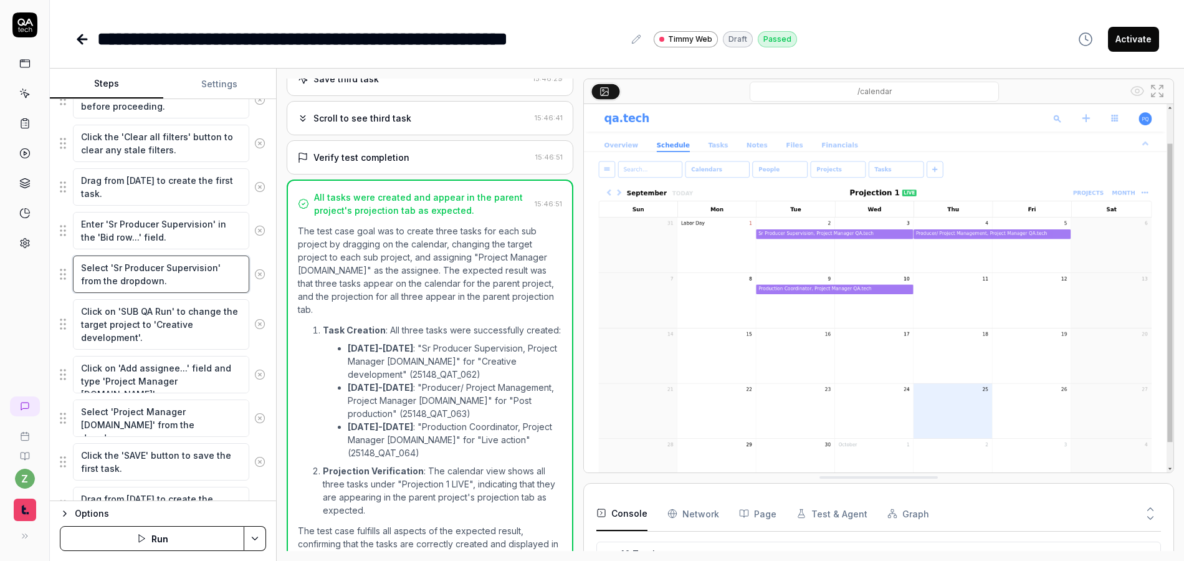
click at [179, 274] on textarea "Select 'Sr Producer Supervision' from the dropdown." at bounding box center [161, 274] width 176 height 37
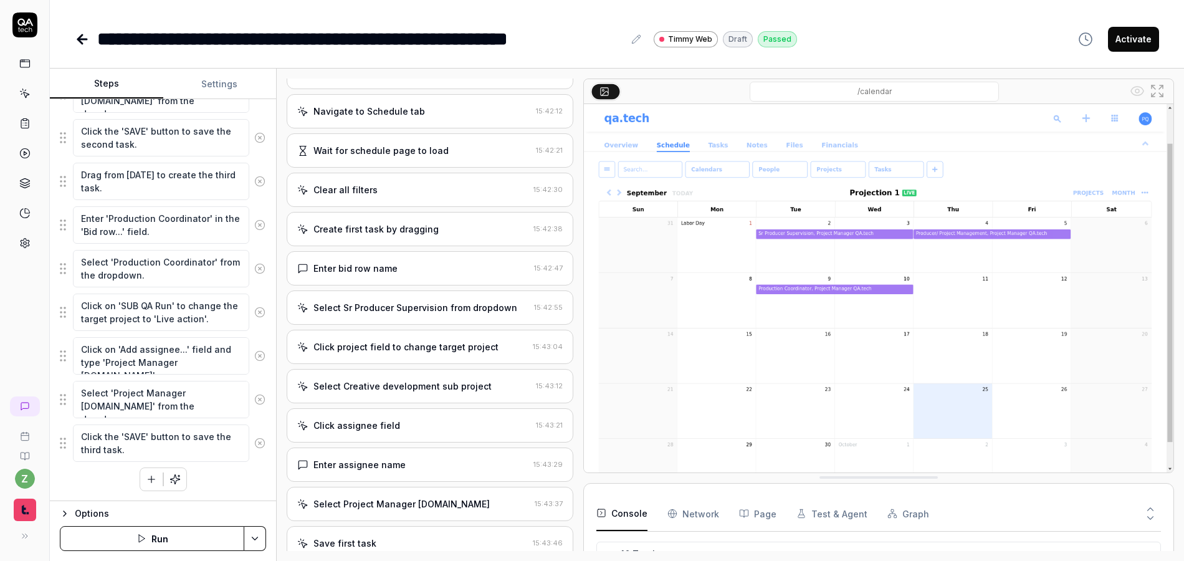
scroll to position [150, 0]
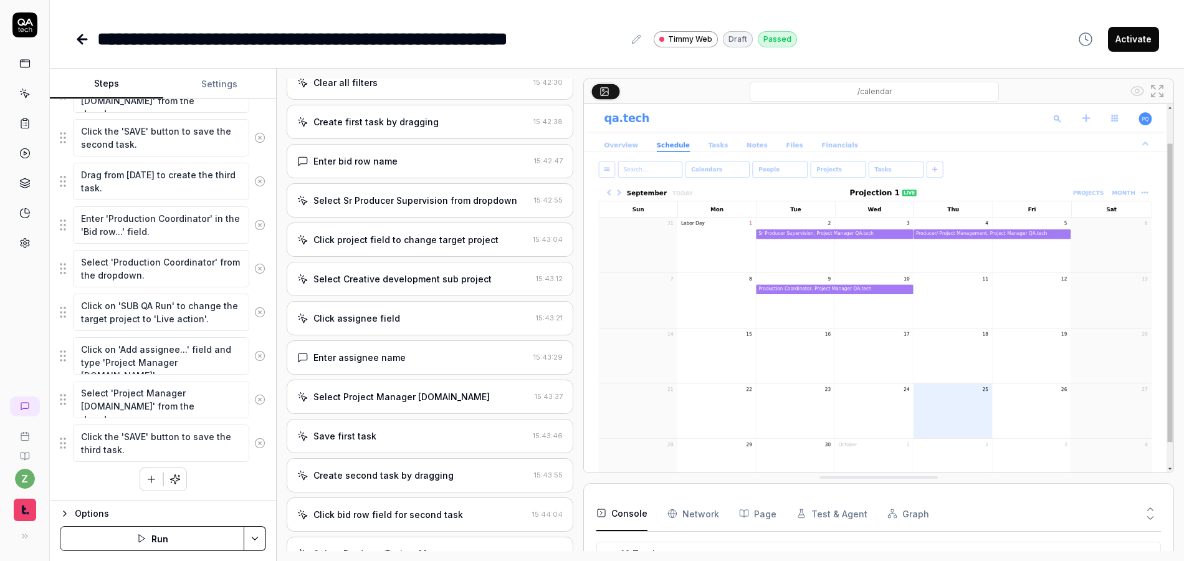
click at [146, 479] on icon "button" at bounding box center [151, 479] width 11 height 11
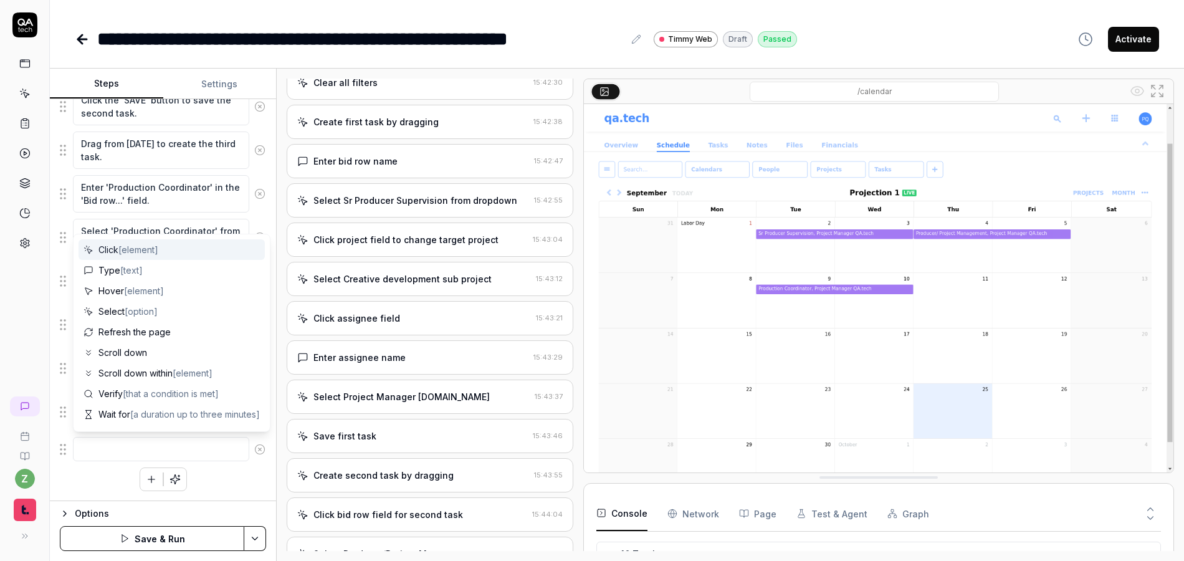
drag, startPoint x: 131, startPoint y: 451, endPoint x: 171, endPoint y: 444, distance: 39.9
click at [130, 449] on textarea at bounding box center [161, 449] width 176 height 24
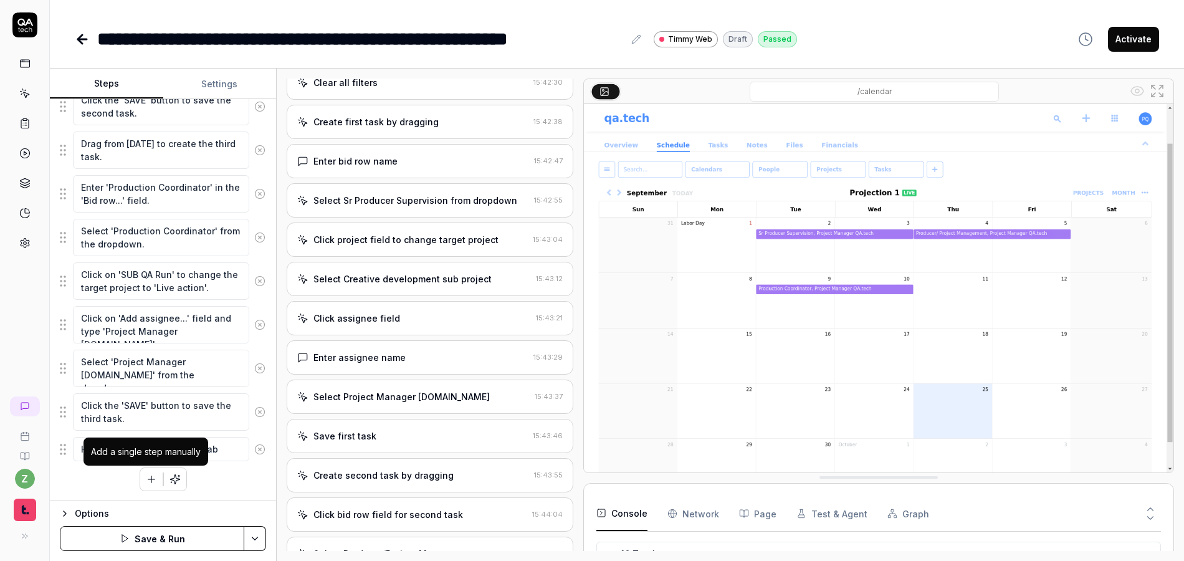
click at [146, 476] on icon "button" at bounding box center [151, 479] width 11 height 11
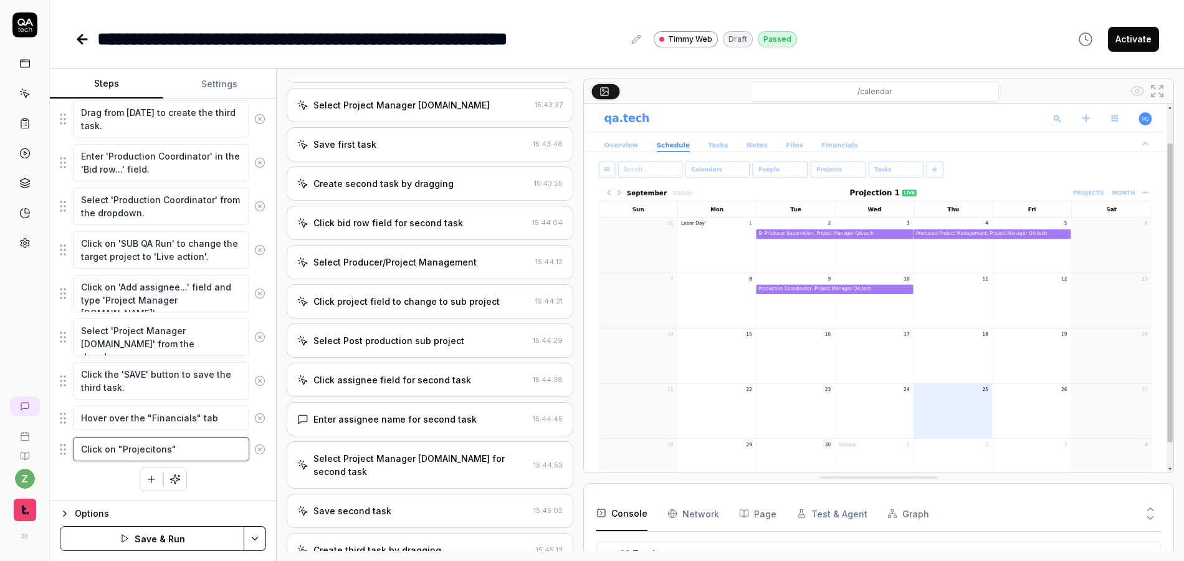
scroll to position [446, 0]
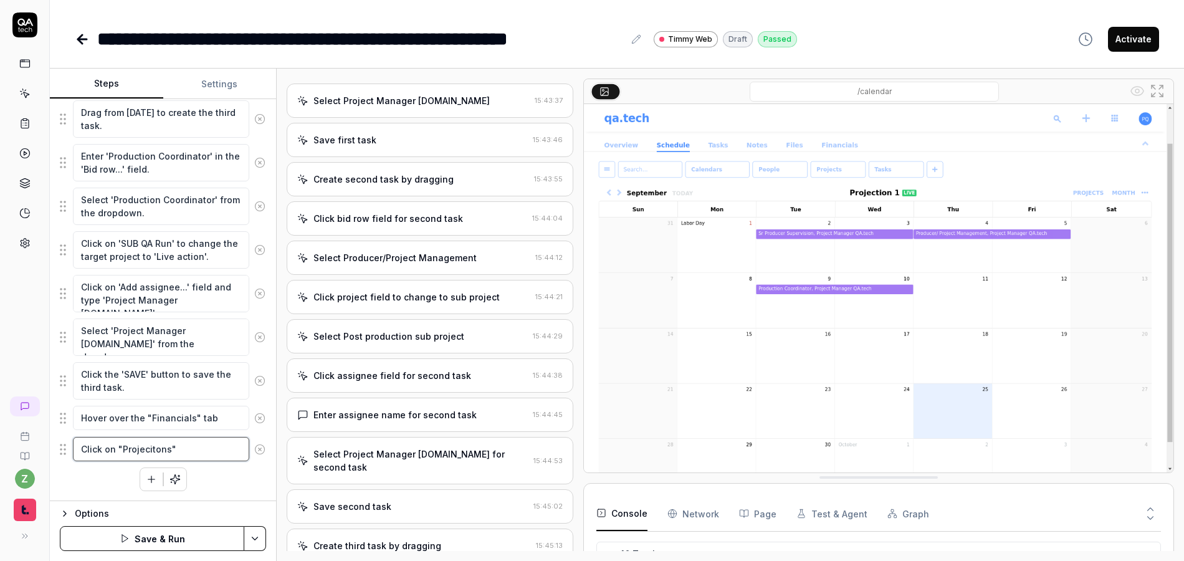
click at [154, 453] on textarea "Click on "Projecitons"" at bounding box center [161, 449] width 176 height 24
click at [147, 454] on textarea "Click on "Projecitons"" at bounding box center [161, 449] width 176 height 24
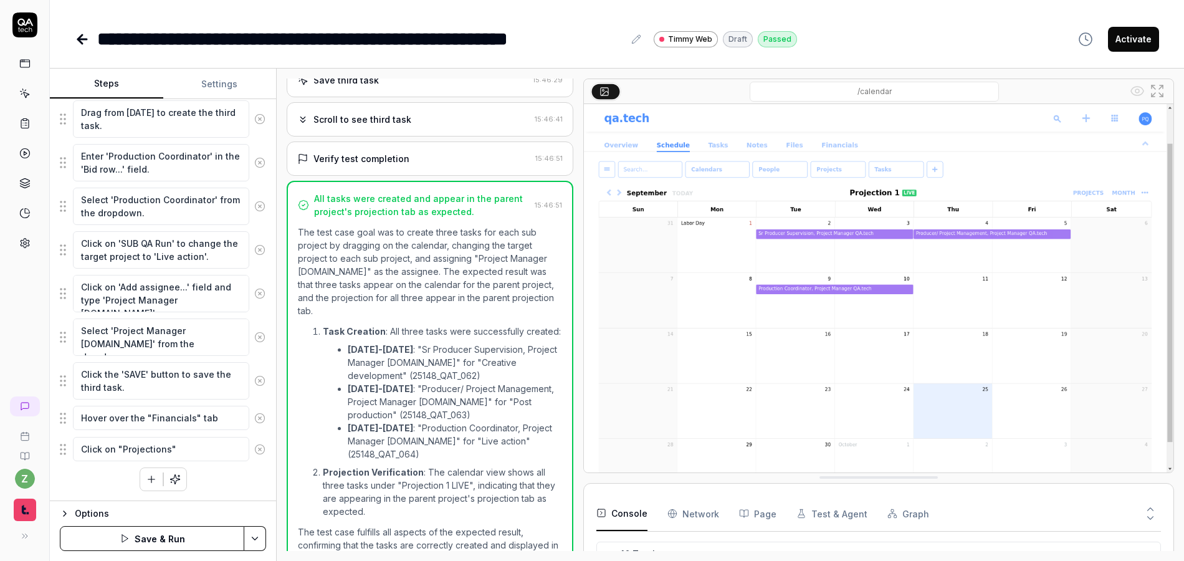
scroll to position [1279, 0]
click at [146, 474] on icon "button" at bounding box center [151, 479] width 11 height 11
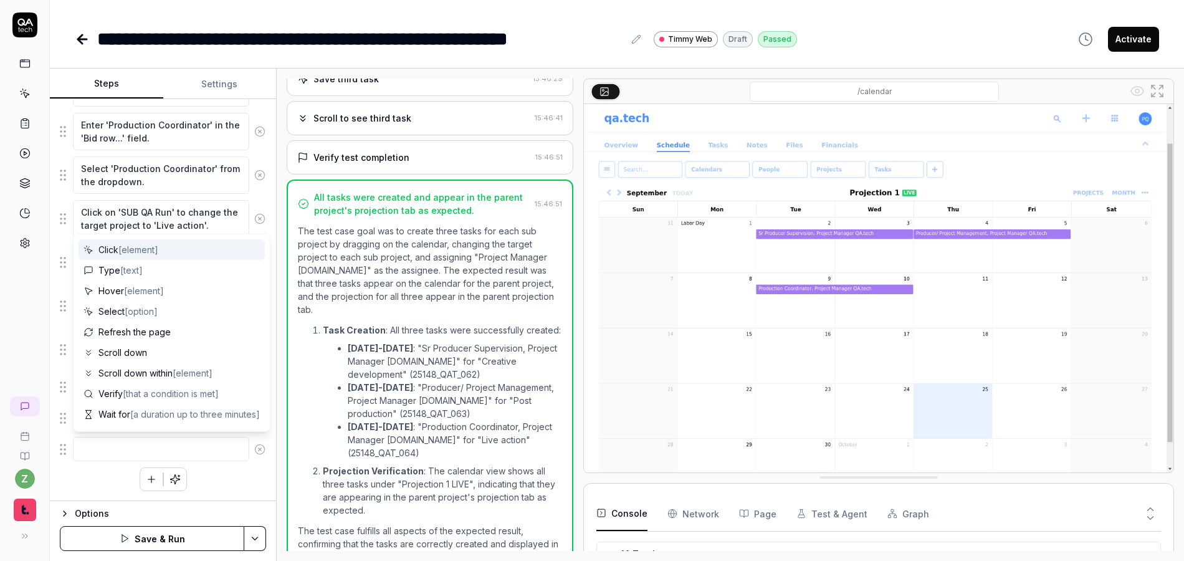
drag, startPoint x: 88, startPoint y: 479, endPoint x: 100, endPoint y: 449, distance: 32.8
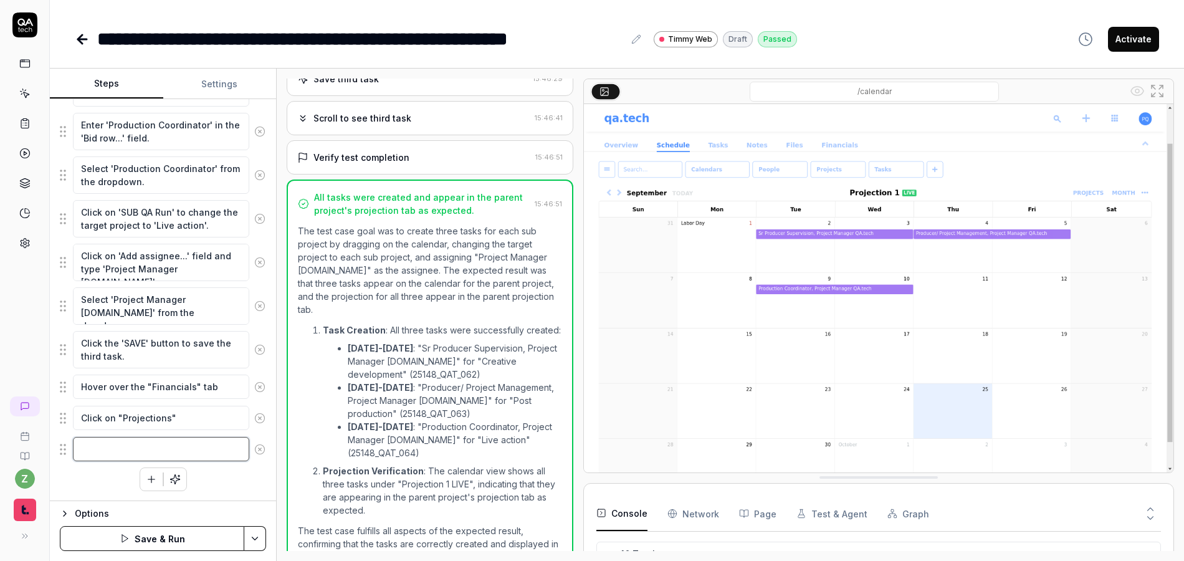
click at [100, 447] on textarea at bounding box center [161, 449] width 176 height 24
drag, startPoint x: 156, startPoint y: 467, endPoint x: 112, endPoint y: 452, distance: 47.5
click at [112, 452] on textarea "Verify a projection and margin are shown" at bounding box center [161, 455] width 176 height 37
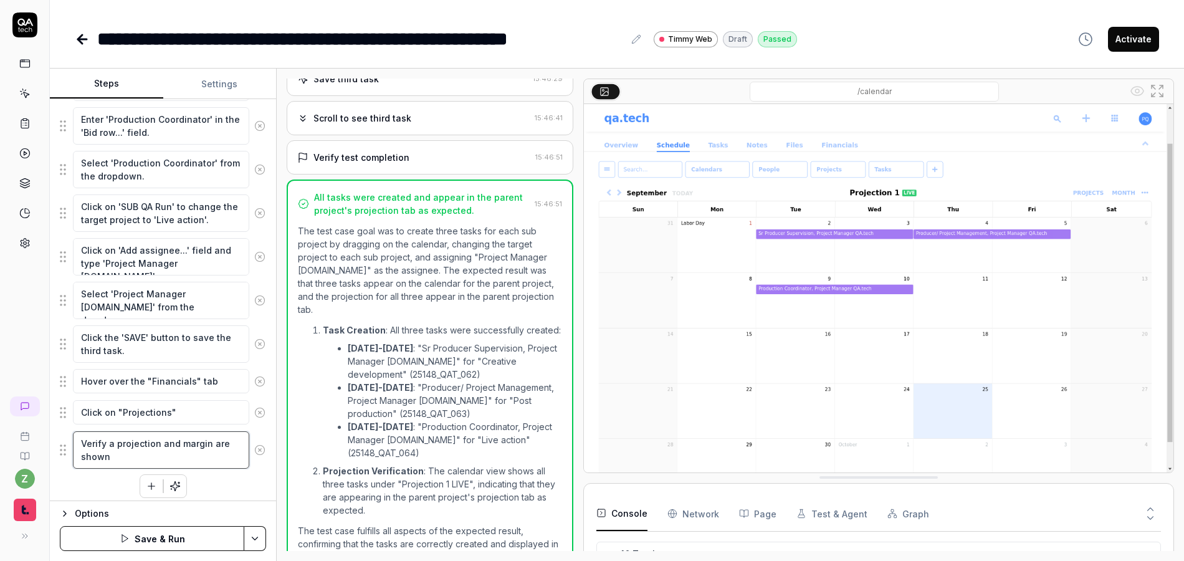
scroll to position [1053, 0]
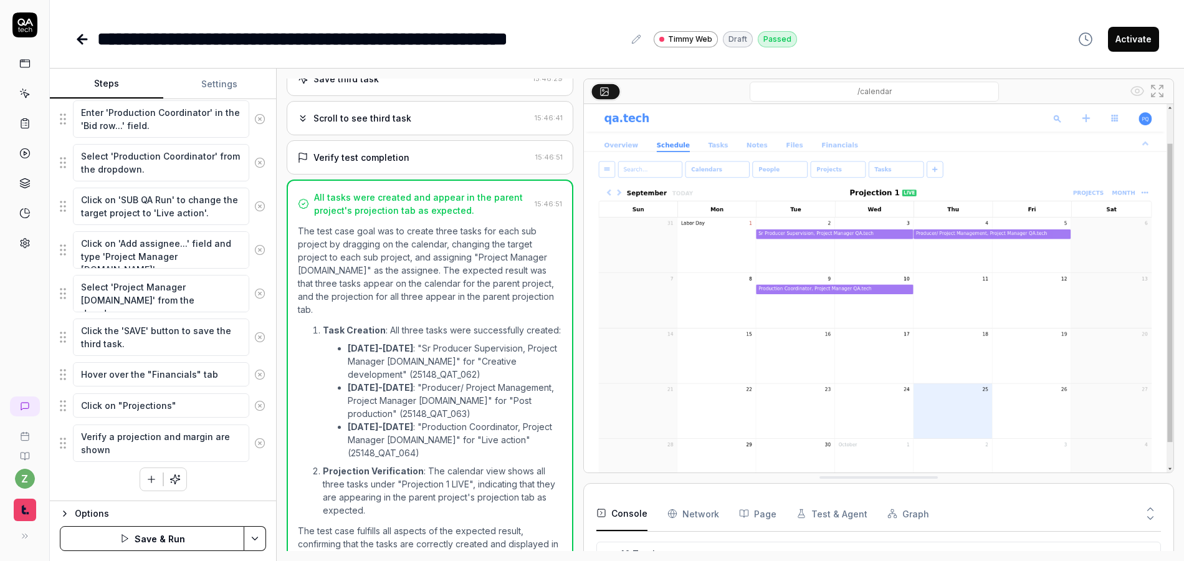
click at [254, 375] on icon at bounding box center [259, 374] width 11 height 11
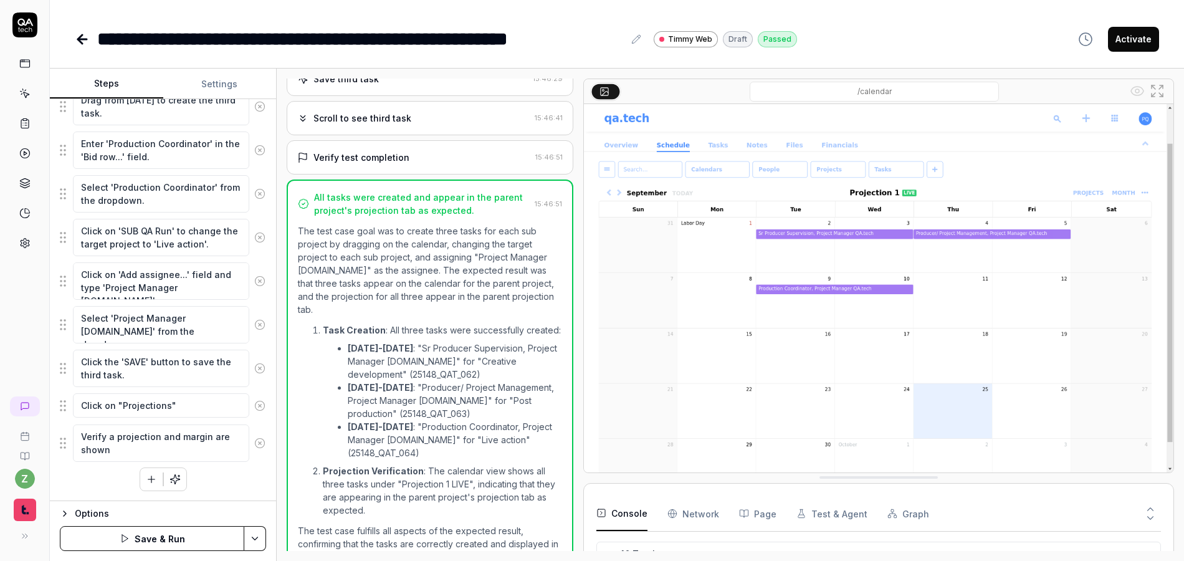
click at [254, 408] on icon at bounding box center [259, 405] width 11 height 11
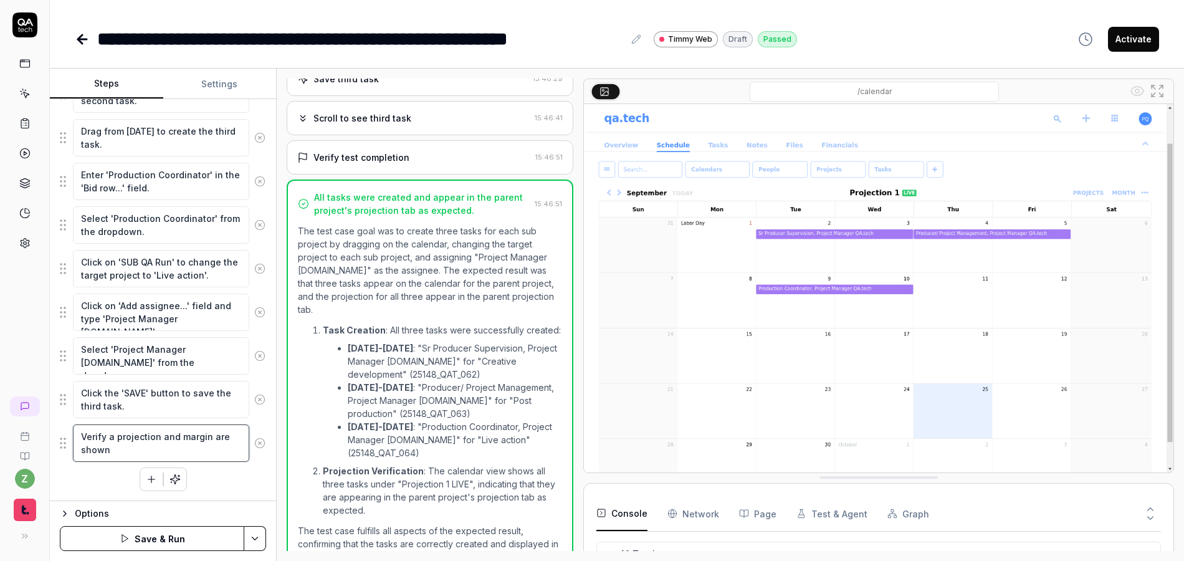
click at [148, 451] on textarea "Verify a projection and margin are shown" at bounding box center [161, 442] width 176 height 37
drag, startPoint x: 115, startPoint y: 451, endPoint x: 143, endPoint y: 430, distance: 35.3
click at [114, 437] on textarea "Verify a projection and margin are shown" at bounding box center [161, 442] width 176 height 37
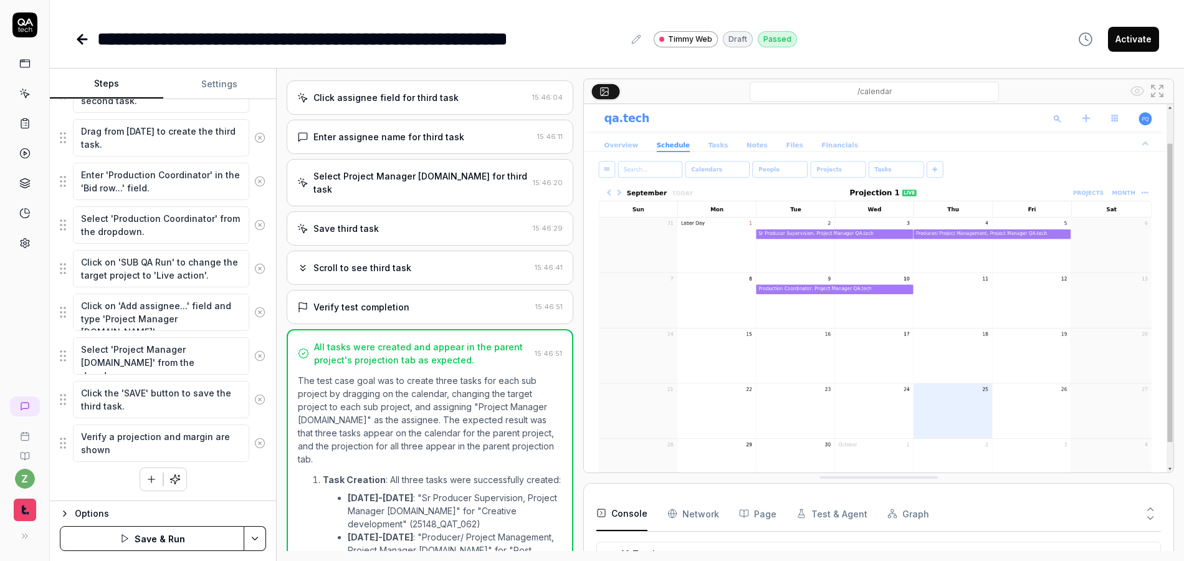
click at [357, 300] on div "Verify test completion" at bounding box center [361, 306] width 96 height 13
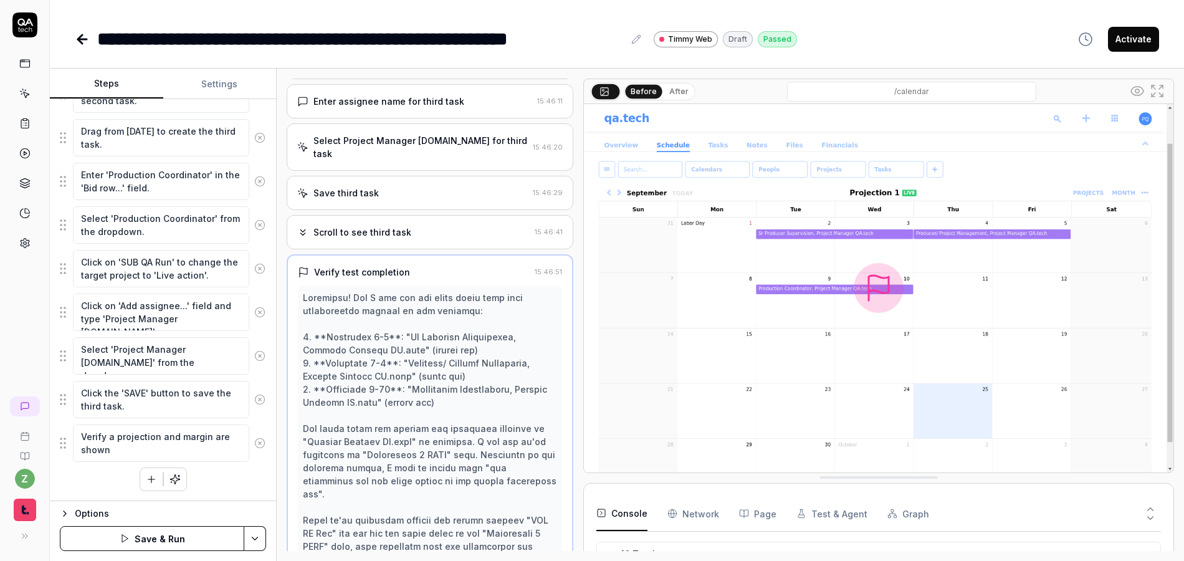
click at [360, 226] on div "Scroll to see third task" at bounding box center [362, 232] width 98 height 13
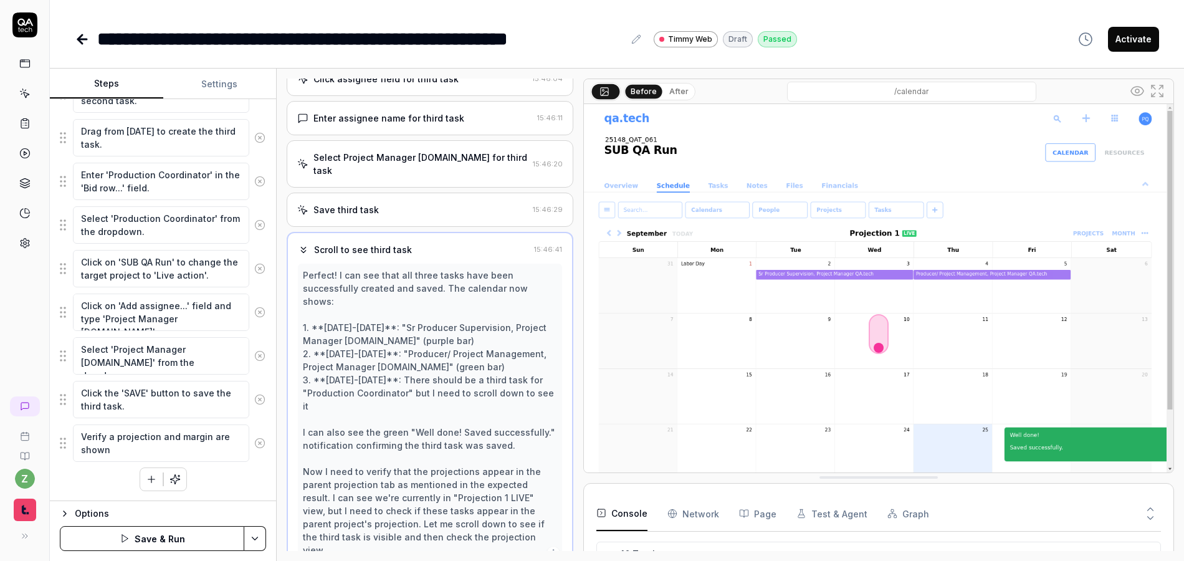
scroll to position [1240, 0]
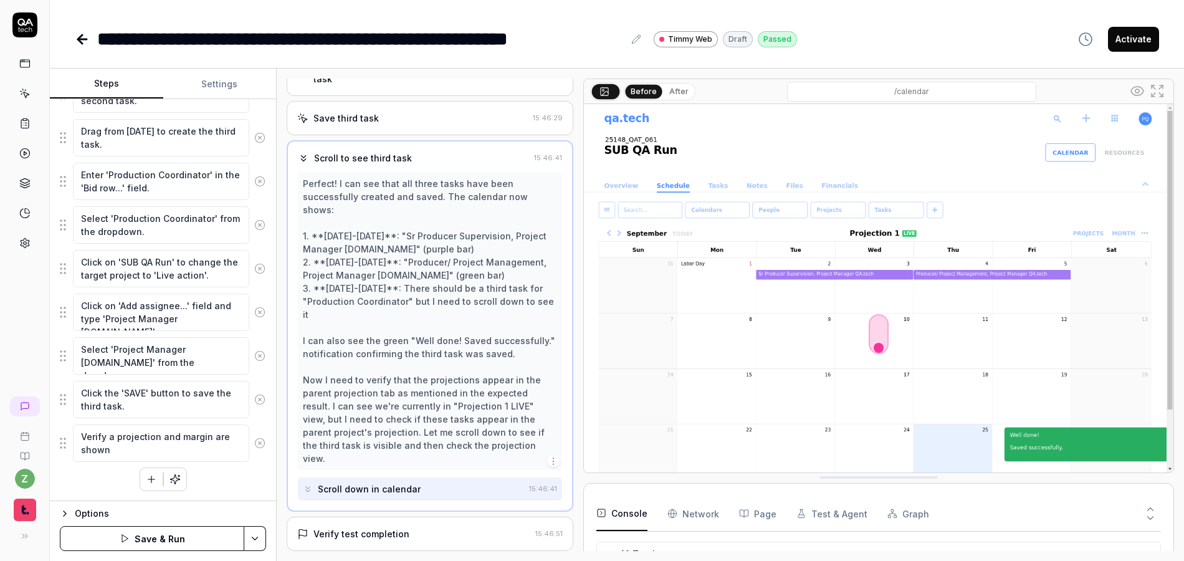
click at [369, 527] on div "Verify test completion" at bounding box center [361, 533] width 96 height 13
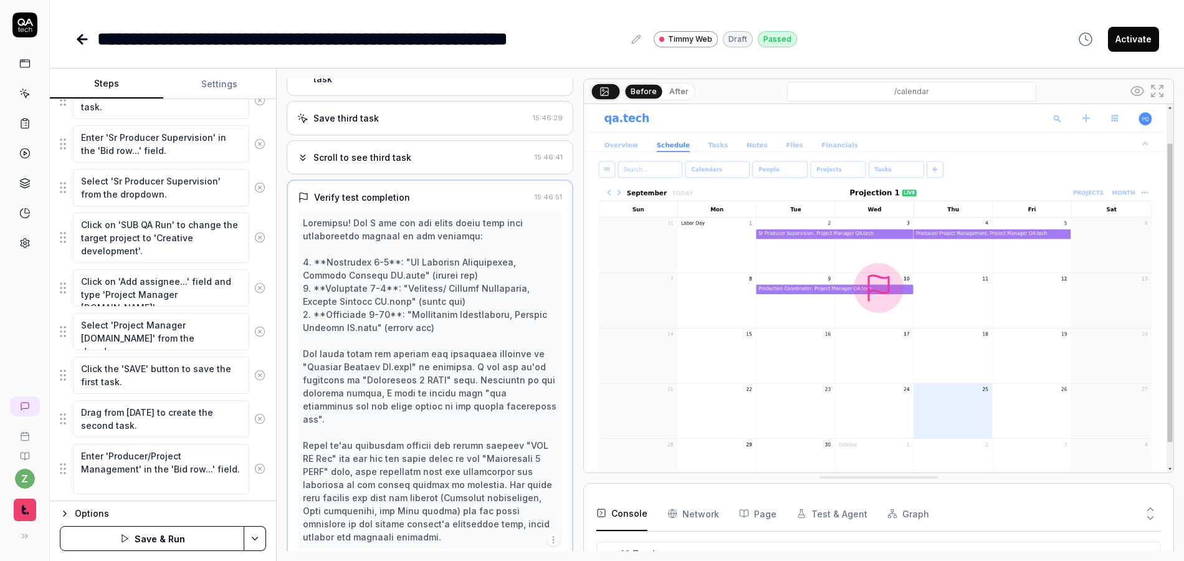
scroll to position [0, 0]
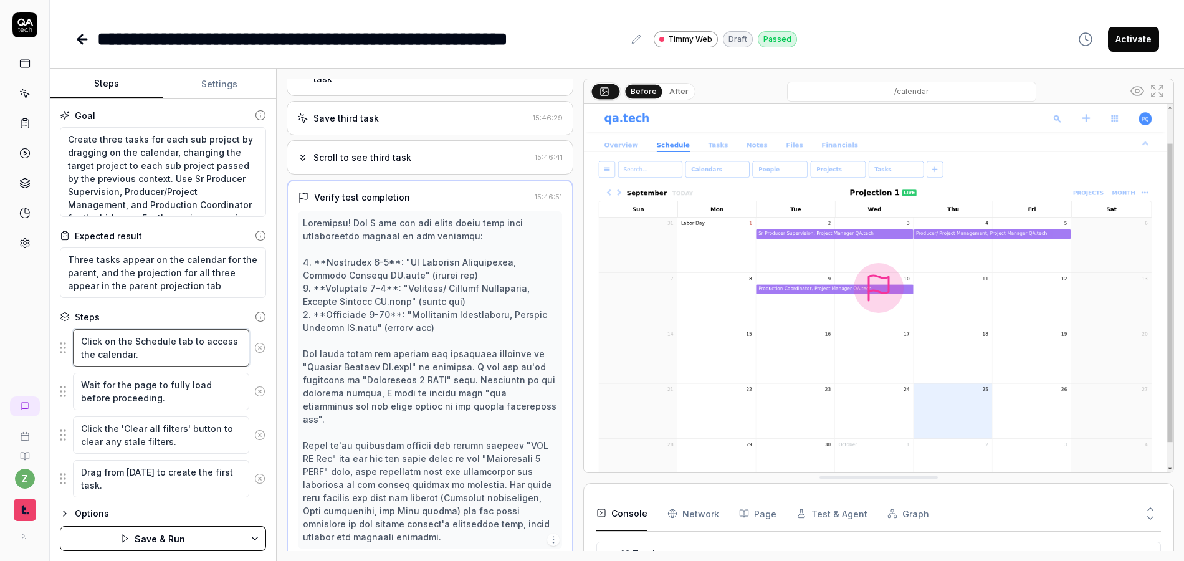
click at [187, 362] on textarea "Click on the Schedule tab to access the calendar." at bounding box center [161, 347] width 176 height 37
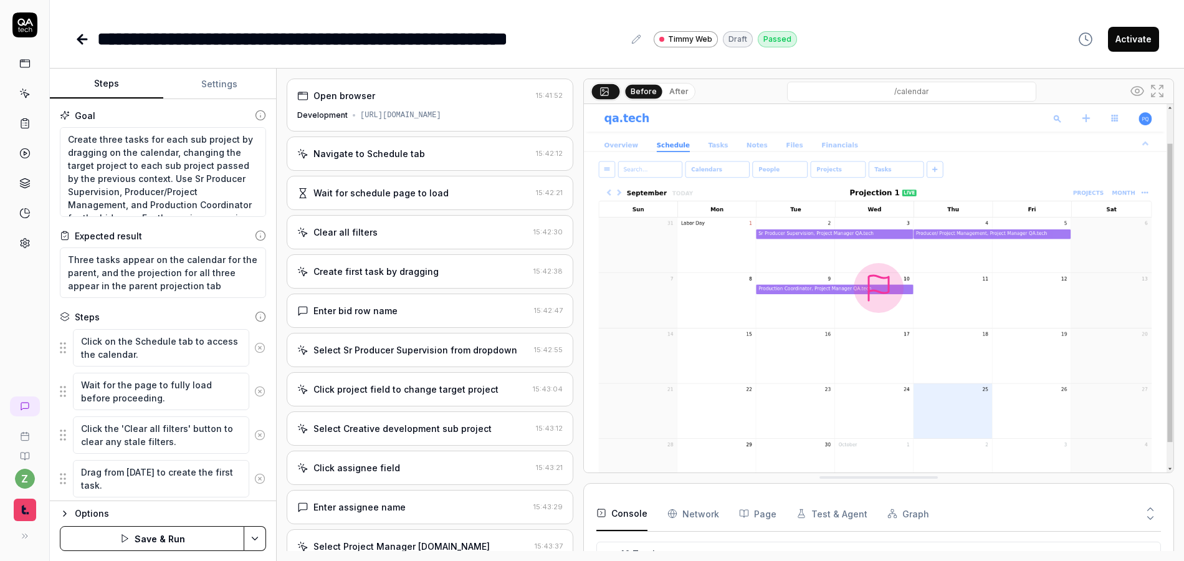
click at [394, 117] on div "https://qatech1.timmyio.dev/projects/2052" at bounding box center [400, 115] width 81 height 11
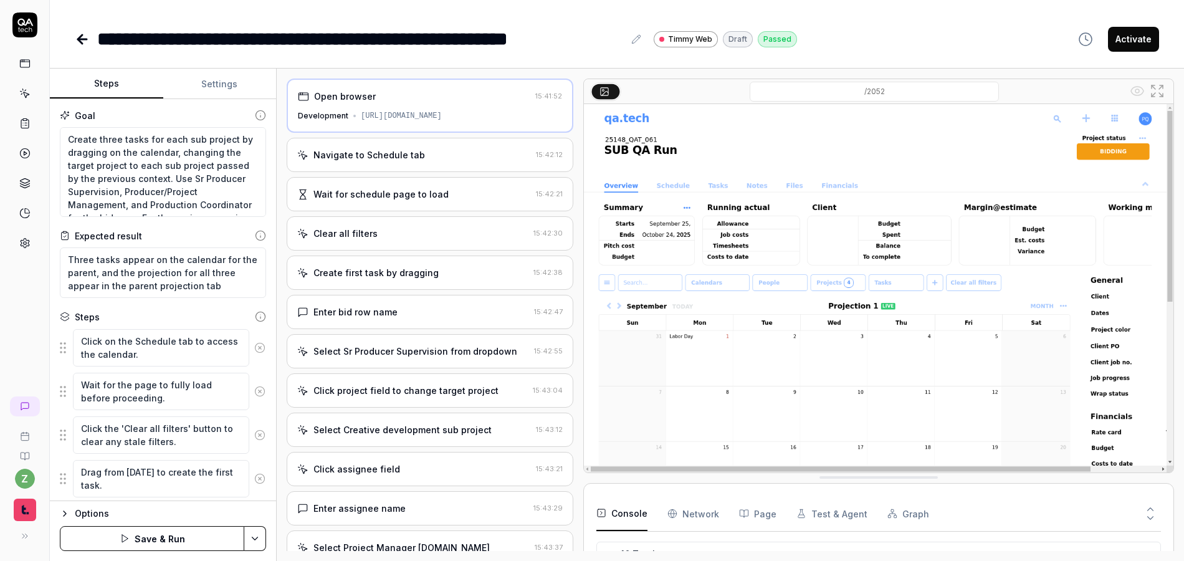
click at [255, 349] on circle at bounding box center [259, 347] width 9 height 9
click at [256, 350] on button at bounding box center [259, 347] width 21 height 25
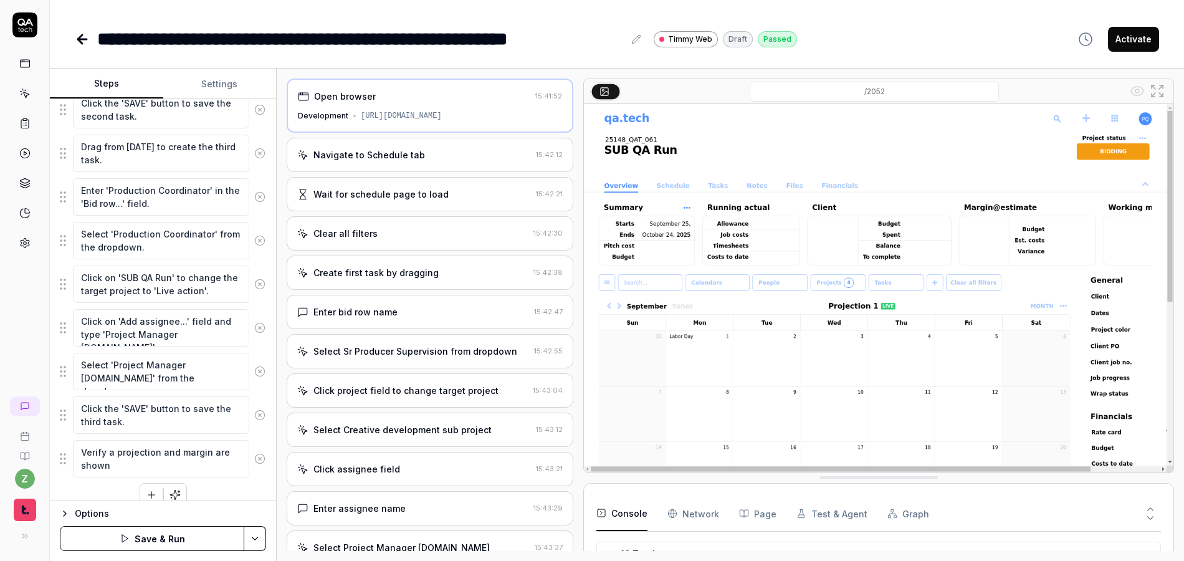
scroll to position [904, 0]
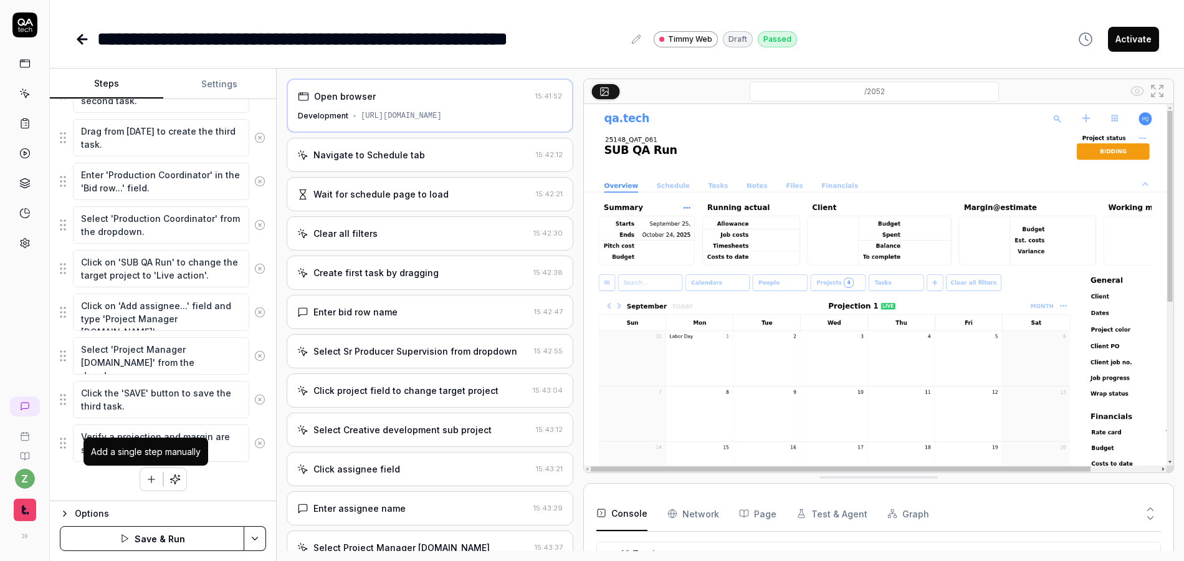
click at [143, 485] on button "button" at bounding box center [151, 479] width 22 height 22
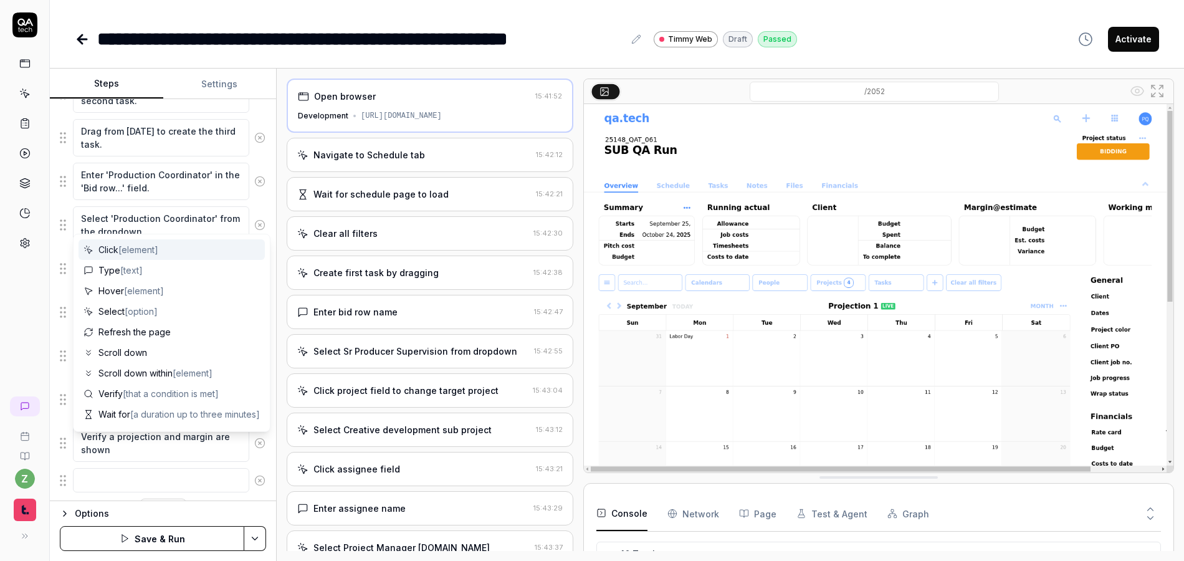
scroll to position [935, 0]
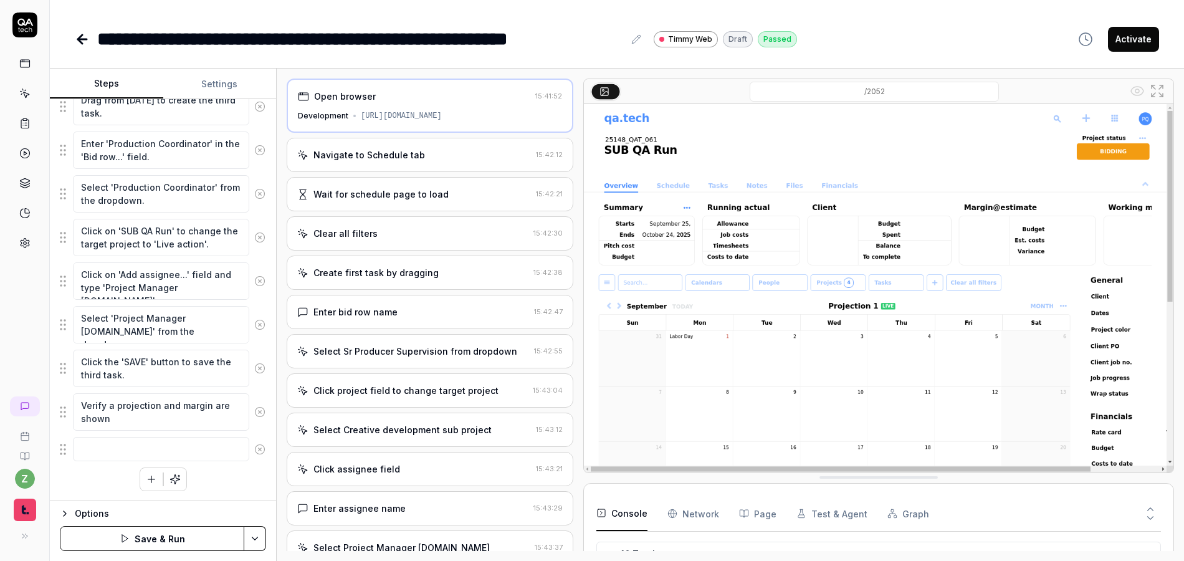
click at [110, 457] on textarea at bounding box center [161, 449] width 176 height 24
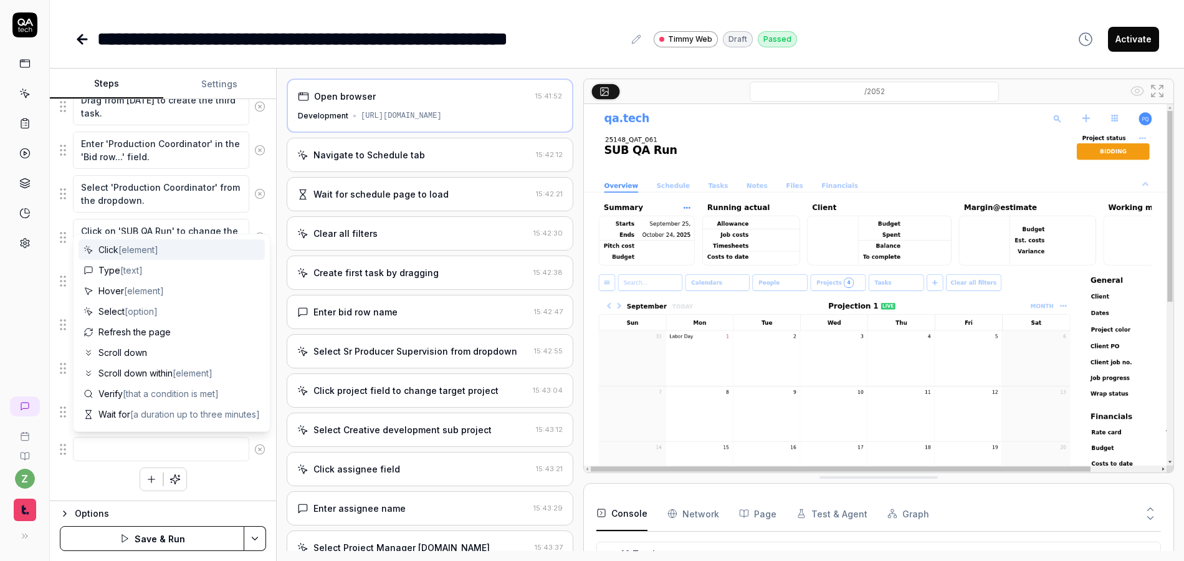
click at [166, 441] on textarea at bounding box center [161, 449] width 176 height 24
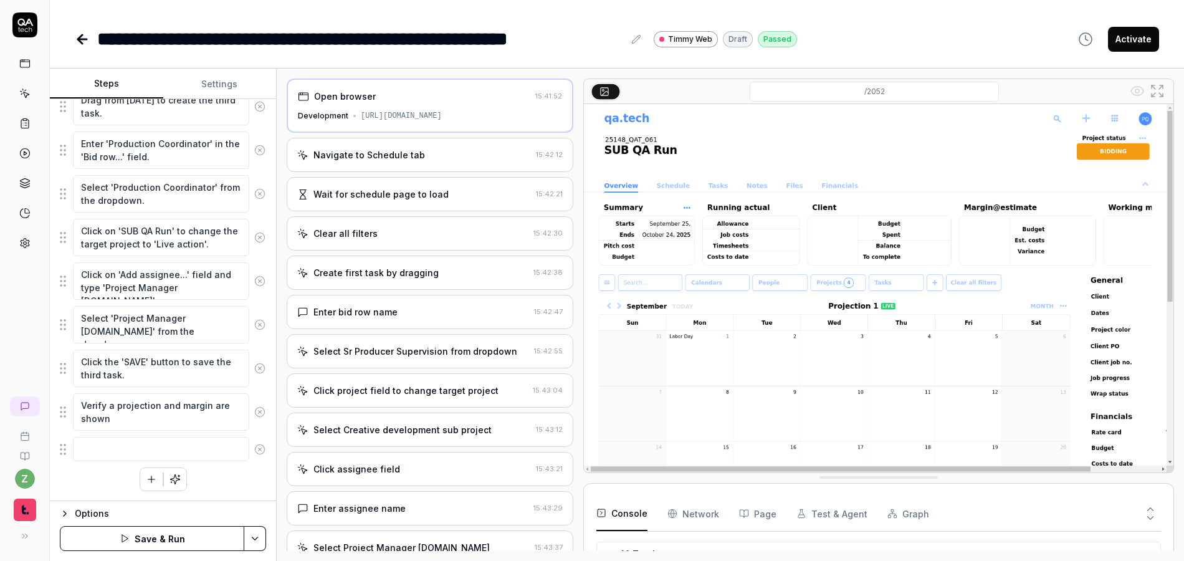
drag, startPoint x: 163, startPoint y: 423, endPoint x: 116, endPoint y: 408, distance: 49.9
click at [116, 408] on textarea "Verify a projection and margin are shown" at bounding box center [161, 411] width 176 height 37
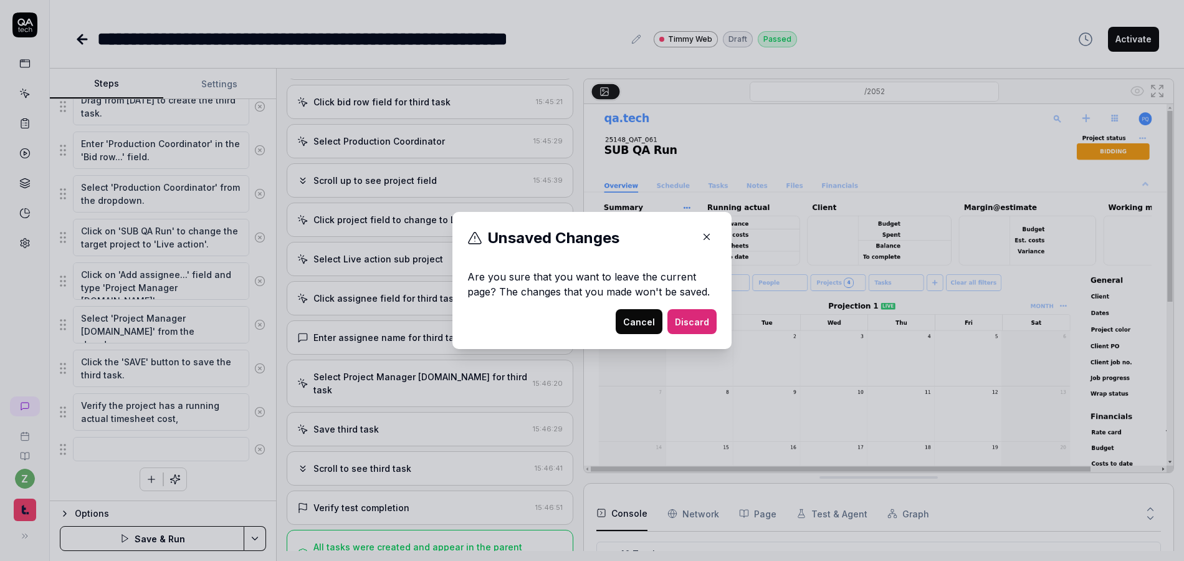
click at [707, 236] on icon "button" at bounding box center [706, 236] width 11 height 11
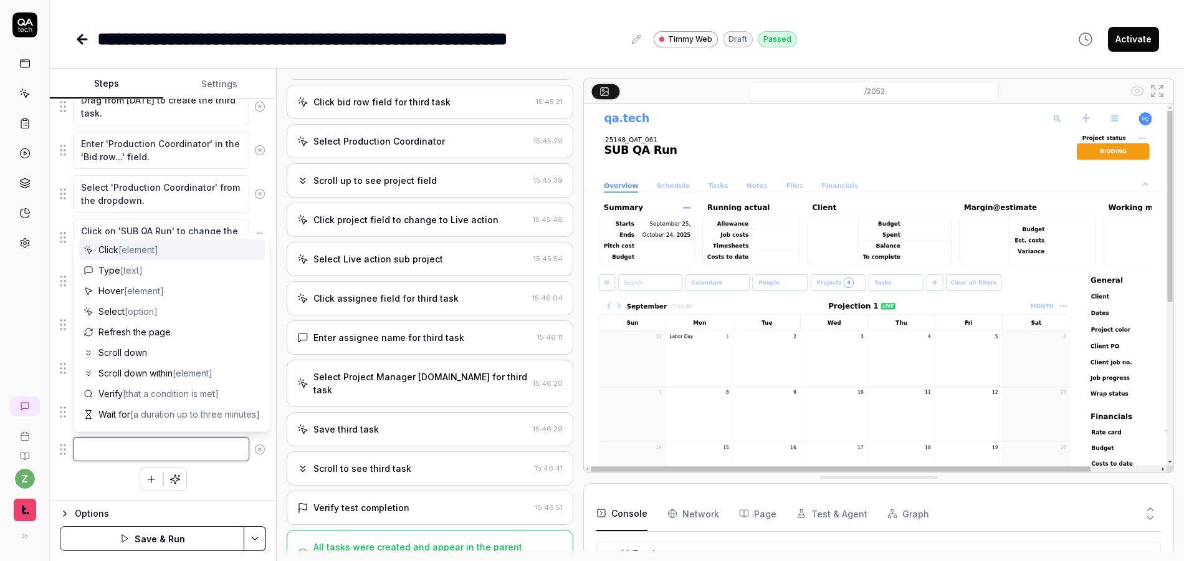
click at [134, 452] on textarea at bounding box center [161, 449] width 176 height 24
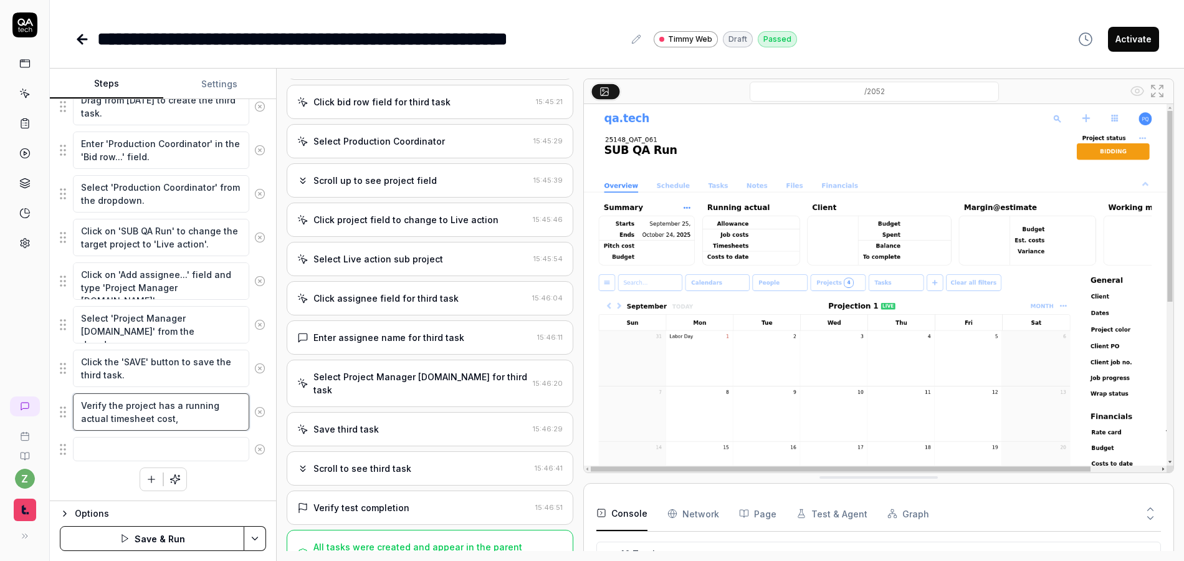
click at [194, 416] on textarea "Verify the project has a running actual timesheet cost," at bounding box center [161, 411] width 176 height 37
click at [175, 467] on textarea at bounding box center [161, 462] width 176 height 24
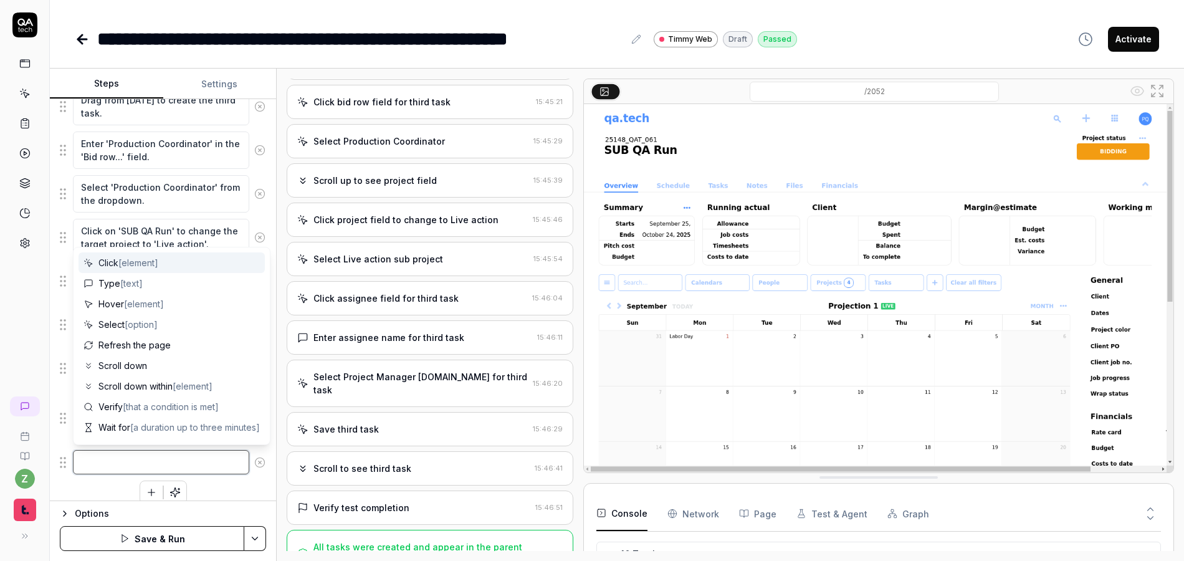
click at [164, 467] on textarea at bounding box center [161, 462] width 176 height 24
click at [262, 454] on div "Goal Create three tasks for each sub project by dragging on the calendar, chang…" at bounding box center [163, 300] width 226 height 402
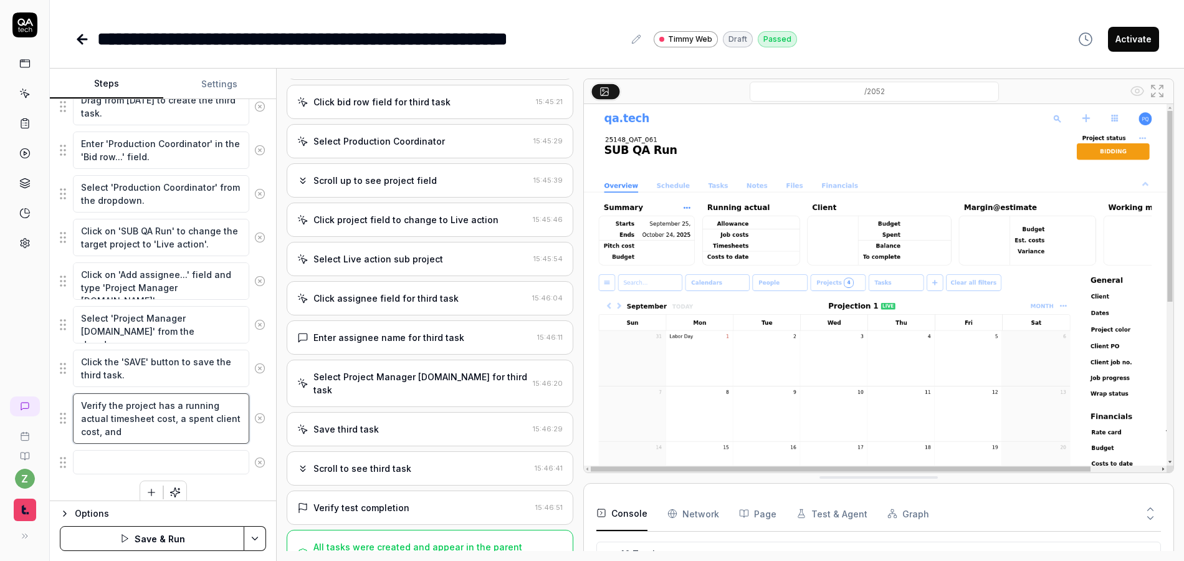
click at [189, 436] on textarea "Verify the project has a running actual timesheet cost, a spent client cost, and" at bounding box center [161, 418] width 176 height 50
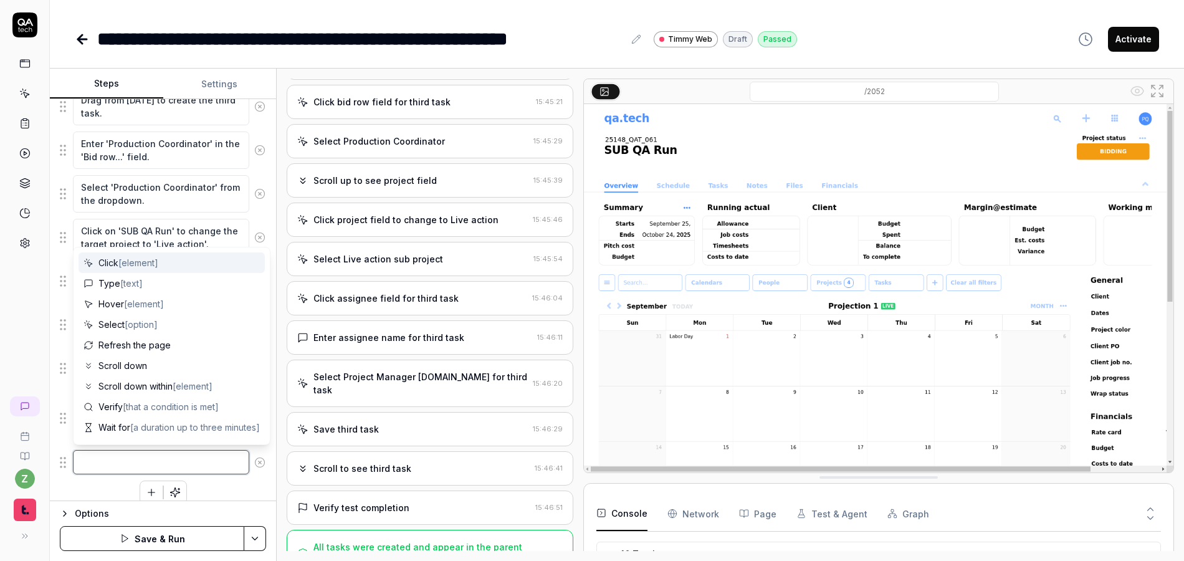
click at [88, 466] on textarea at bounding box center [161, 462] width 176 height 24
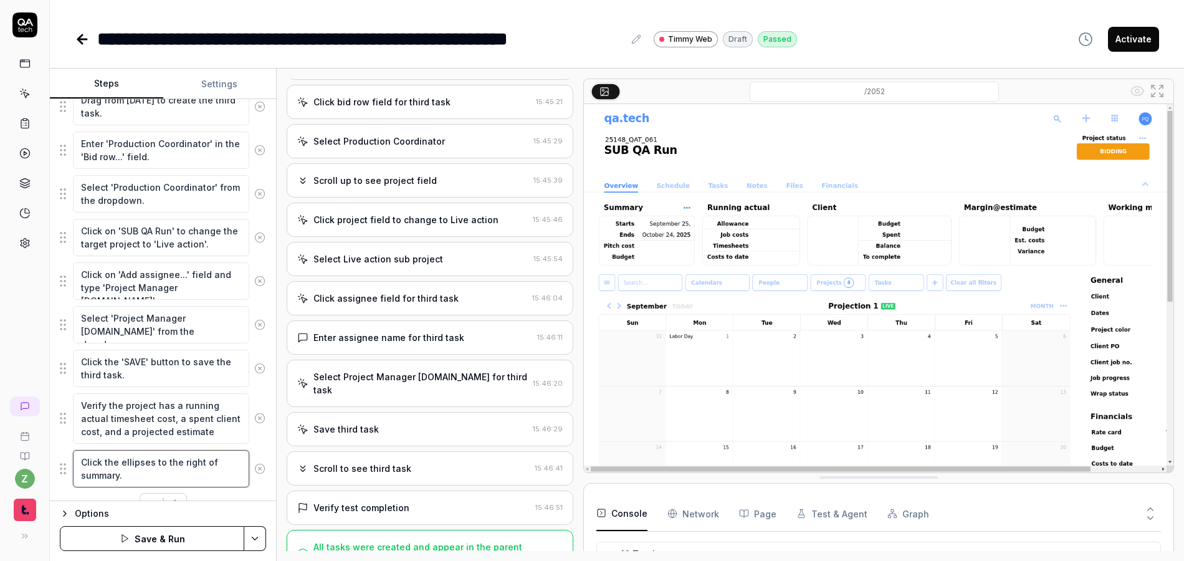
click at [151, 477] on textarea "Click the ellipses to the right of summary." at bounding box center [161, 468] width 176 height 37
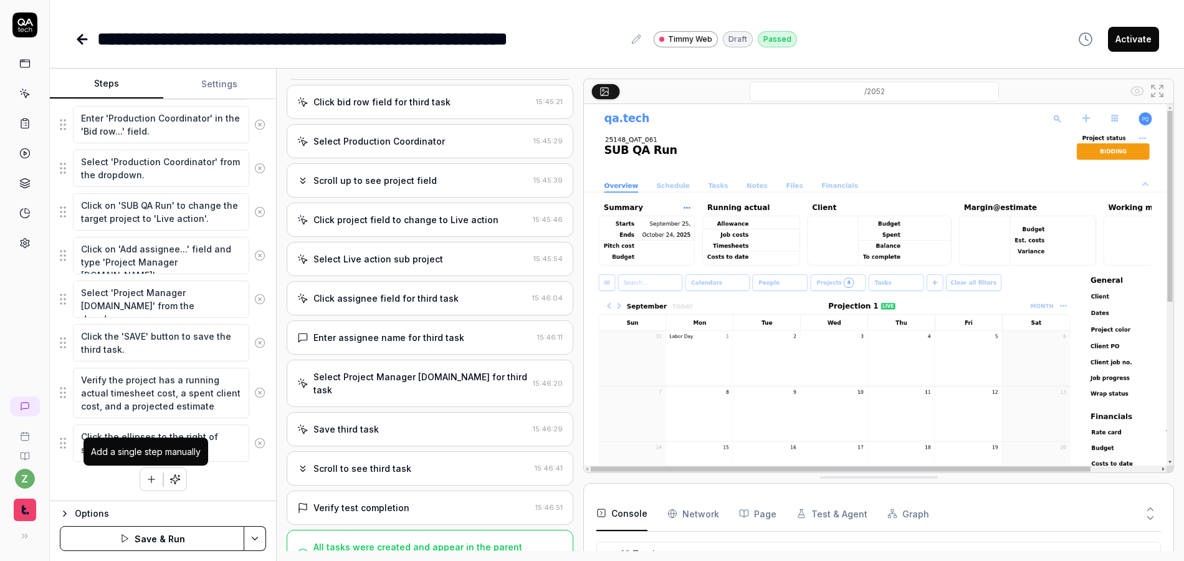
click at [146, 477] on icon "button" at bounding box center [151, 479] width 11 height 11
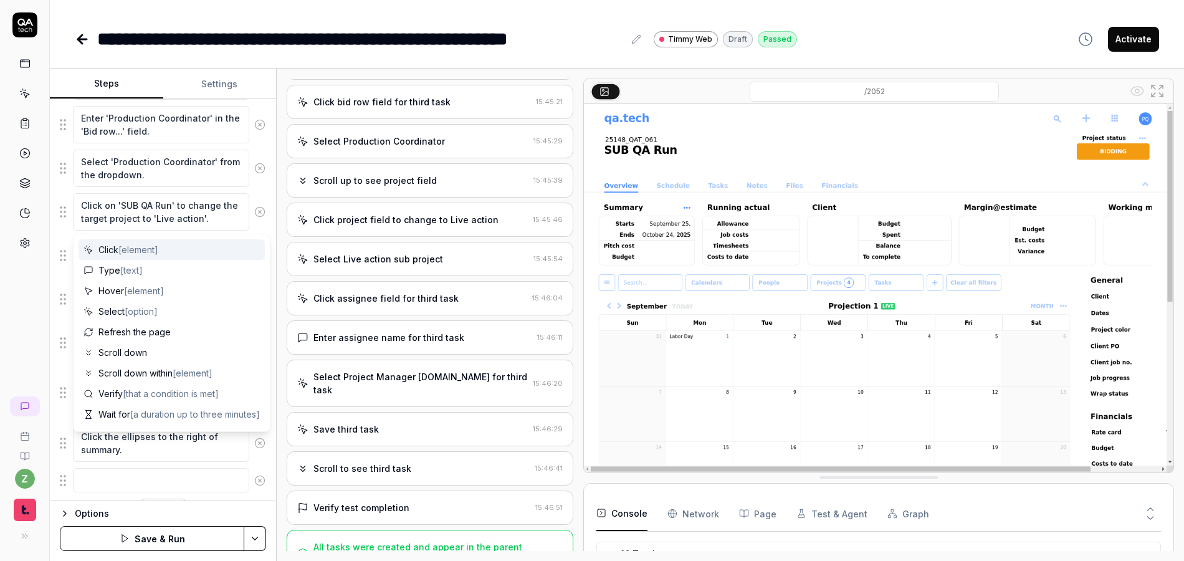
scroll to position [992, 0]
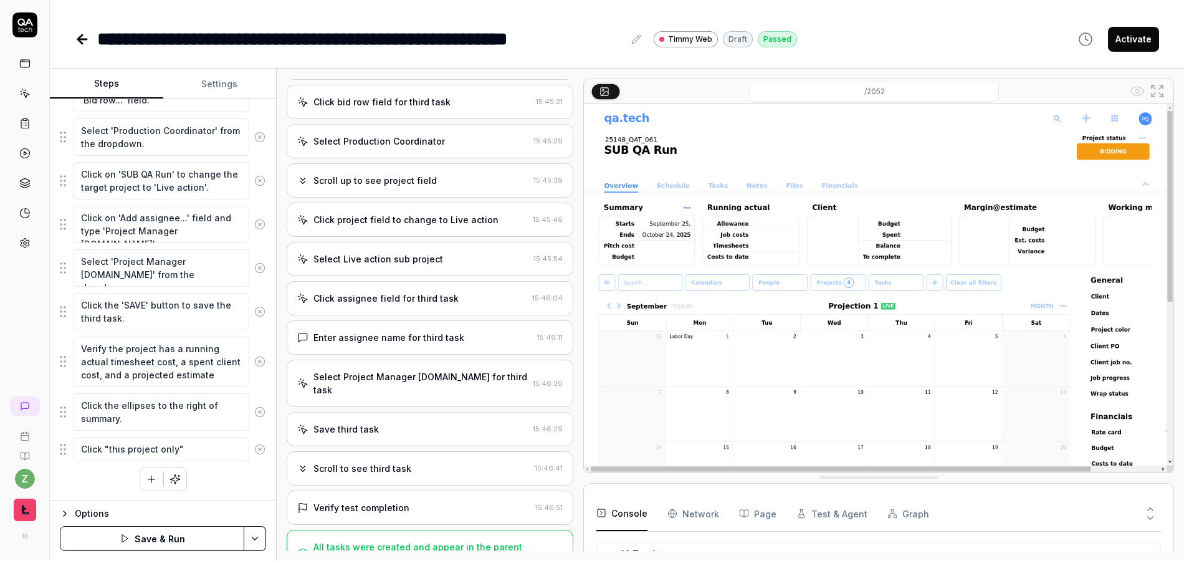
click at [148, 478] on icon "button" at bounding box center [151, 479] width 11 height 11
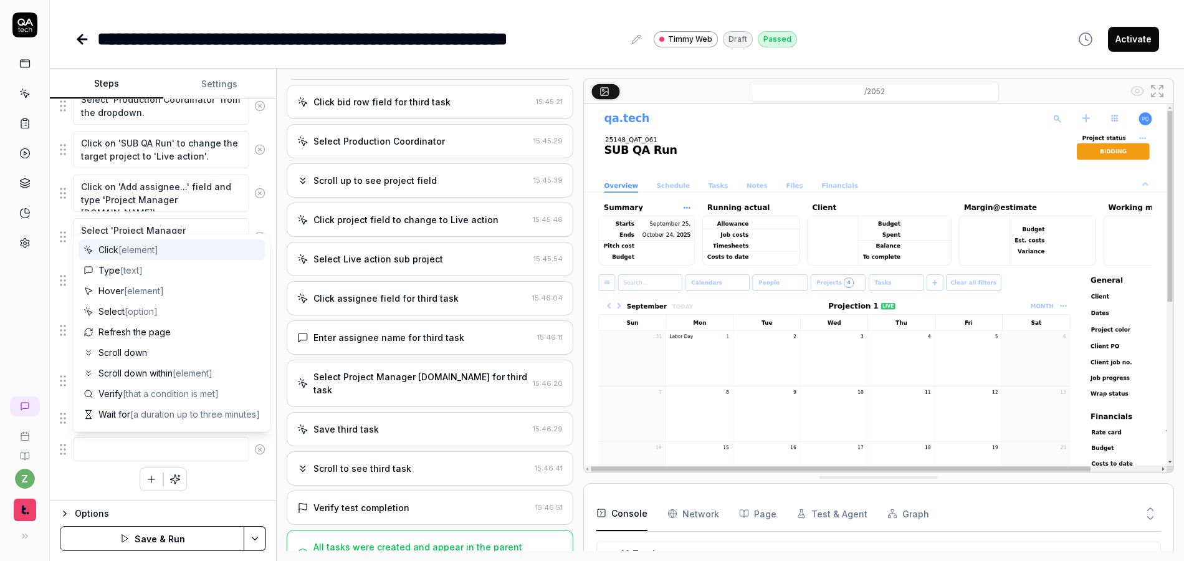
click at [142, 452] on textarea at bounding box center [161, 449] width 176 height 24
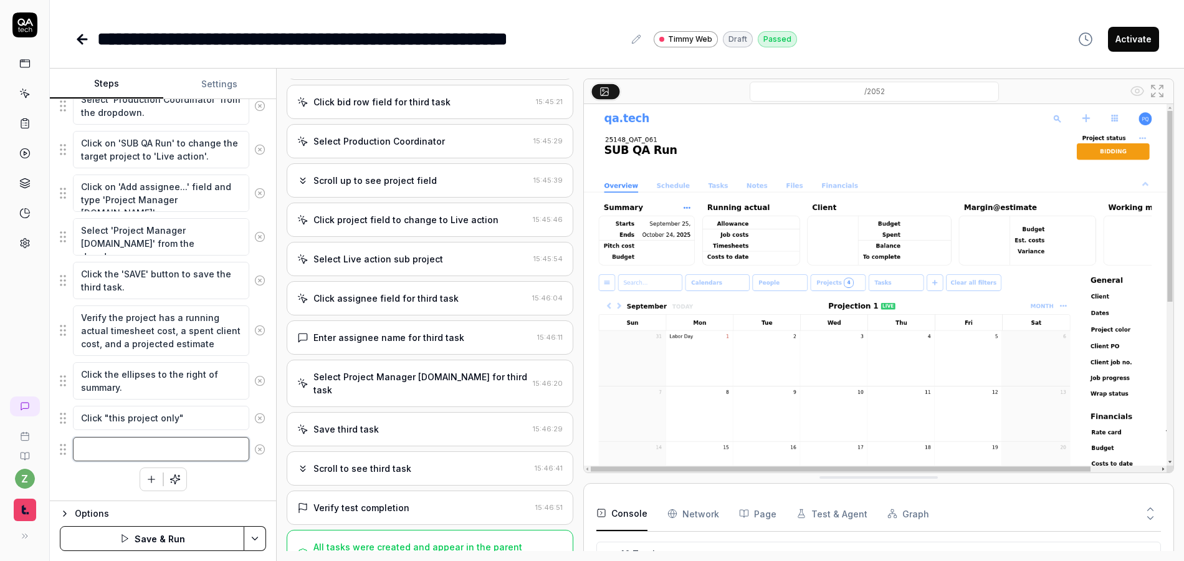
click at [113, 451] on textarea at bounding box center [161, 449] width 176 height 24
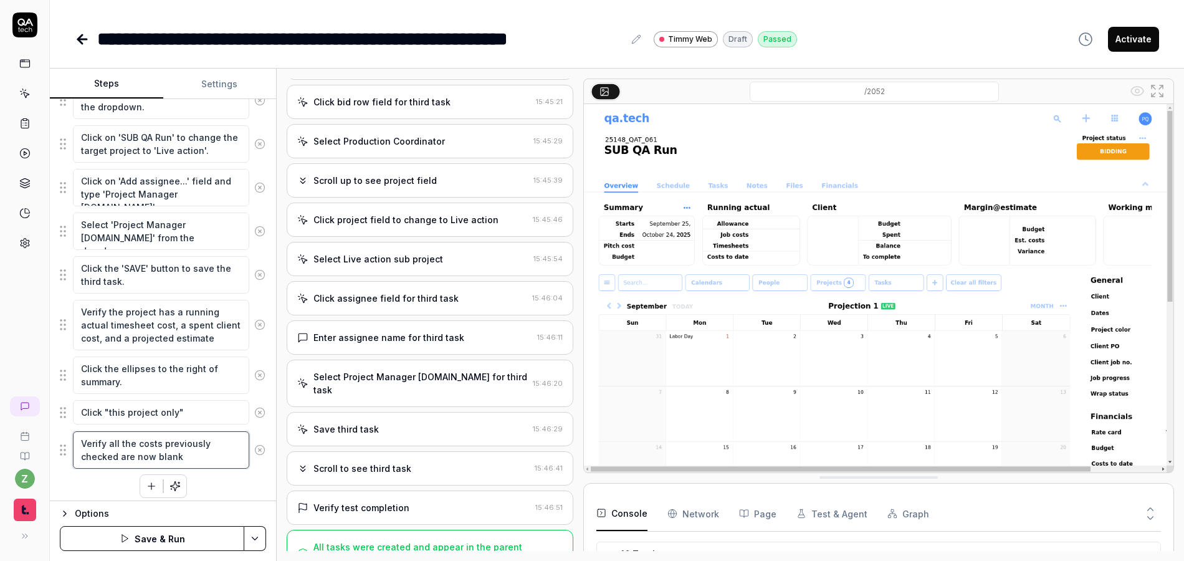
scroll to position [1035, 0]
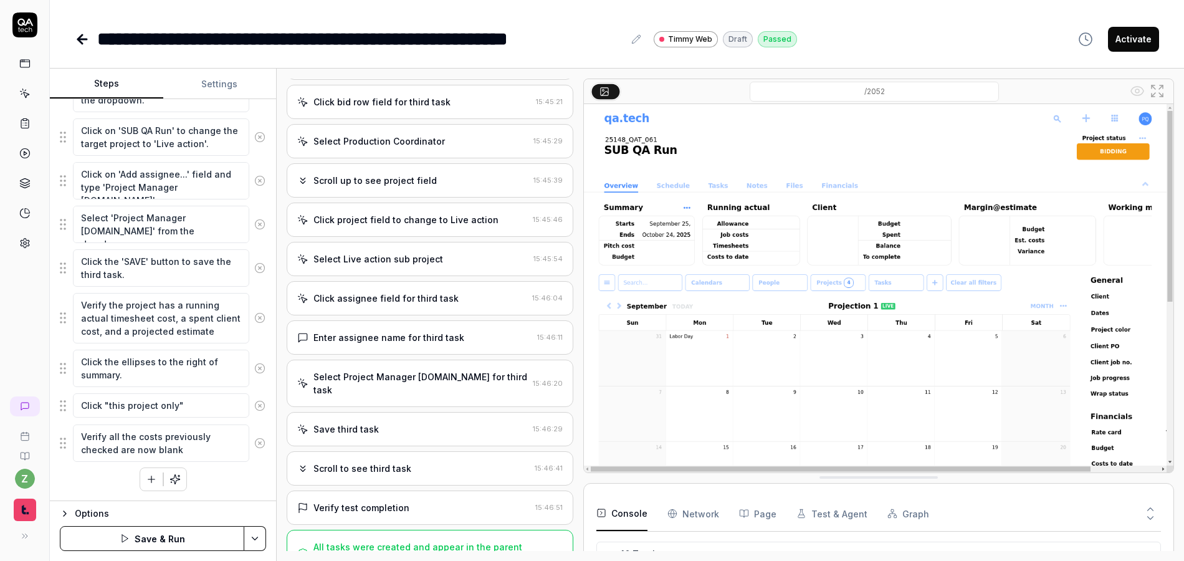
click at [140, 476] on button "button" at bounding box center [151, 479] width 22 height 22
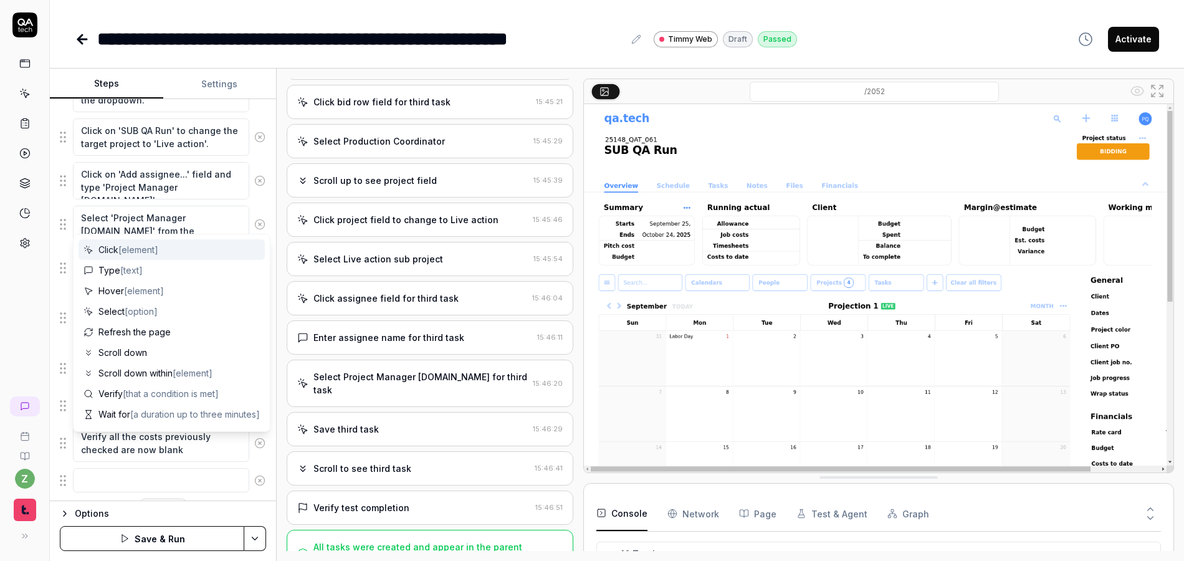
scroll to position [1066, 0]
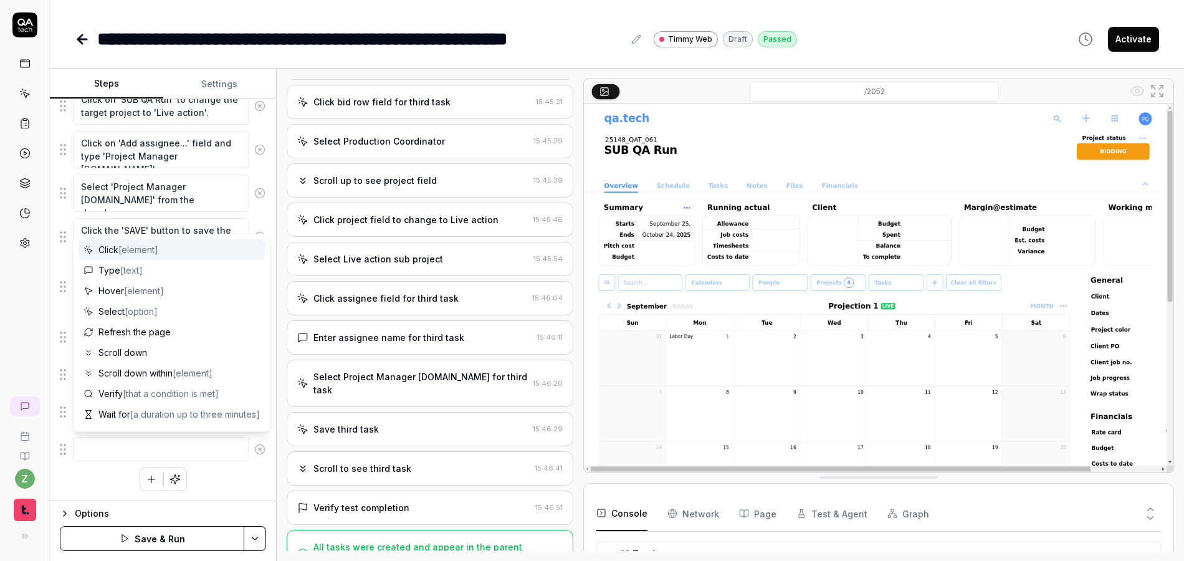
click at [133, 451] on textarea at bounding box center [161, 449] width 176 height 24
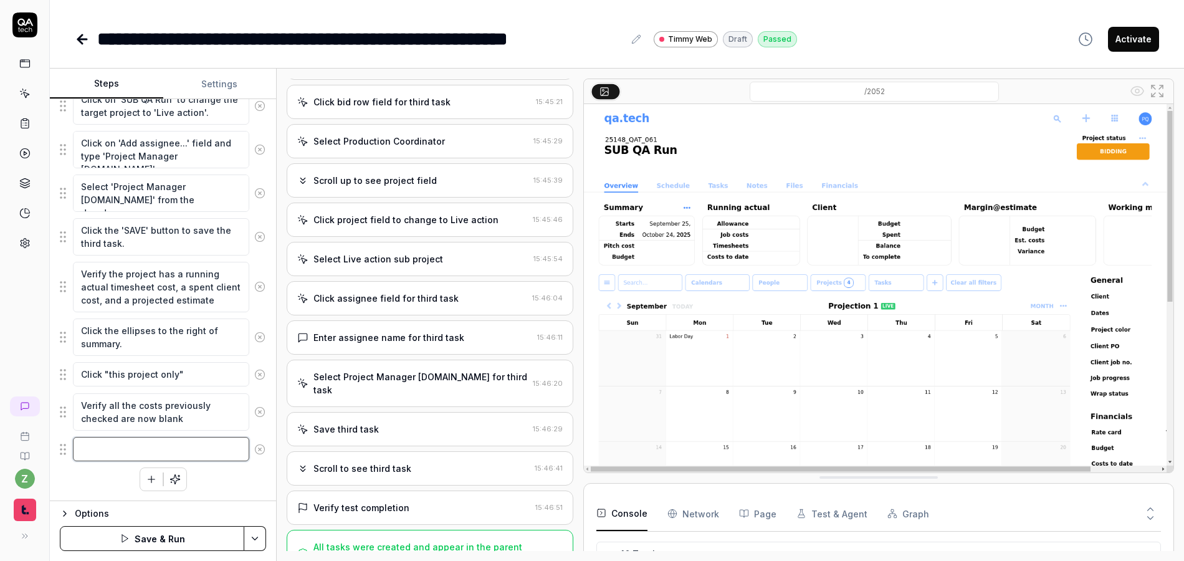
click at [122, 446] on textarea at bounding box center [161, 449] width 176 height 24
drag, startPoint x: 112, startPoint y: 449, endPoint x: 92, endPoint y: 451, distance: 20.6
click at [92, 451] on textarea "Repeat the clicks to bring back the total subproject costs." at bounding box center [161, 455] width 176 height 37
click at [236, 469] on textarea "Repeat the clicks to bring back the total subproject costs." at bounding box center [161, 455] width 176 height 37
click at [254, 543] on html "**********" at bounding box center [592, 280] width 1184 height 561
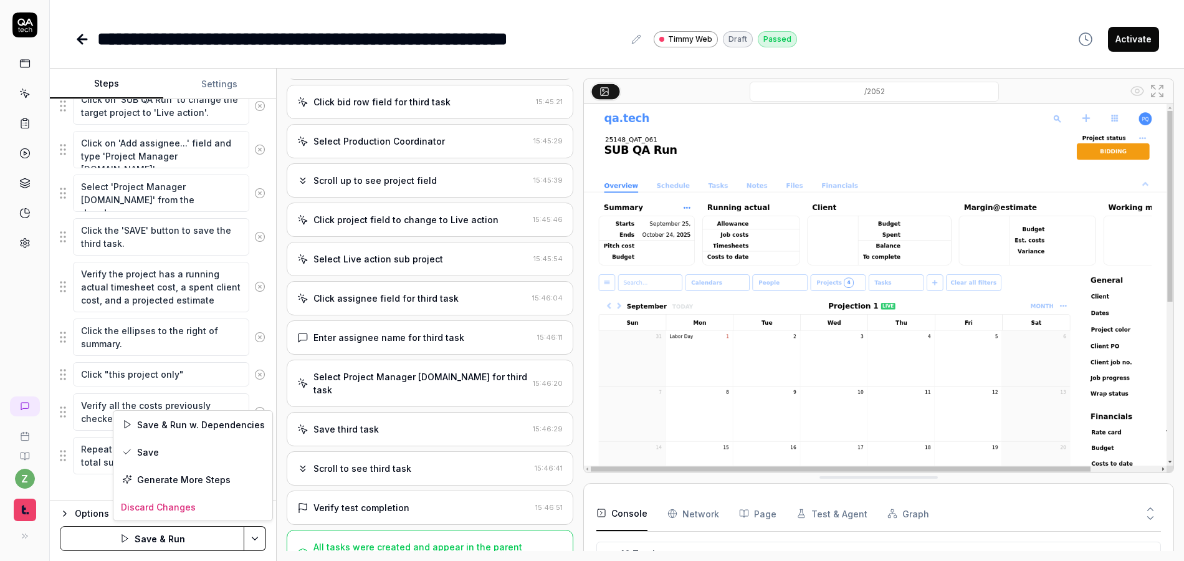
click at [165, 360] on html "**********" at bounding box center [592, 280] width 1184 height 561
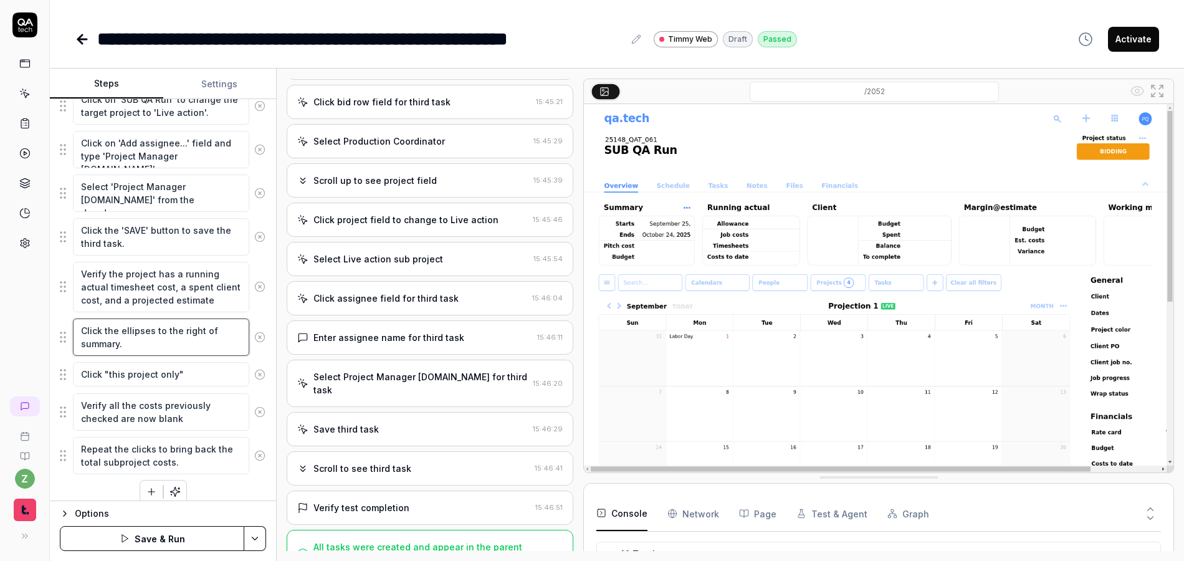
drag, startPoint x: 158, startPoint y: 348, endPoint x: 138, endPoint y: 382, distance: 39.4
click at [70, 326] on div "Click the ellipses to the right of summary." at bounding box center [163, 337] width 206 height 39
drag, startPoint x: 196, startPoint y: 466, endPoint x: 68, endPoint y: 442, distance: 130.4
click at [68, 442] on div "Repeat the clicks to bring back the total subproject costs." at bounding box center [163, 455] width 206 height 39
paste textarea "Click the ellipses to the right of summary."
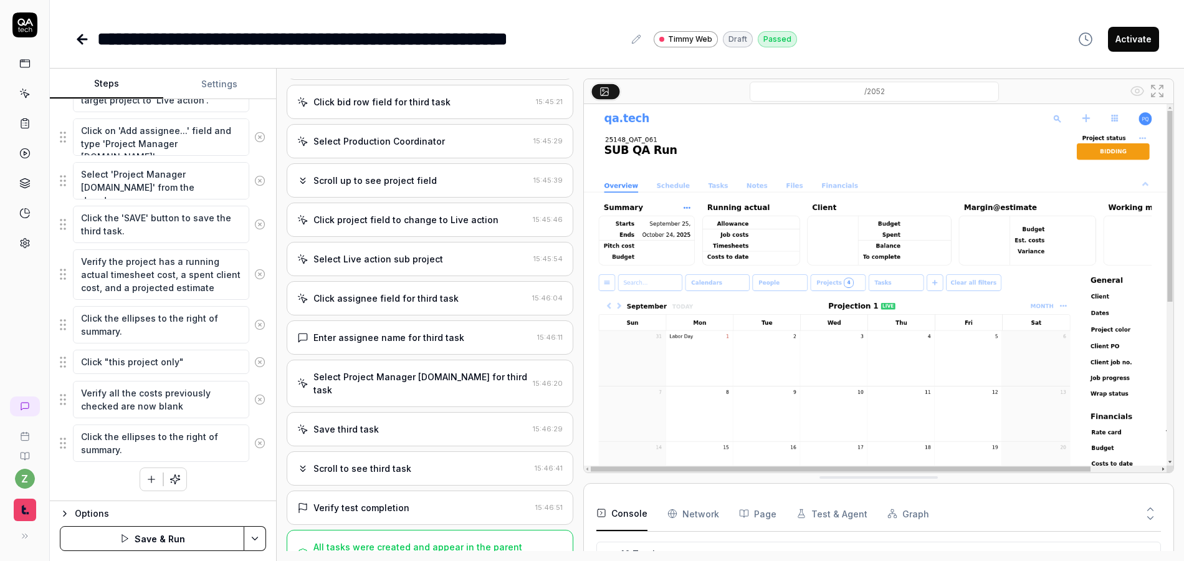
drag, startPoint x: 218, startPoint y: 473, endPoint x: 143, endPoint y: 480, distance: 74.5
click at [146, 480] on icon "button" at bounding box center [151, 479] width 11 height 11
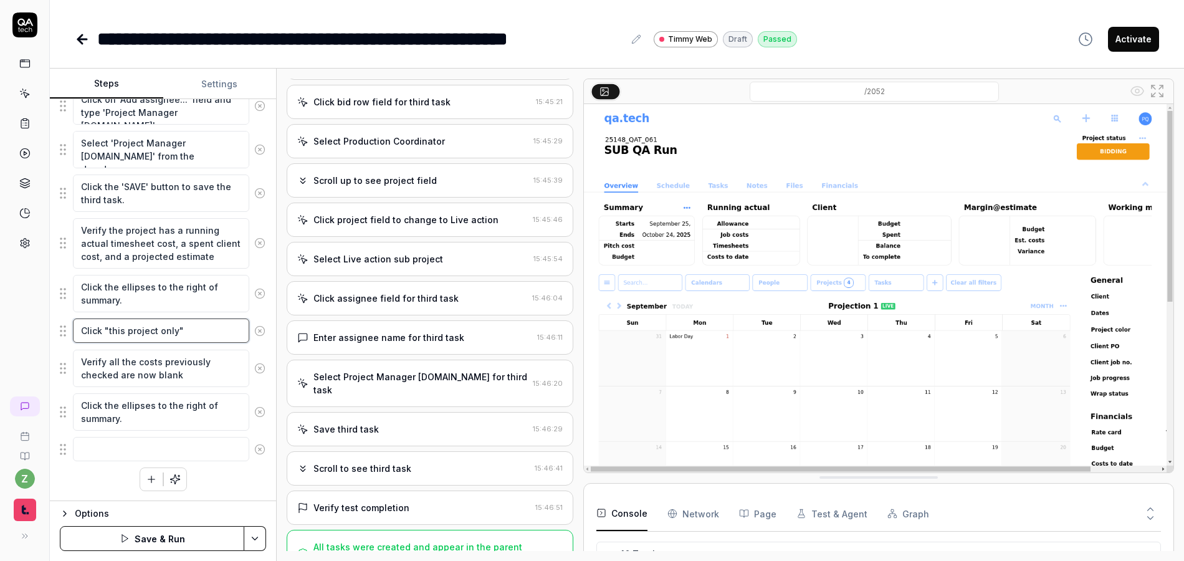
drag, startPoint x: 199, startPoint y: 335, endPoint x: 59, endPoint y: 330, distance: 140.3
click at [60, 330] on div "Click "this project only"" at bounding box center [163, 331] width 206 height 26
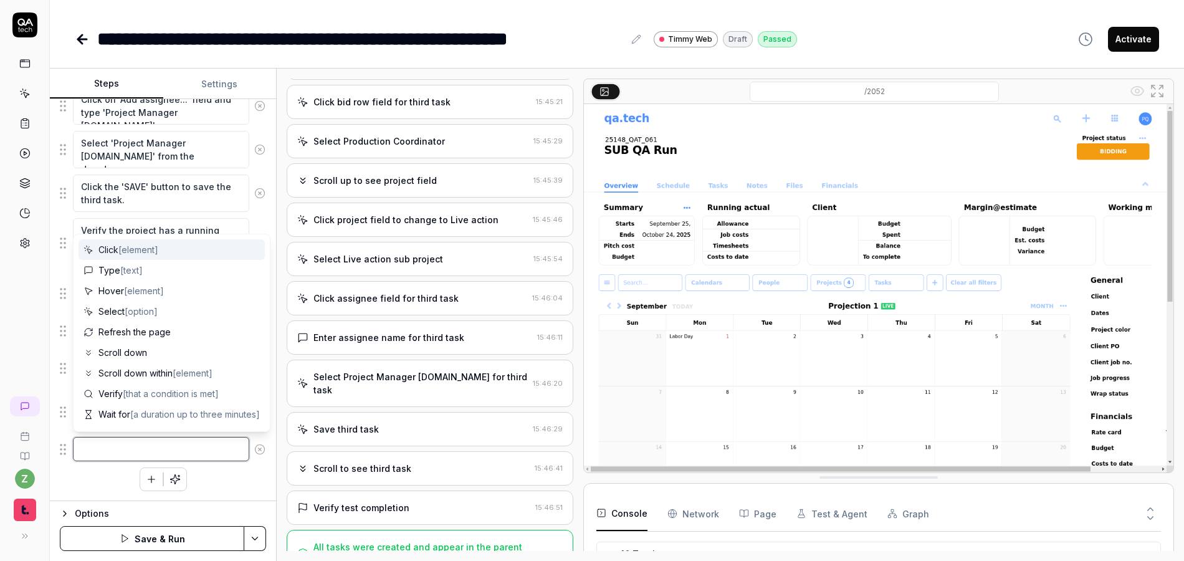
click at [151, 444] on textarea at bounding box center [161, 449] width 176 height 24
paste textarea "Click "this project only""
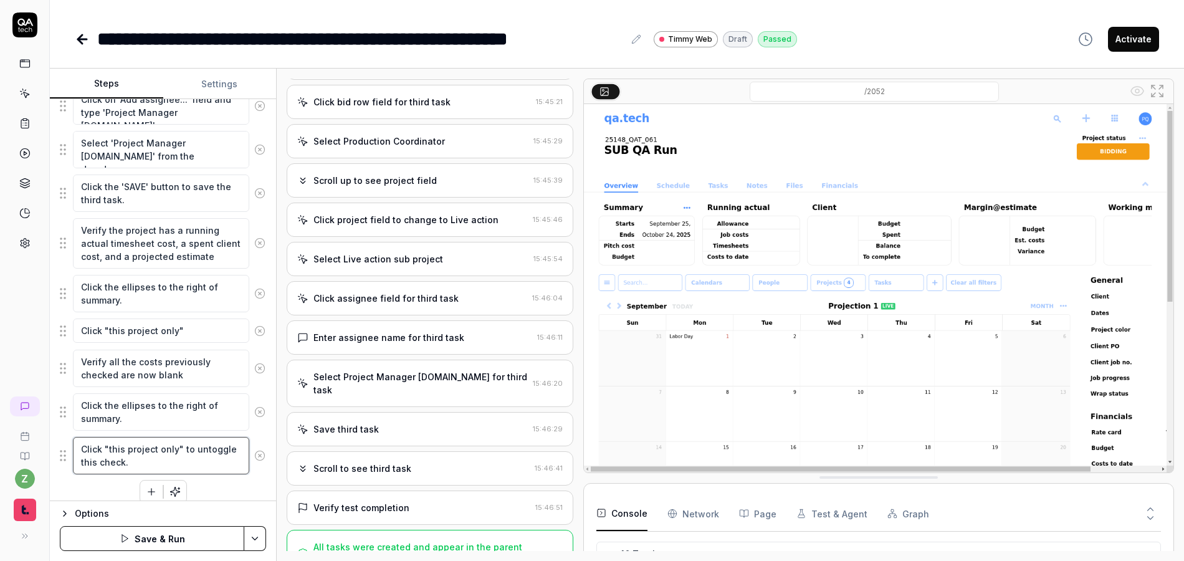
scroll to position [1122, 0]
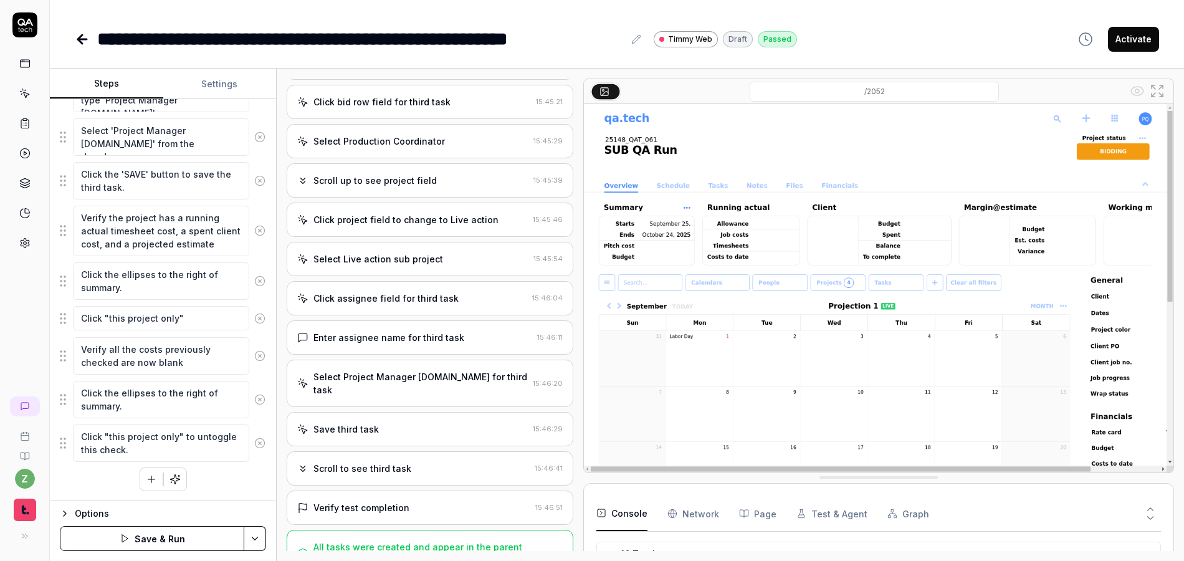
click at [247, 537] on html "**********" at bounding box center [592, 280] width 1184 height 561
click at [257, 539] on html "**********" at bounding box center [592, 280] width 1184 height 561
click at [251, 540] on html "**********" at bounding box center [592, 280] width 1184 height 561
click at [206, 423] on div "Save & Run w. Dependencies" at bounding box center [192, 424] width 159 height 27
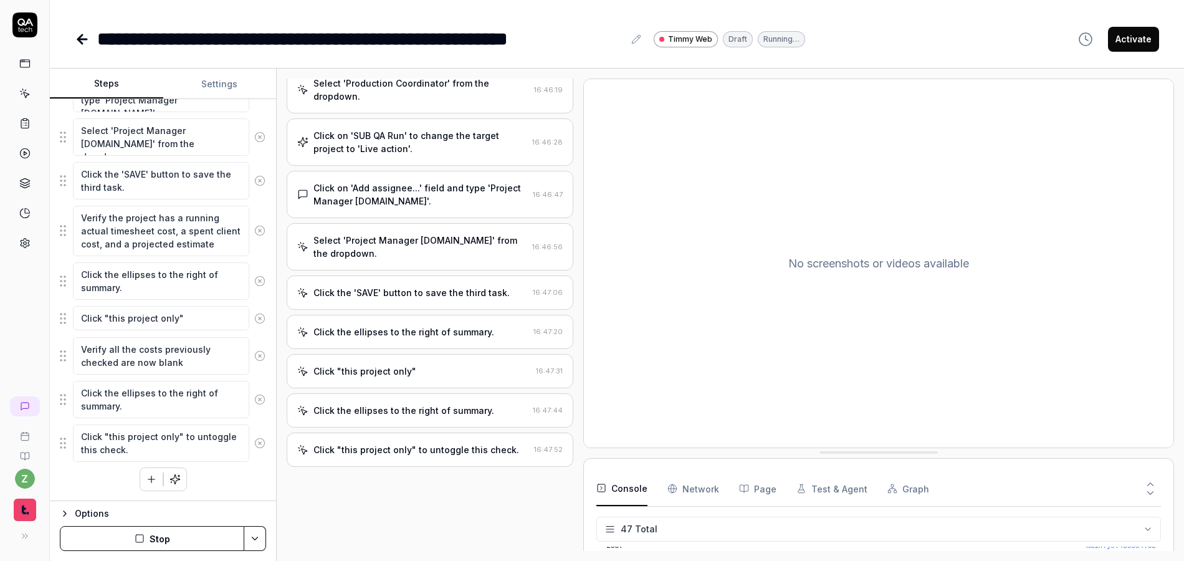
scroll to position [904, 0]
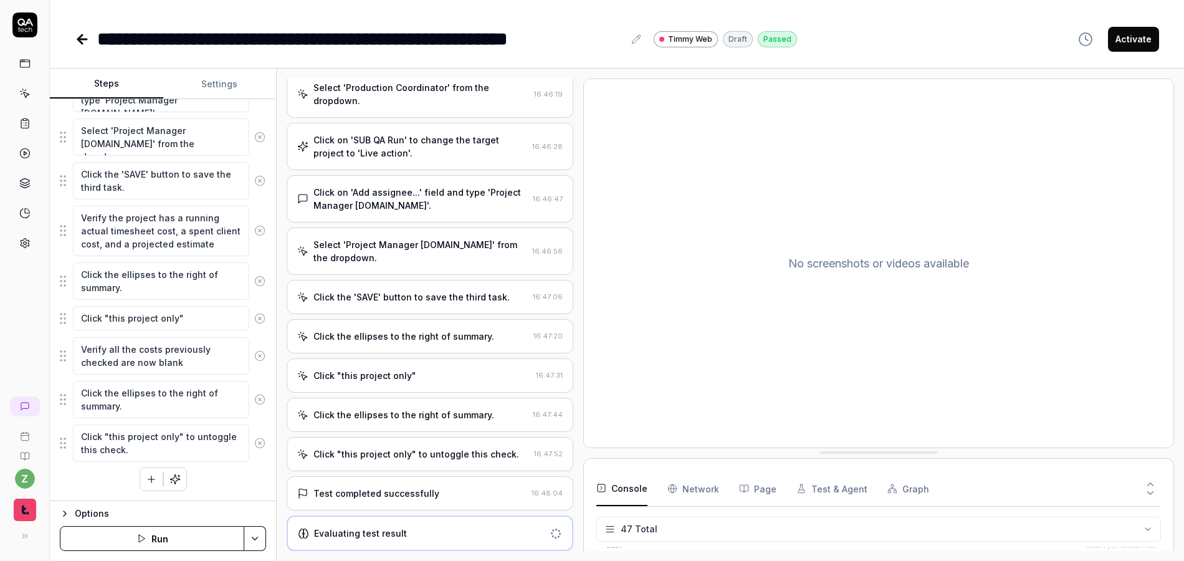
click at [472, 545] on div "Evaluating test result" at bounding box center [430, 533] width 287 height 36
click at [452, 497] on div "Test completed successfully" at bounding box center [411, 493] width 229 height 13
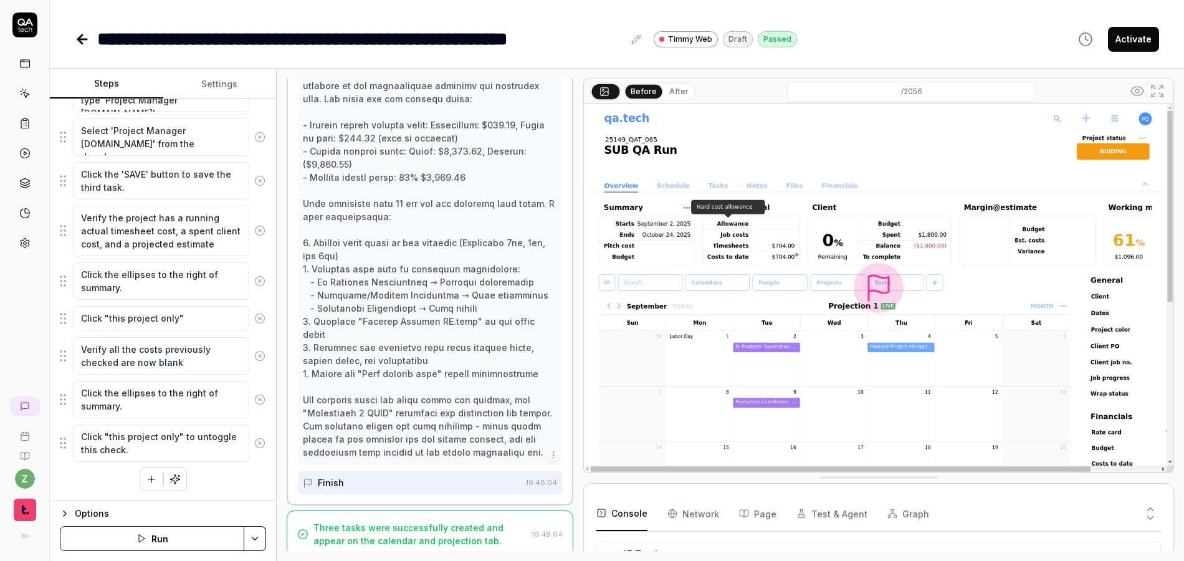
scroll to position [1344, 0]
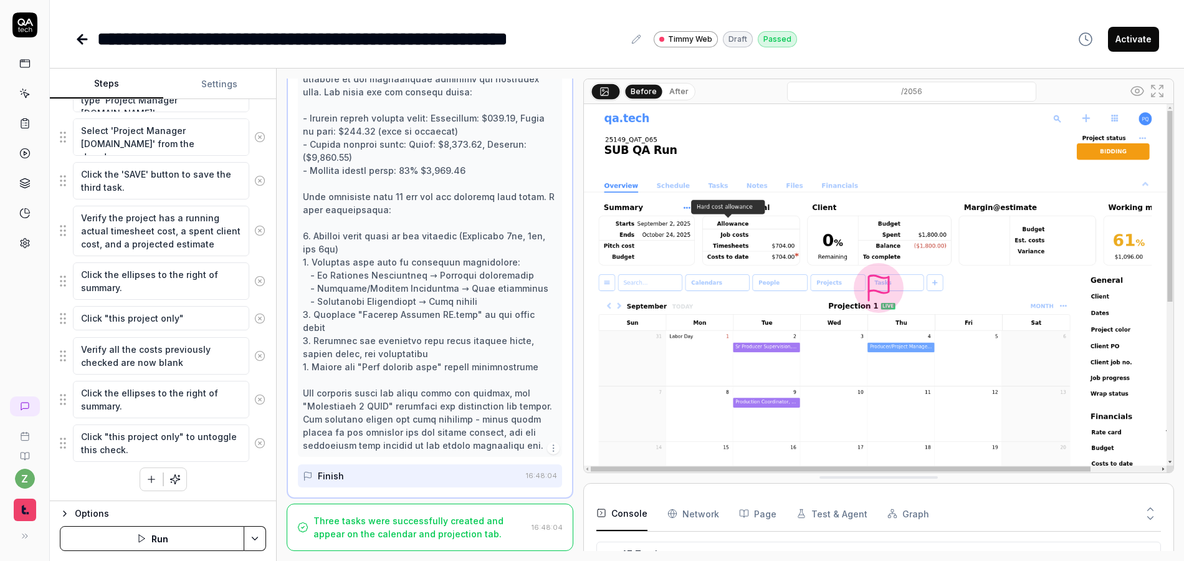
click at [412, 518] on div "Three tasks were successfully created and appear on the calendar and projection…" at bounding box center [419, 527] width 213 height 26
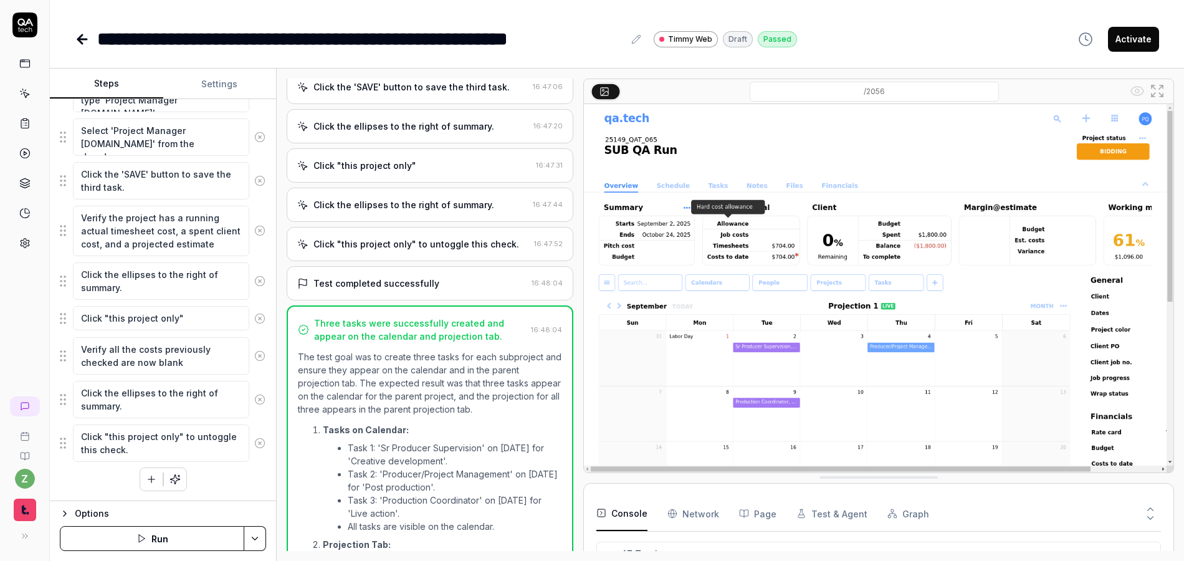
scroll to position [1049, 0]
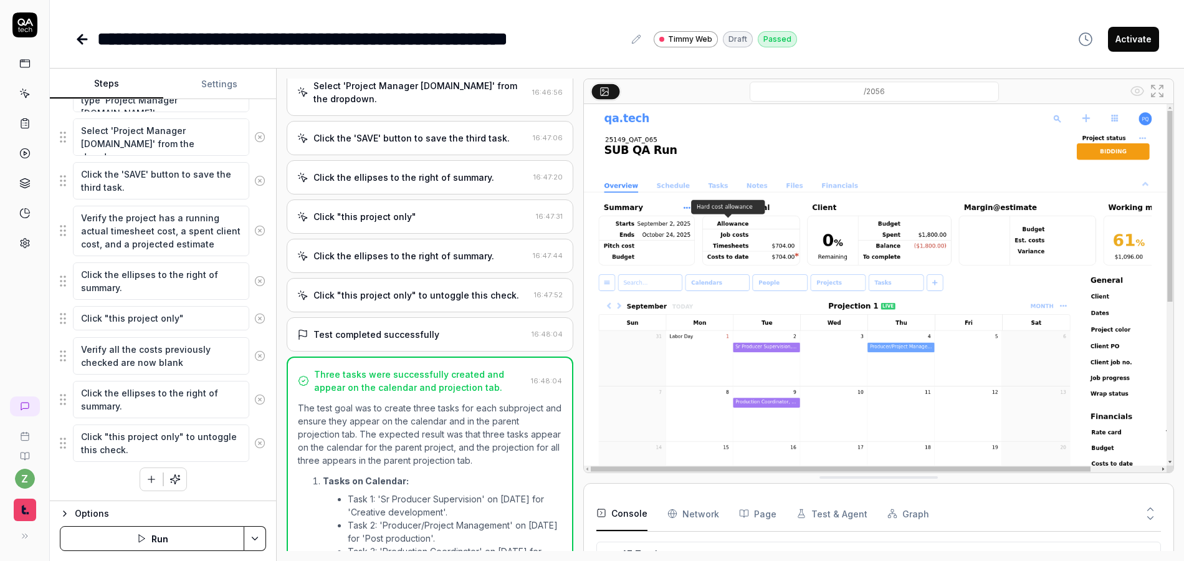
click at [408, 262] on div "Click the ellipses to the right of summary." at bounding box center [403, 255] width 181 height 13
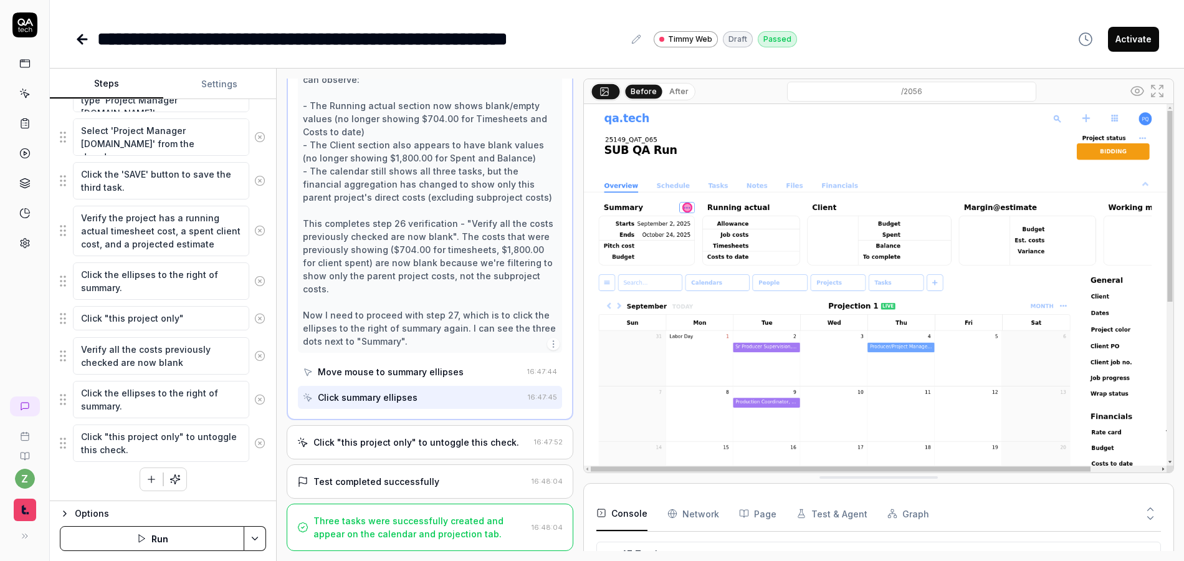
click at [426, 444] on div "Click "this project only" to untoggle this check." at bounding box center [416, 442] width 206 height 13
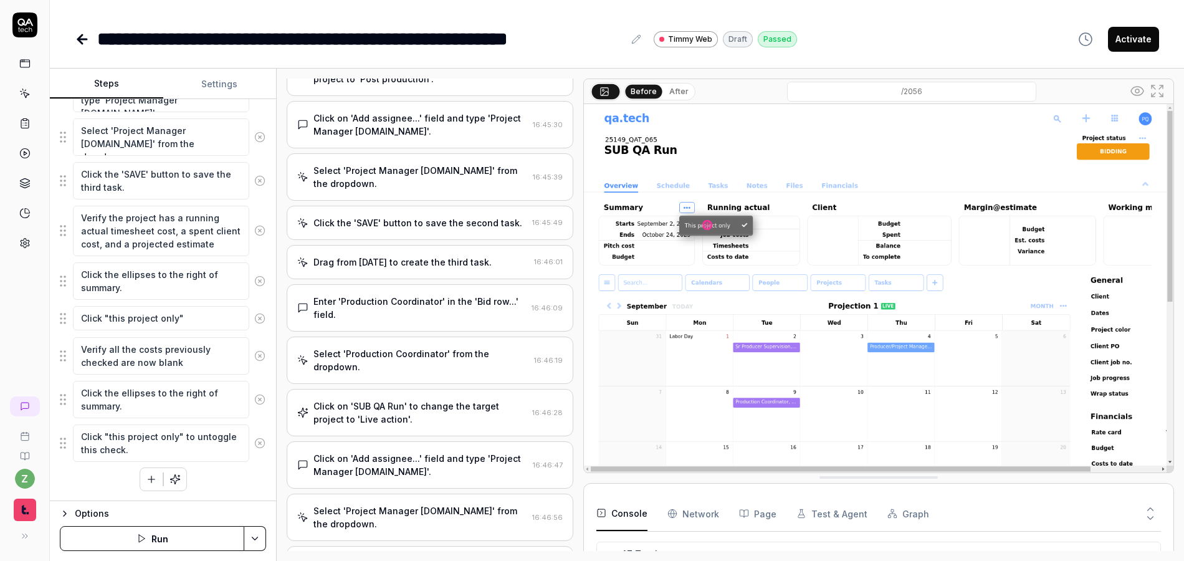
scroll to position [620, 0]
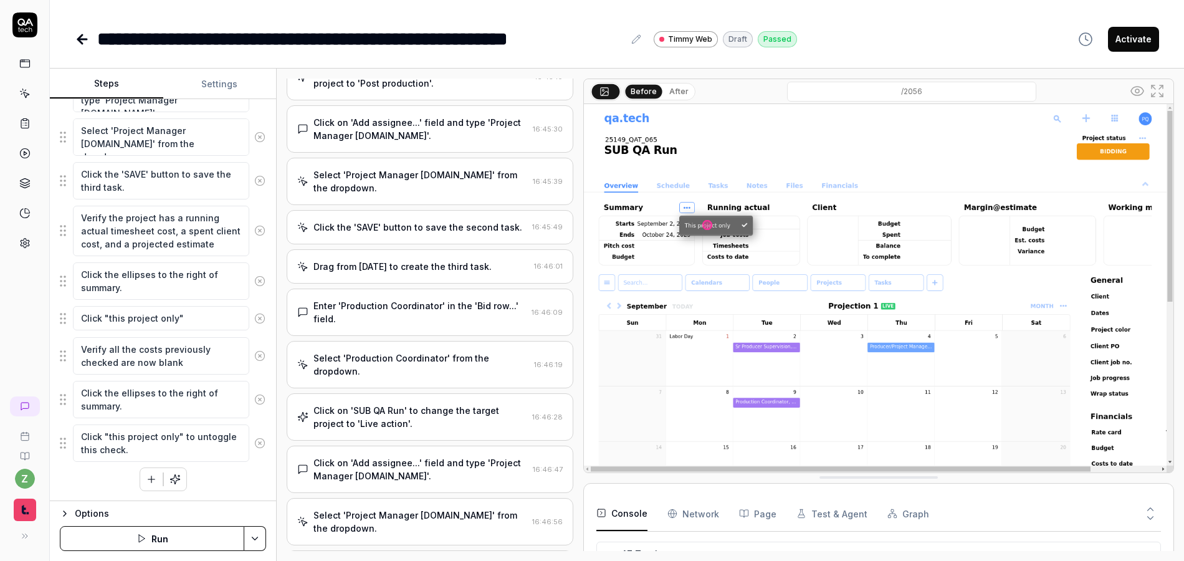
click at [1124, 42] on button "Activate" at bounding box center [1133, 39] width 51 height 25
click at [24, 90] on icon at bounding box center [24, 93] width 11 height 11
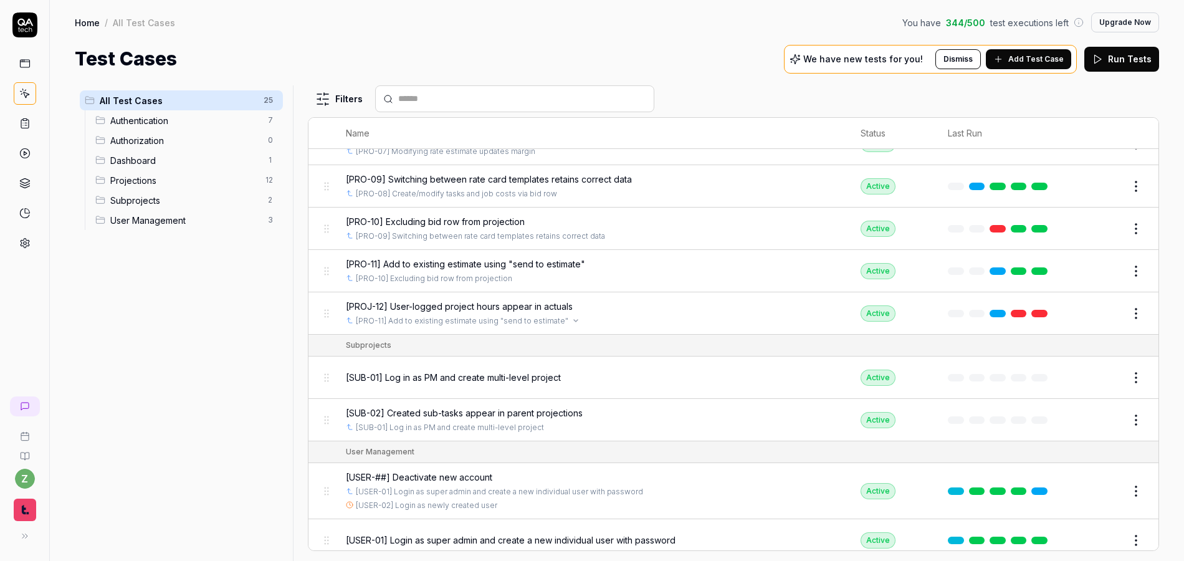
scroll to position [780, 0]
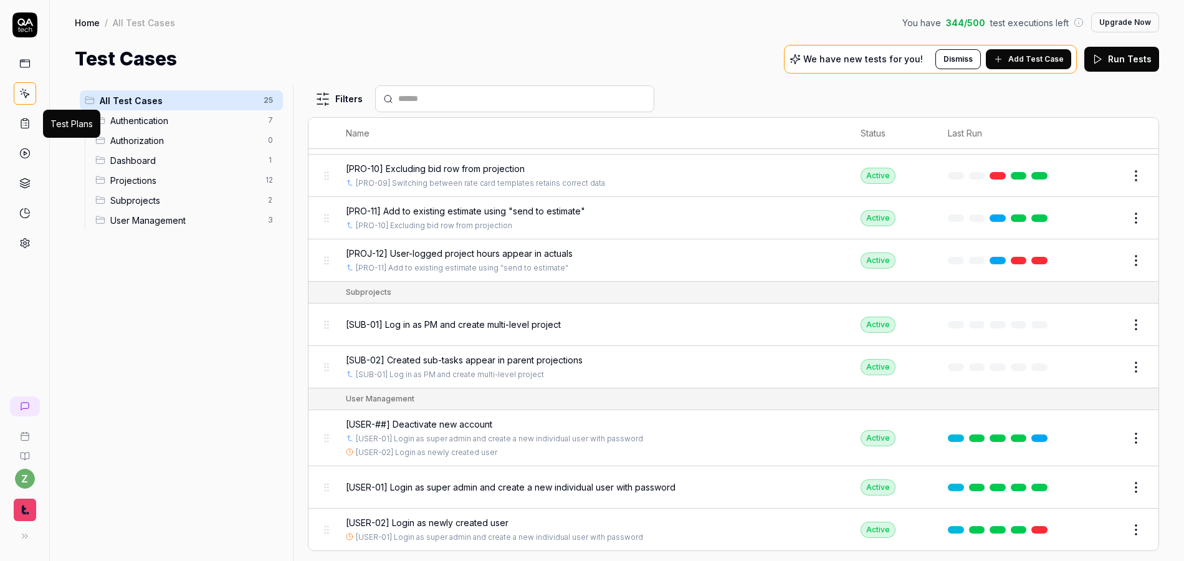
click at [19, 125] on icon at bounding box center [24, 123] width 11 height 11
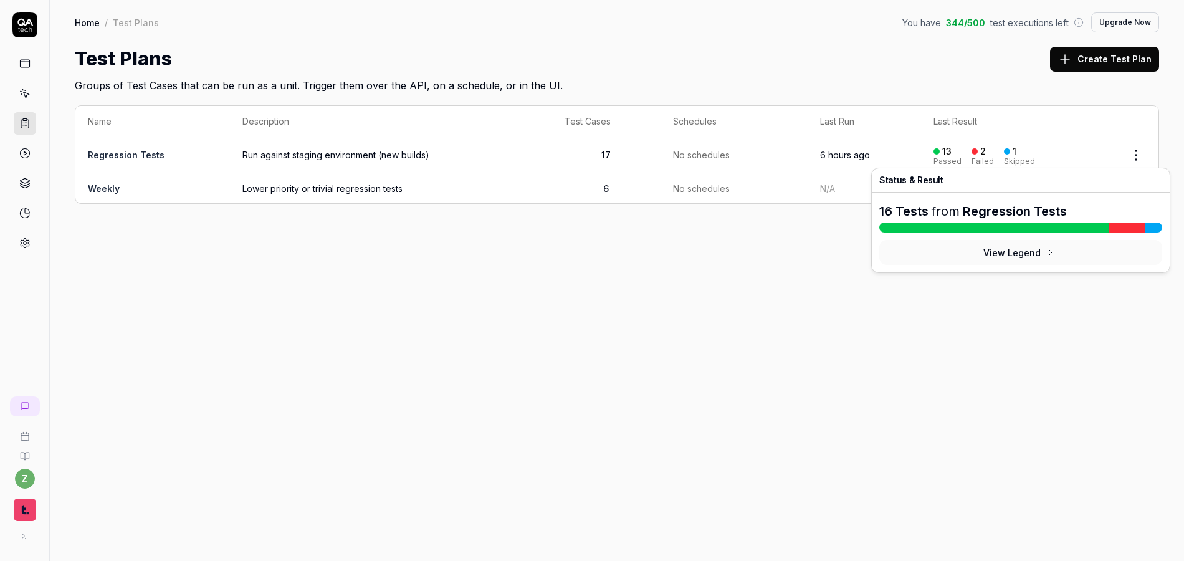
click at [1136, 159] on html "z Home / Test Plans You have 344 / 500 test executions left Upgrade Now Home / …" at bounding box center [592, 280] width 1184 height 561
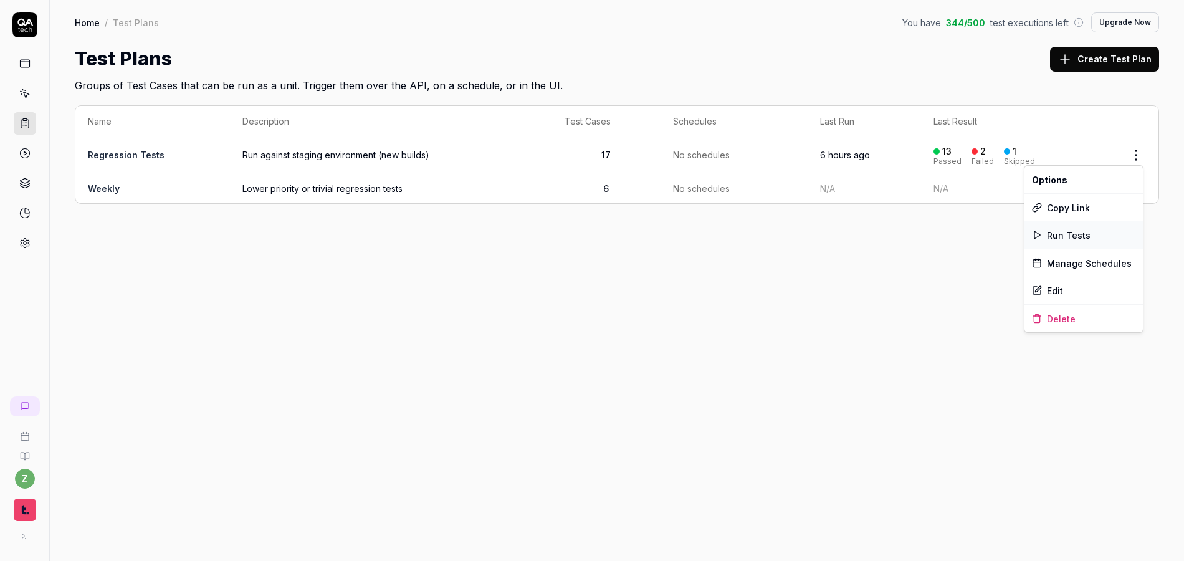
click at [1081, 237] on span "Run Tests" at bounding box center [1069, 235] width 44 height 13
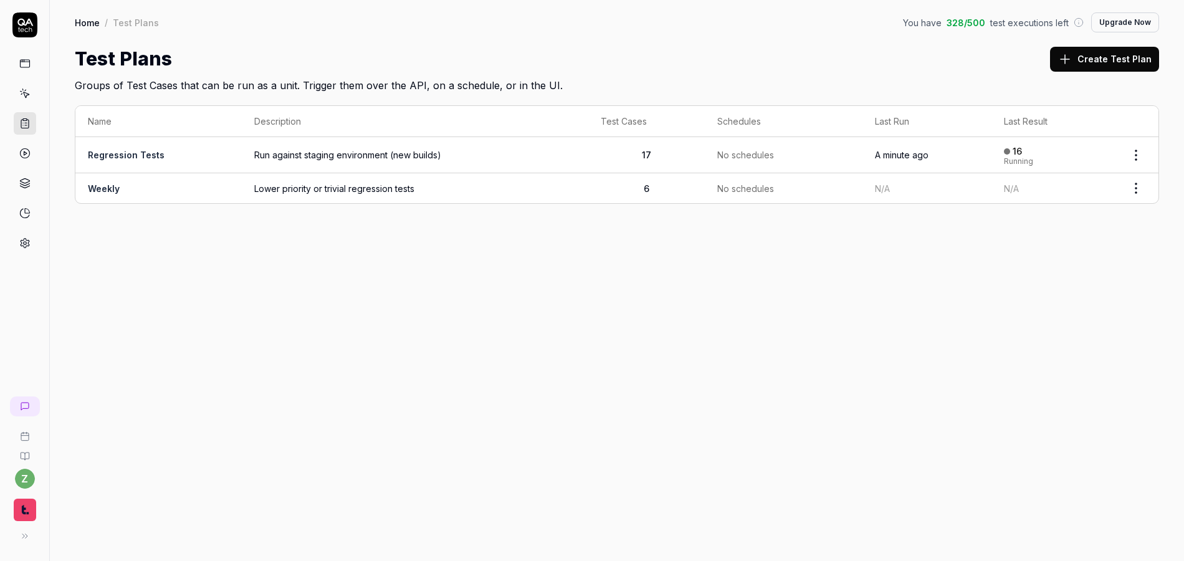
click at [276, 156] on span "Run against staging environment (new builds)" at bounding box center [415, 154] width 322 height 13
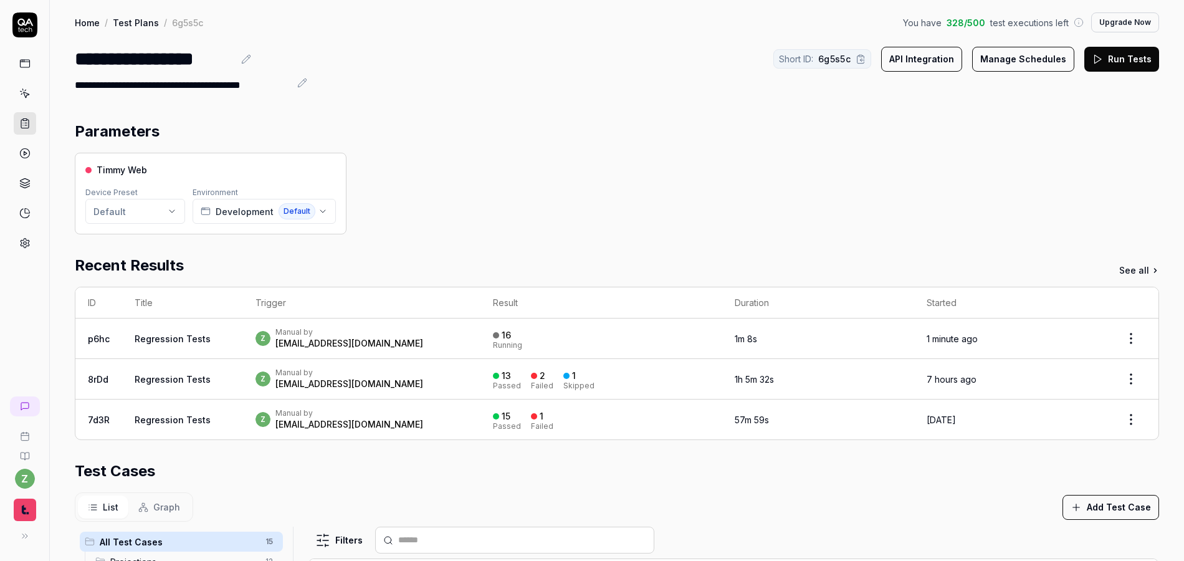
click at [295, 332] on div "Manual by" at bounding box center [349, 332] width 148 height 10
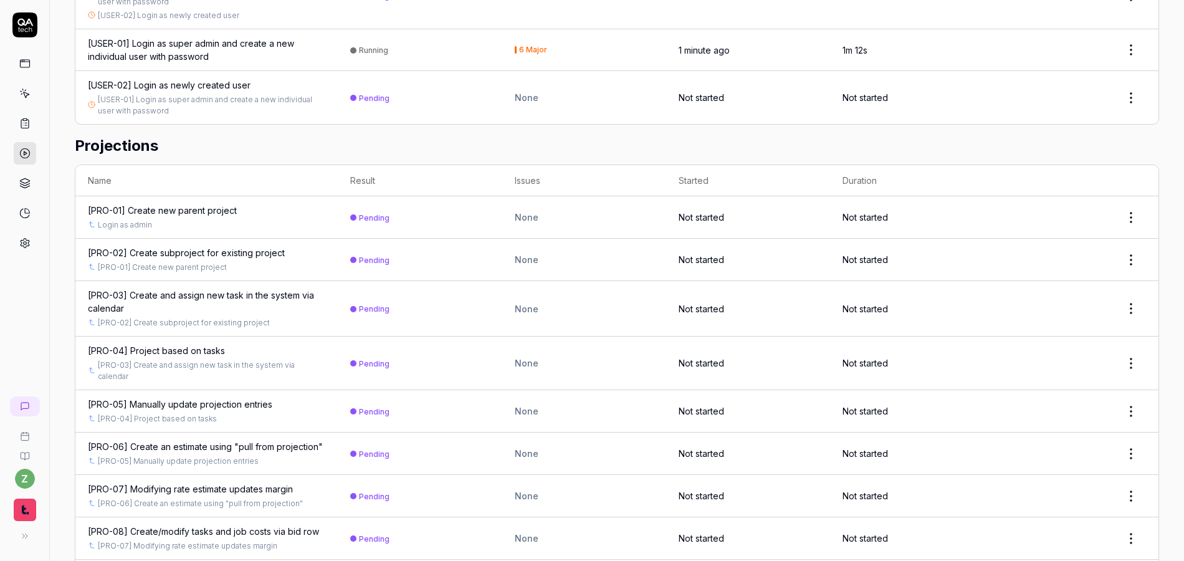
scroll to position [312, 0]
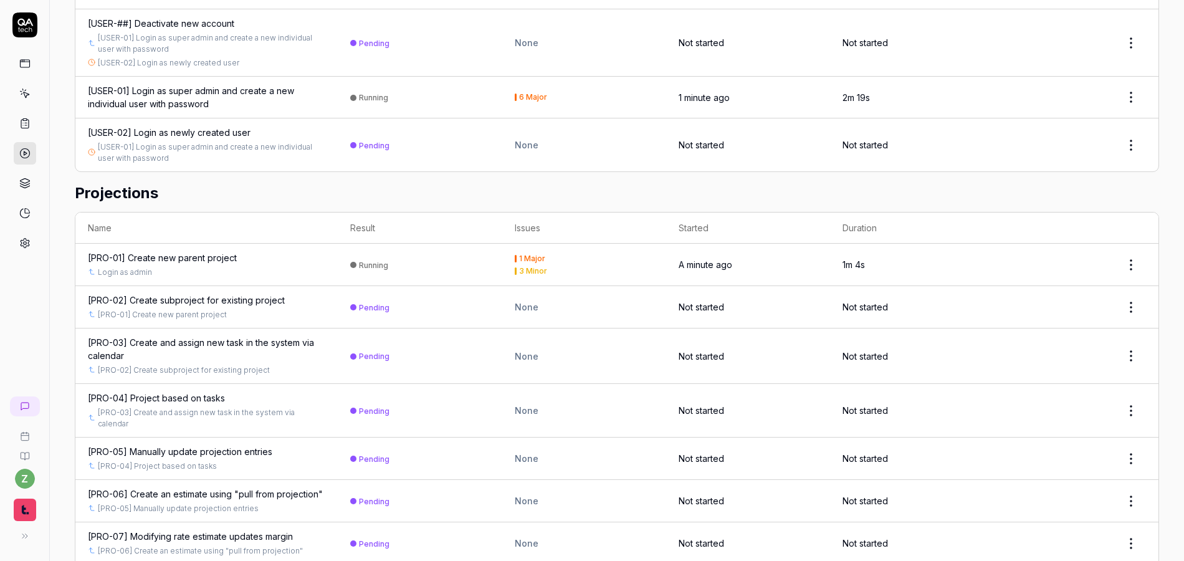
drag, startPoint x: 978, startPoint y: 191, endPoint x: 977, endPoint y: 206, distance: 15.6
click at [977, 192] on h2 "Projections" at bounding box center [617, 193] width 1084 height 22
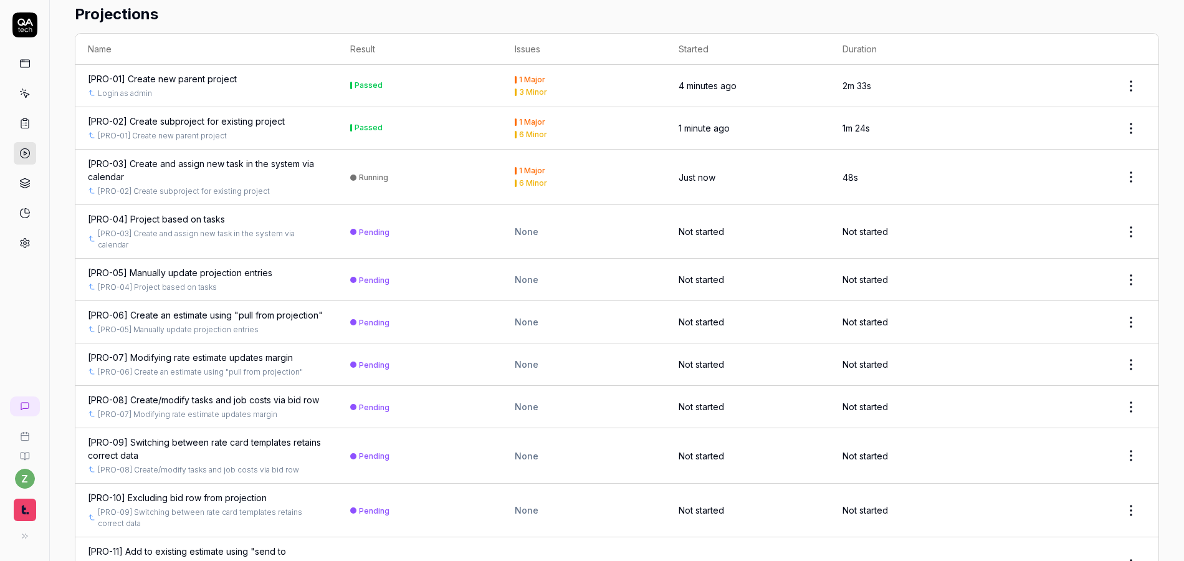
scroll to position [534, 0]
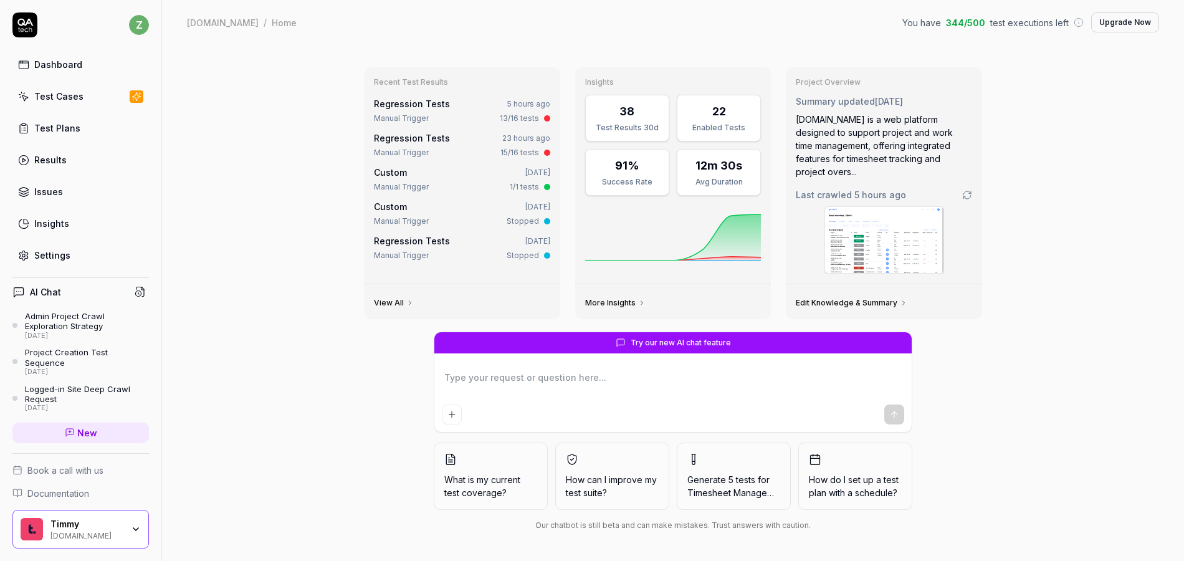
click at [59, 105] on link "Test Cases" at bounding box center [80, 96] width 136 height 24
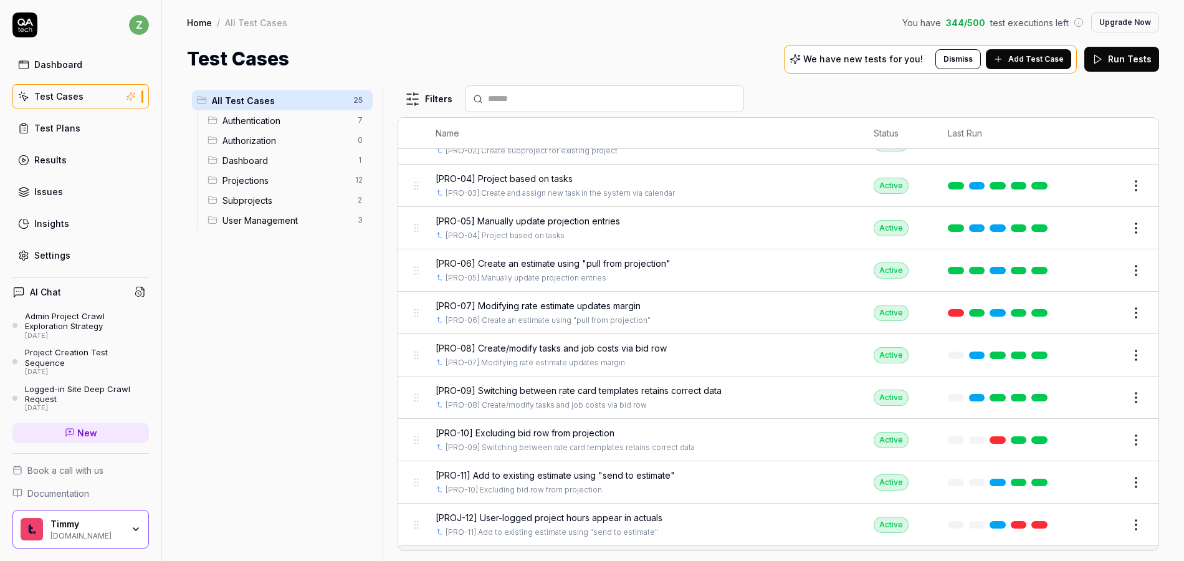
scroll to position [780, 0]
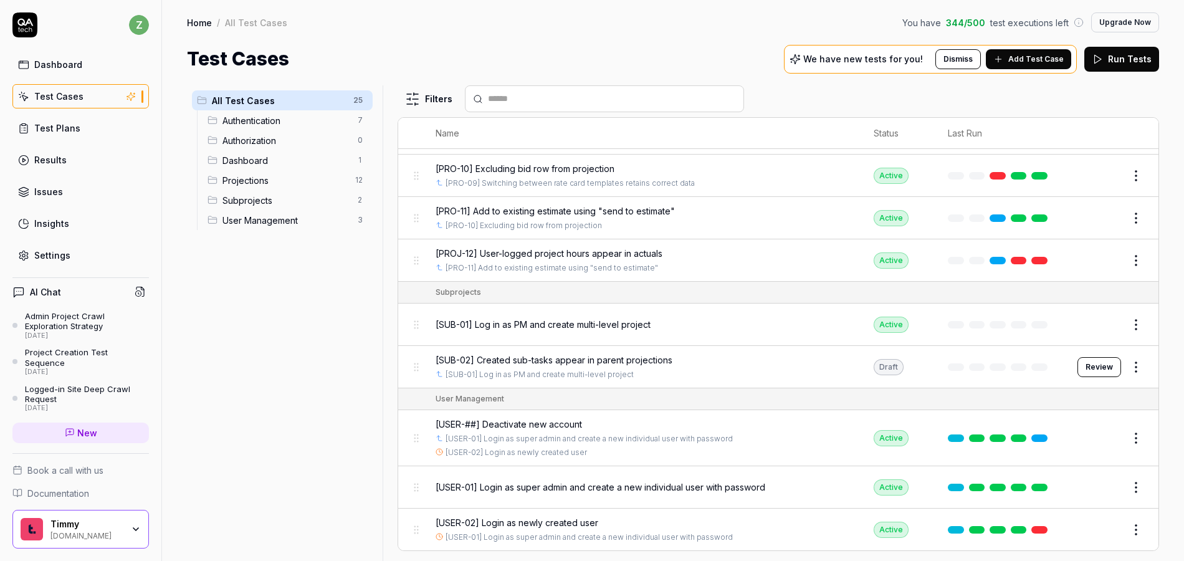
click at [580, 356] on span "[SUB-02] Created sub-tasks appear in parent projections" at bounding box center [554, 359] width 237 height 13
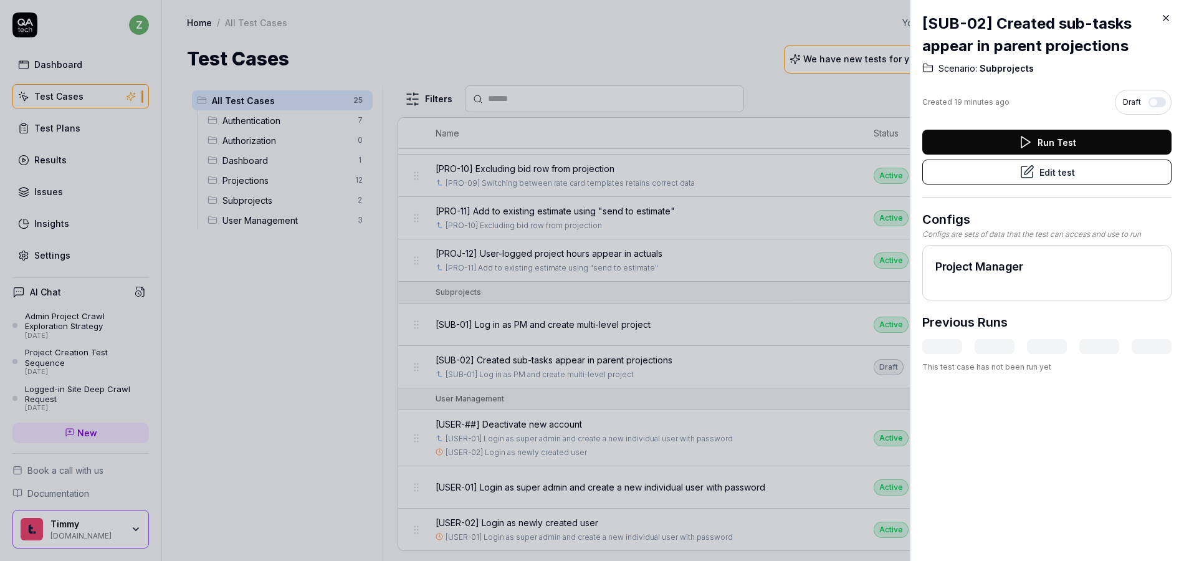
click at [1033, 179] on button "Edit test" at bounding box center [1046, 172] width 249 height 25
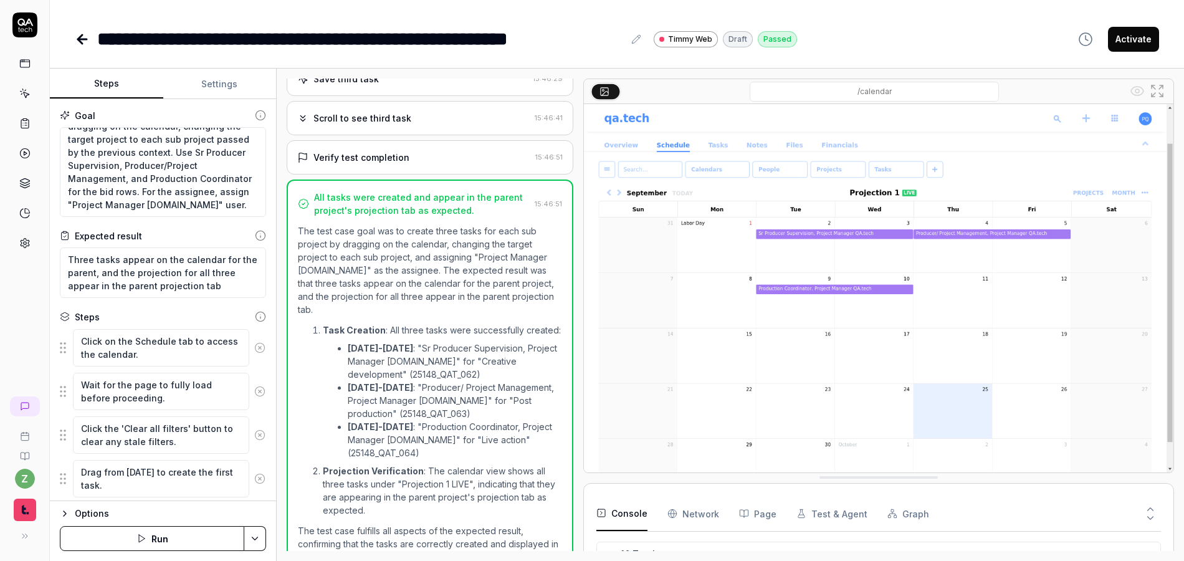
scroll to position [334, 0]
type textarea "*"
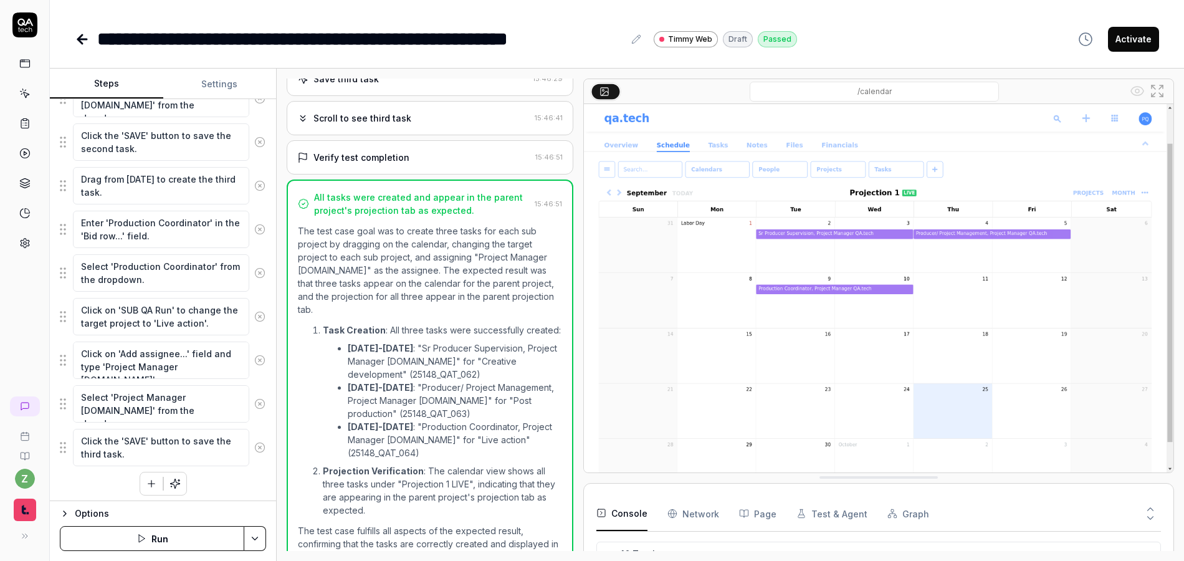
scroll to position [947, 0]
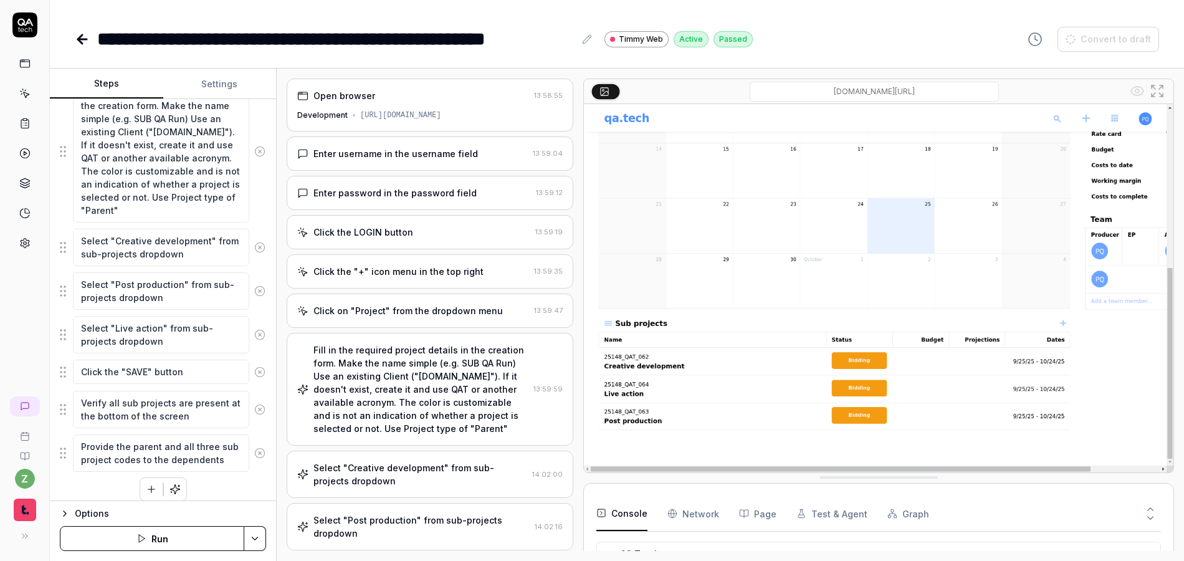
scroll to position [390, 0]
type textarea "*"
click at [211, 426] on textarea "Verify all sub projects are present at the bottom of the screen" at bounding box center [161, 408] width 176 height 37
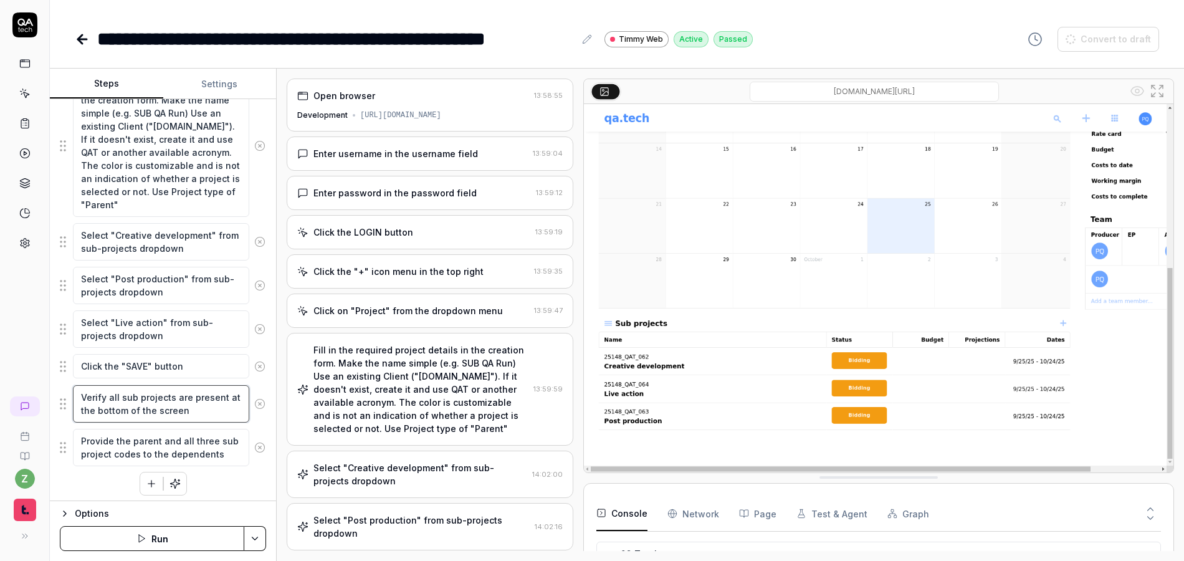
scroll to position [399, 0]
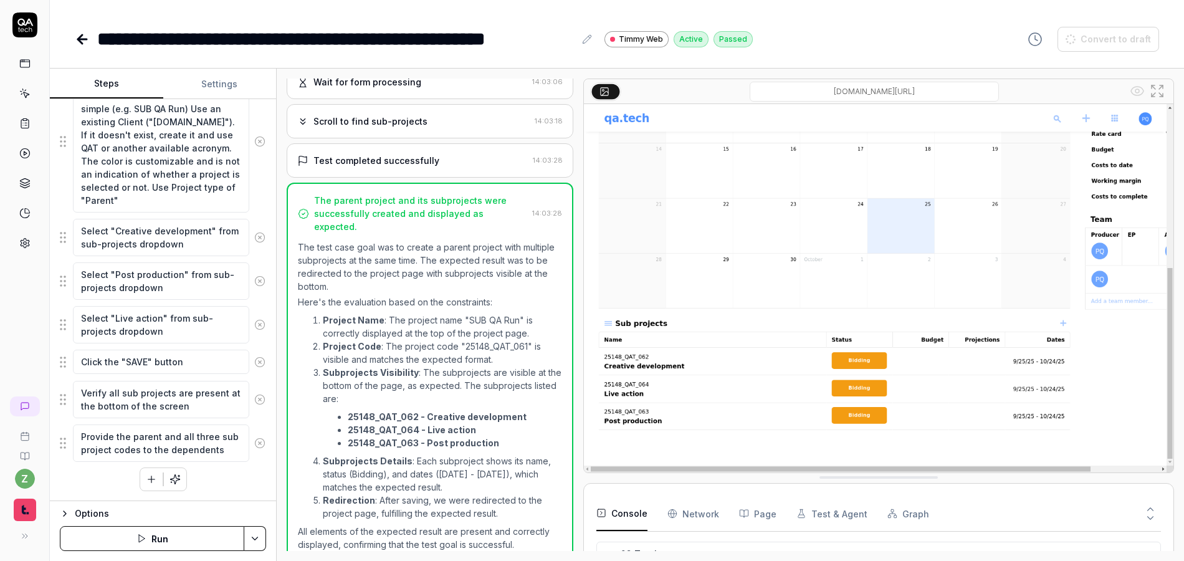
scroll to position [570, 0]
click at [194, 452] on textarea "Provide the parent and all three sub project codes to the dependents" at bounding box center [161, 442] width 176 height 37
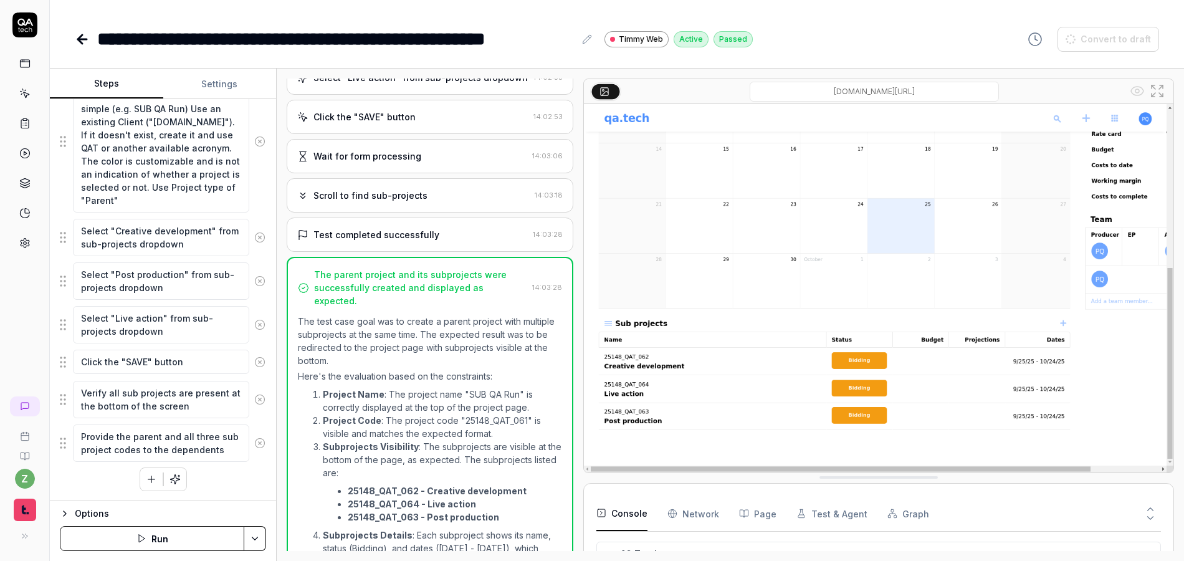
click at [362, 196] on div "Scroll to find sub-projects" at bounding box center [370, 195] width 114 height 13
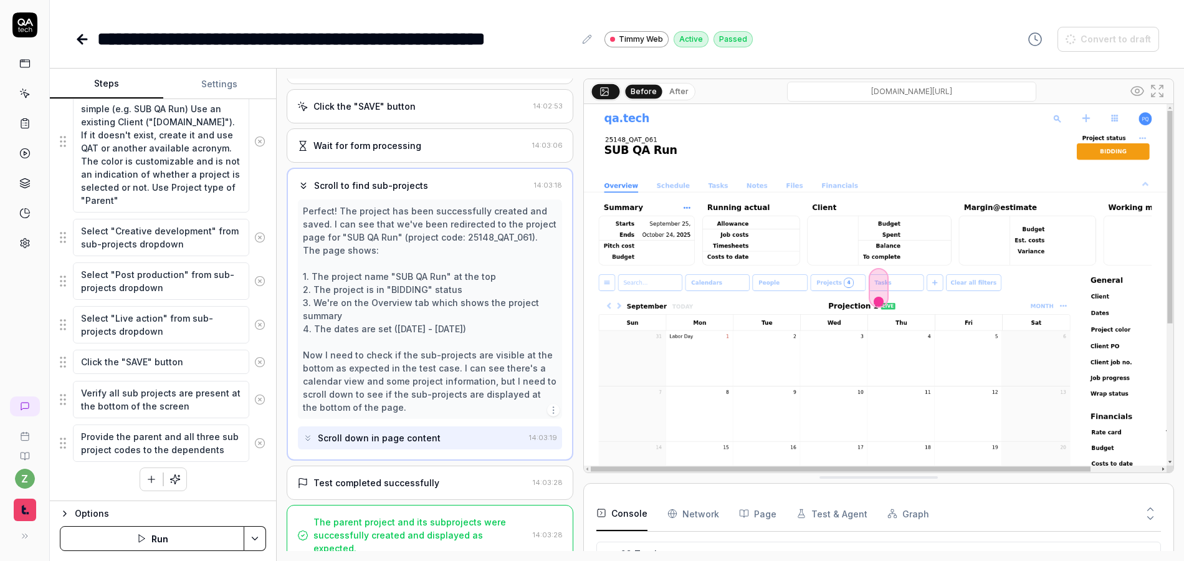
scroll to position [507, 0]
click at [358, 489] on div "Test completed successfully 14:03:28" at bounding box center [430, 481] width 287 height 34
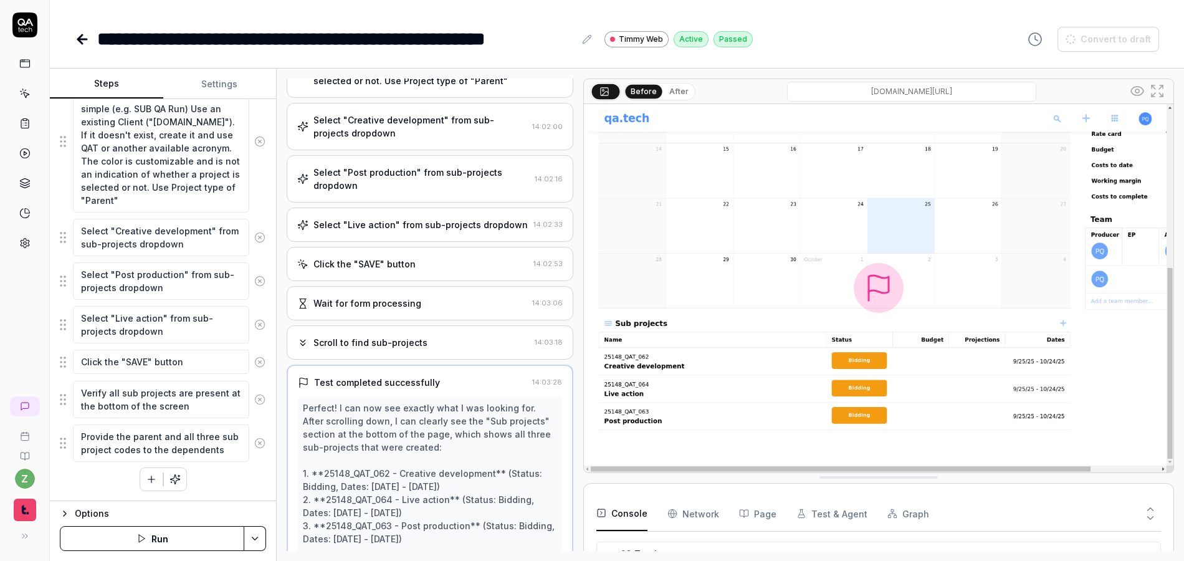
scroll to position [344, 0]
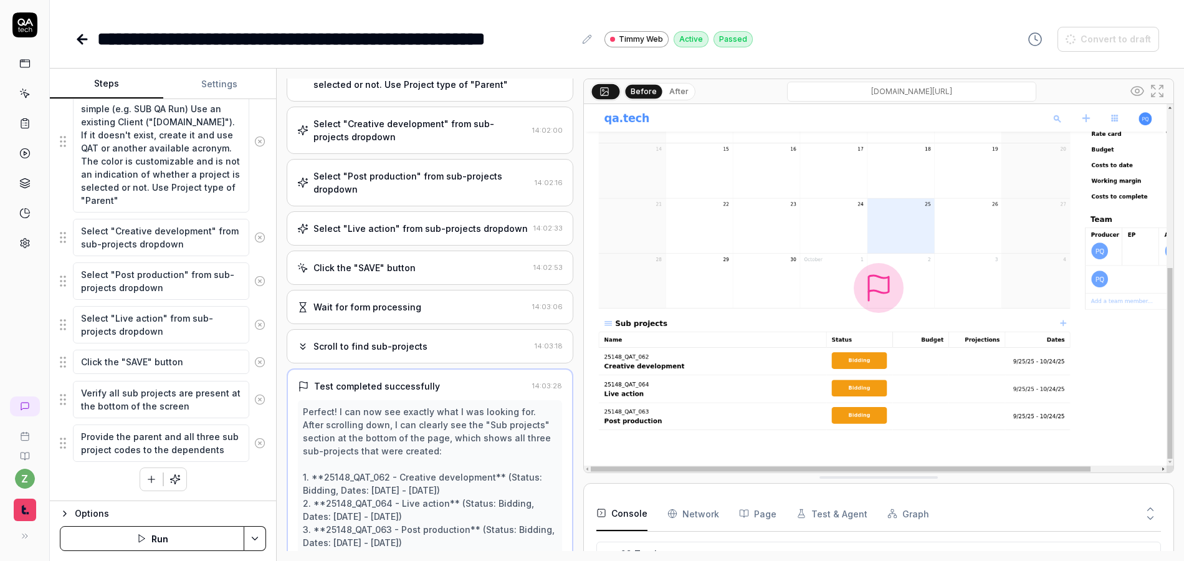
type textarea "*"
